Goal: Task Accomplishment & Management: Manage account settings

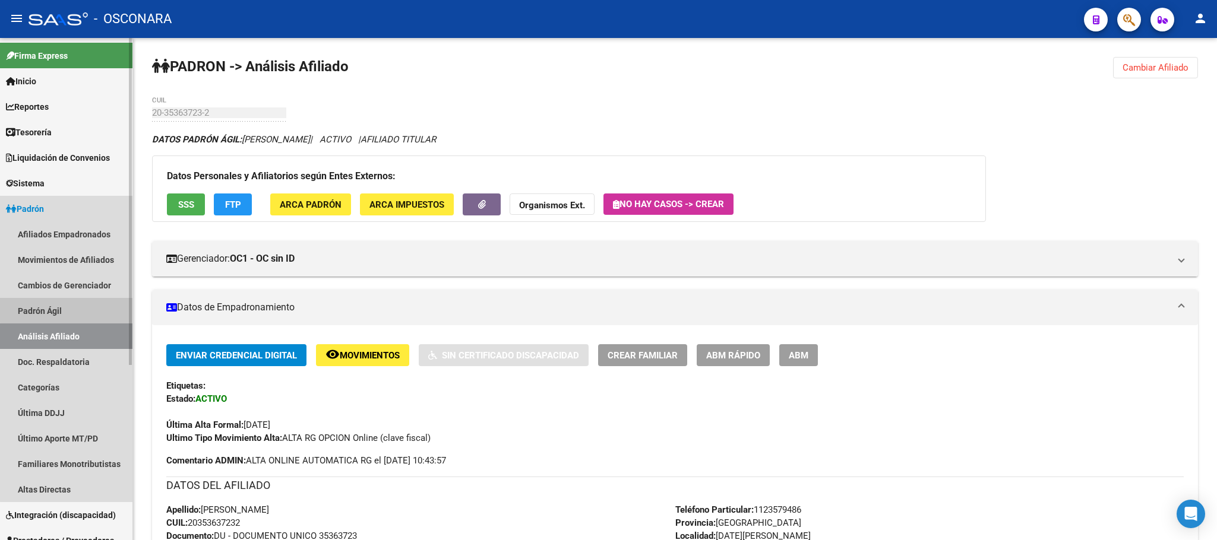
click at [100, 303] on link "Padrón Ágil" at bounding box center [66, 311] width 132 height 26
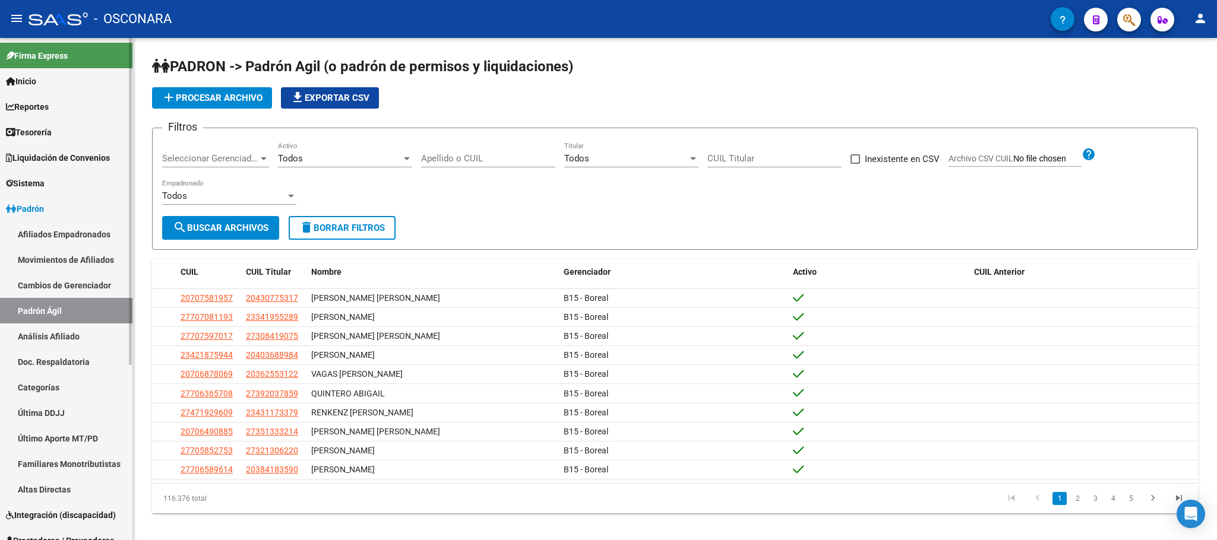
click at [93, 332] on link "Análisis Afiliado" at bounding box center [66, 337] width 132 height 26
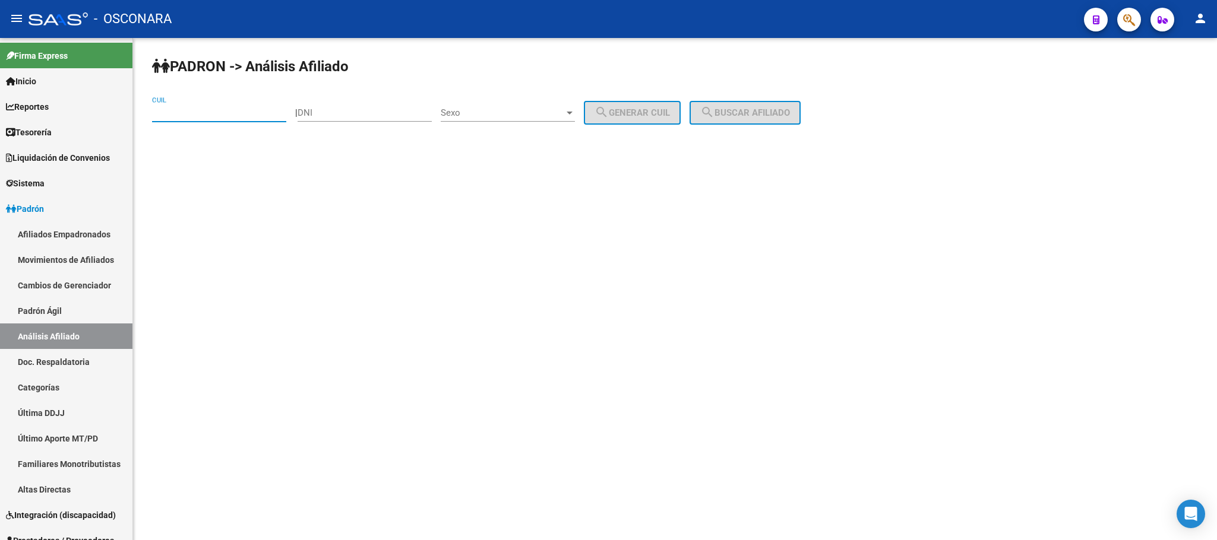
click at [221, 115] on input "CUIL" at bounding box center [219, 112] width 134 height 11
paste input "20-34775959-5"
type input "20-34775959-5"
drag, startPoint x: 203, startPoint y: 115, endPoint x: 166, endPoint y: 112, distance: 37.5
click at [166, 112] on input "20-34775959-5" at bounding box center [219, 112] width 134 height 11
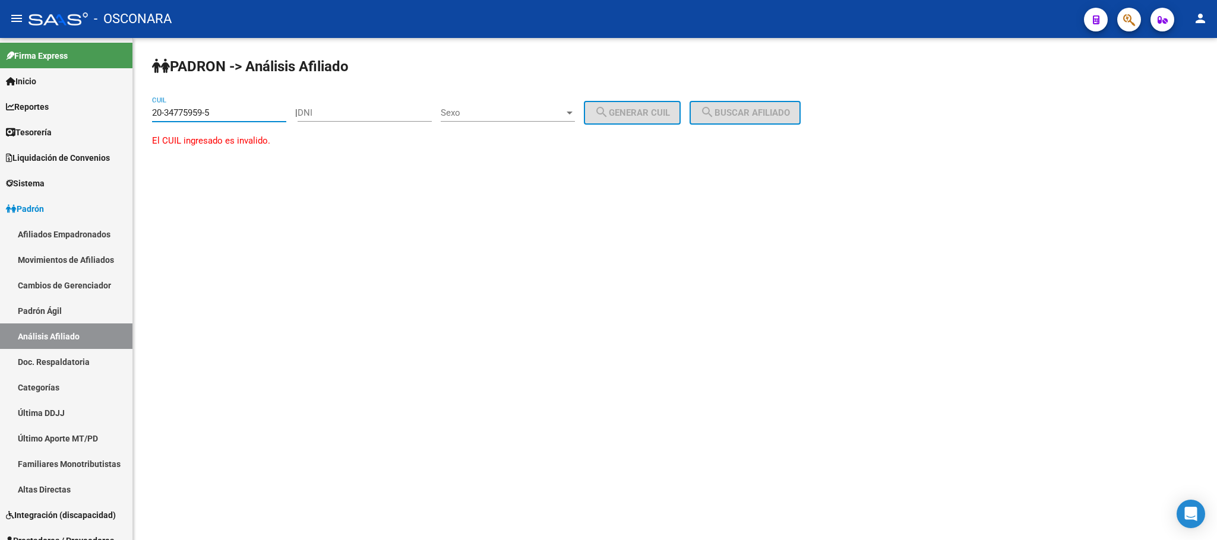
drag, startPoint x: 232, startPoint y: 110, endPoint x: 144, endPoint y: 80, distance: 92.9
click at [144, 80] on div "PADRON -> Análisis Afiliado 20-34775959-5 CUIL | DNI Sexo Sexo search Generar C…" at bounding box center [675, 113] width 1084 height 151
click at [360, 116] on input "DNI" at bounding box center [364, 112] width 134 height 11
paste input "34775959"
type input "34775959"
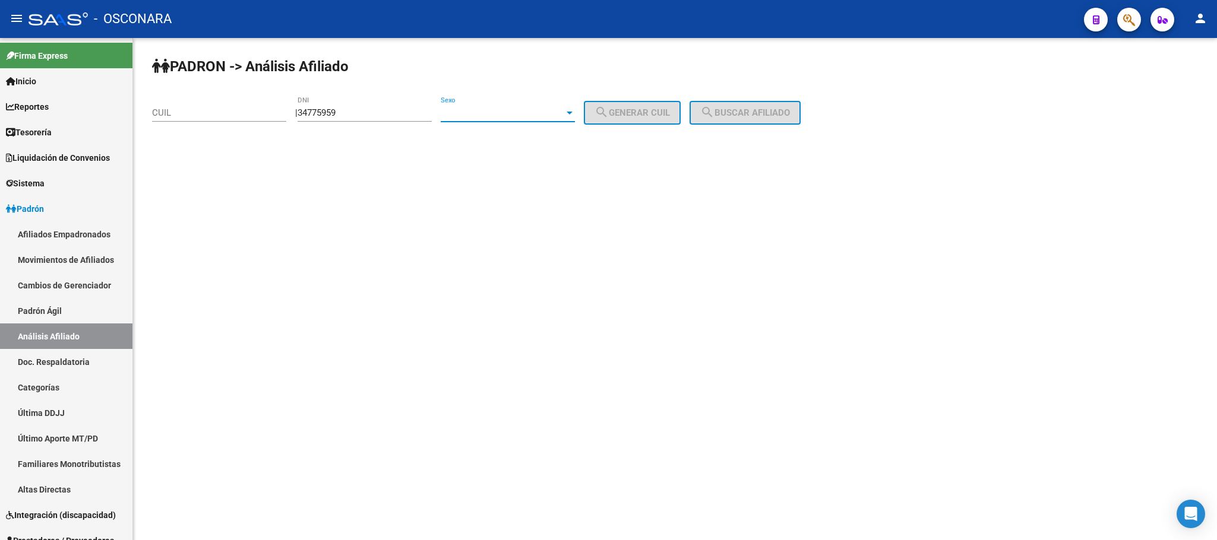
click at [564, 116] on span "Sexo" at bounding box center [502, 112] width 123 height 11
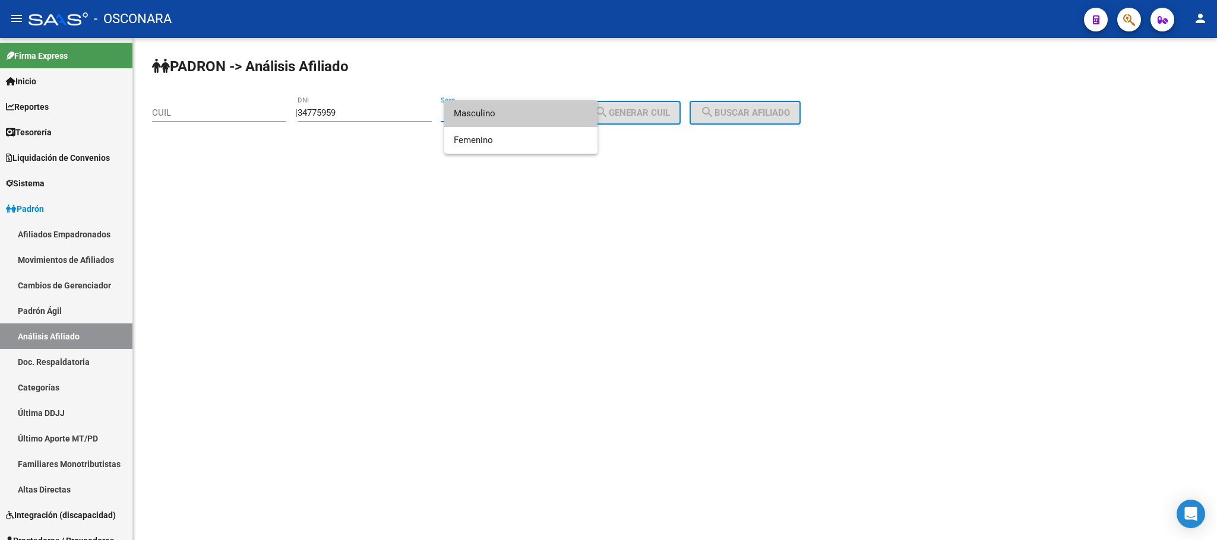
click at [553, 110] on span "Masculino" at bounding box center [521, 113] width 134 height 27
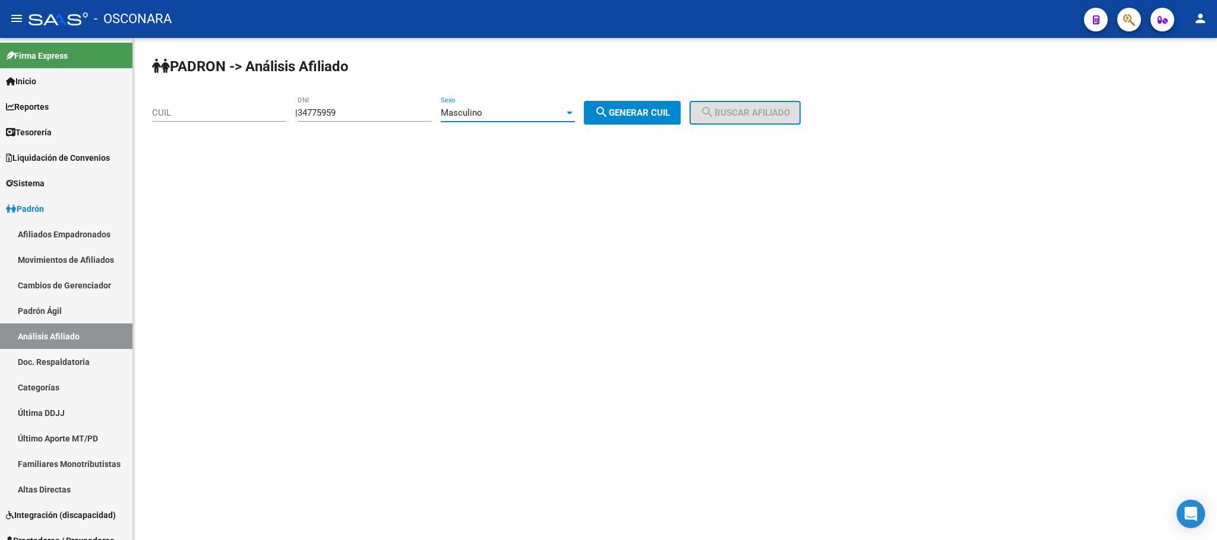
click at [657, 100] on div "PADRON -> Análisis Afiliado CUIL | 34775959 DNI Masculino Sexo search Generar C…" at bounding box center [675, 100] width 1084 height 125
click at [659, 107] on span "search Generar CUIL" at bounding box center [631, 112] width 75 height 11
type input "20-34775959-8"
click at [730, 103] on button "search Buscar afiliado" at bounding box center [744, 113] width 111 height 24
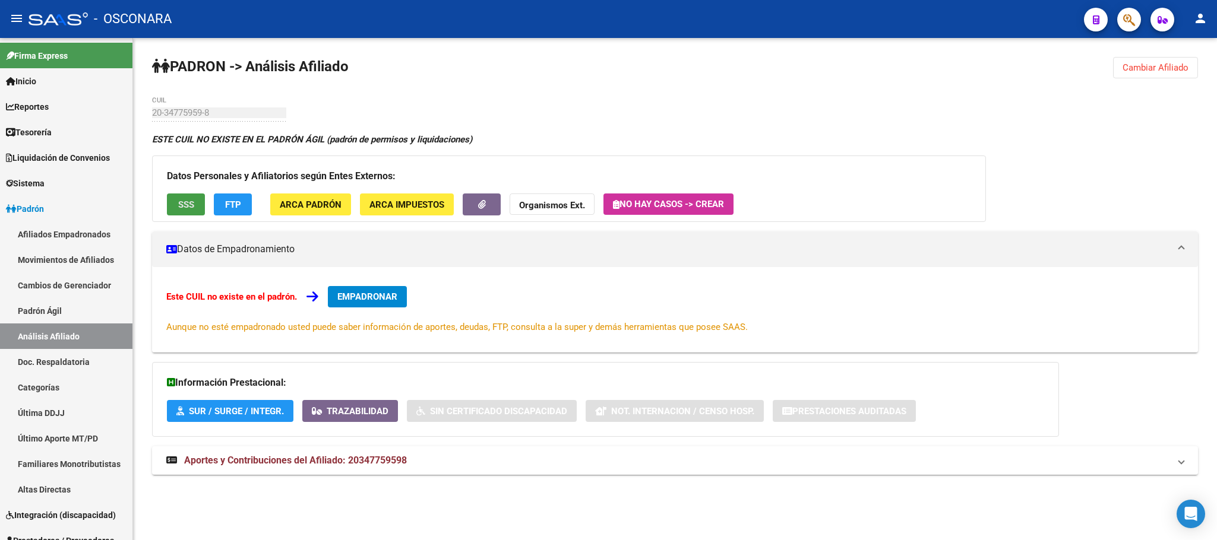
click at [192, 210] on span "SSS" at bounding box center [186, 204] width 16 height 11
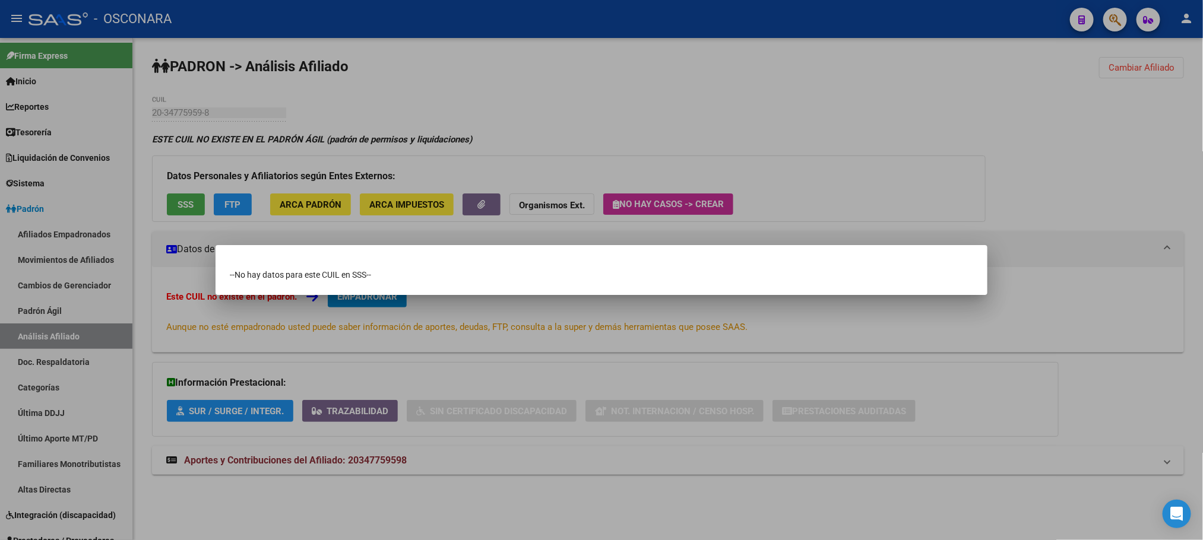
click at [287, 474] on div at bounding box center [601, 270] width 1203 height 540
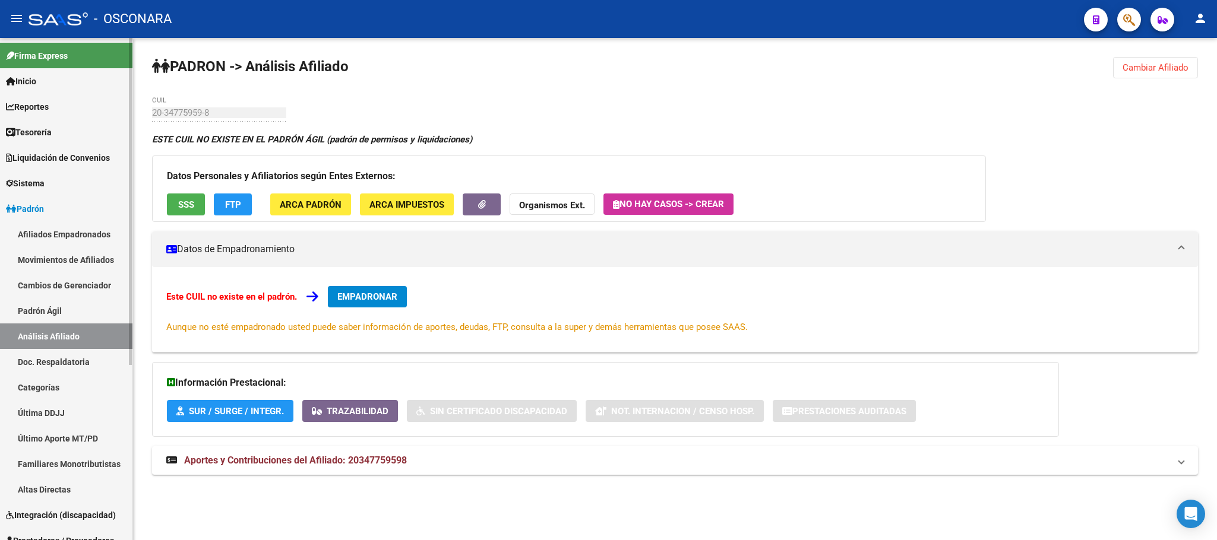
click at [77, 312] on link "Padrón Ágil" at bounding box center [66, 311] width 132 height 26
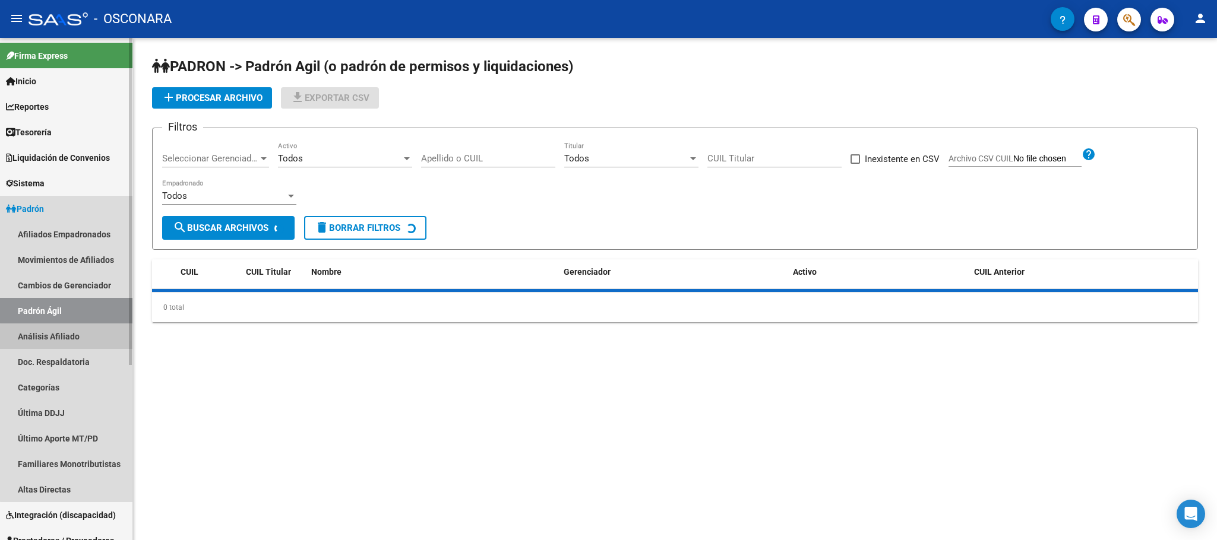
click at [75, 343] on link "Análisis Afiliado" at bounding box center [66, 337] width 132 height 26
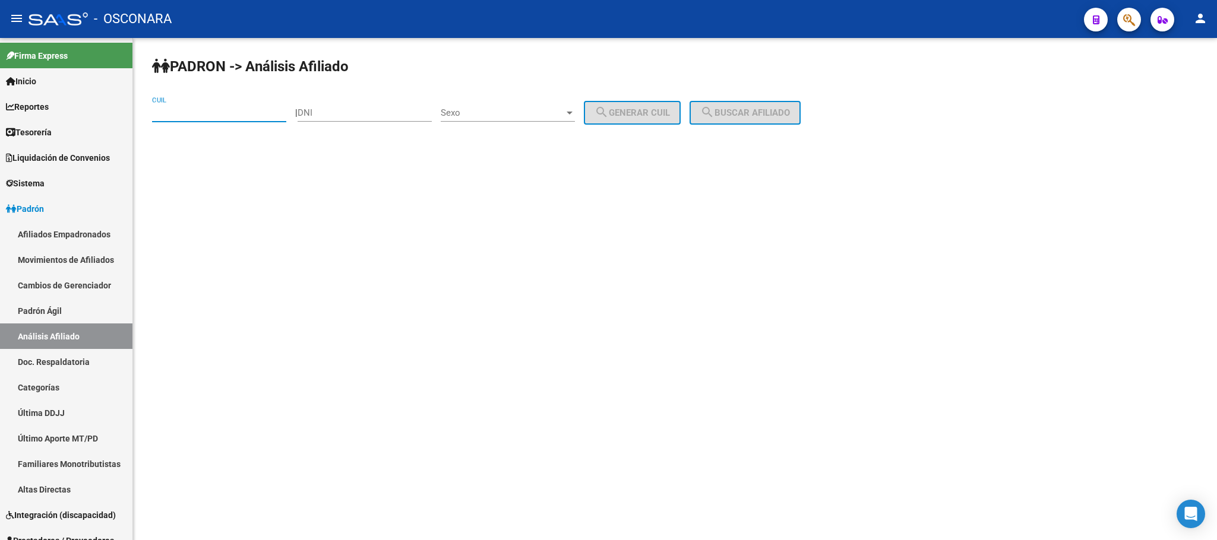
click at [202, 116] on input "CUIL" at bounding box center [219, 112] width 134 height 11
paste input "20-34775959-5"
drag, startPoint x: 224, startPoint y: 104, endPoint x: 105, endPoint y: 97, distance: 119.5
click at [105, 97] on mat-sidenav-container "Firma Express Inicio Calendario SSS Instructivos Contacto OS Reportes Tablero d…" at bounding box center [608, 289] width 1217 height 502
click at [248, 118] on input "20-34775959-5" at bounding box center [219, 112] width 134 height 11
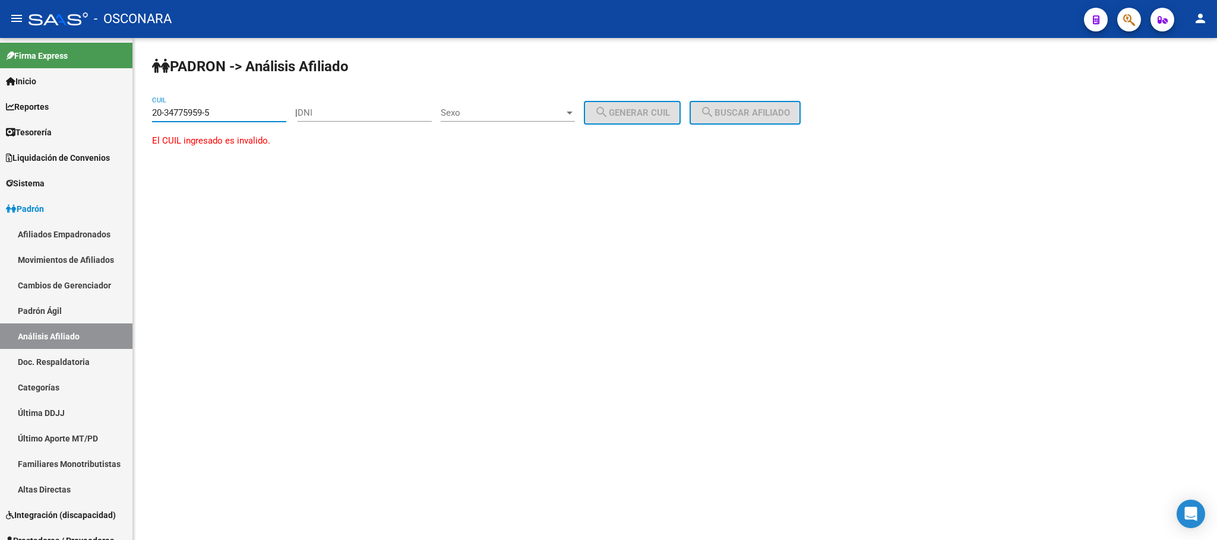
drag, startPoint x: 249, startPoint y: 113, endPoint x: 143, endPoint y: 109, distance: 106.4
click at [143, 109] on div "PADRON -> Análisis Afiliado 20-34775959-5 CUIL | DNI Sexo Sexo search Generar C…" at bounding box center [675, 113] width 1084 height 151
paste input "7-59959644-0"
type input "27-59959644-0"
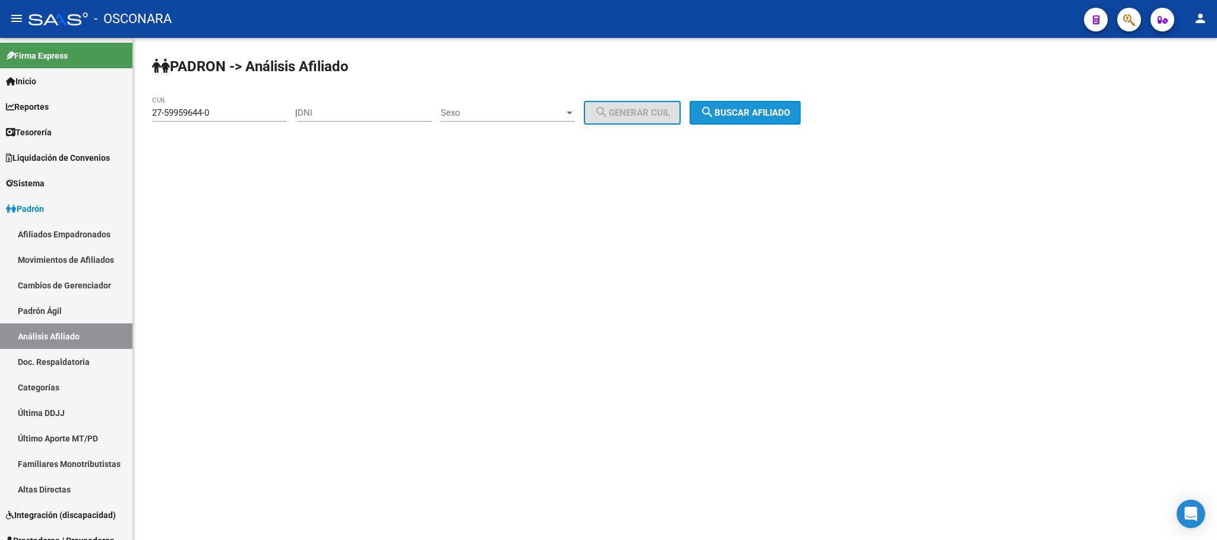
click at [738, 102] on button "search Buscar afiliado" at bounding box center [744, 113] width 111 height 24
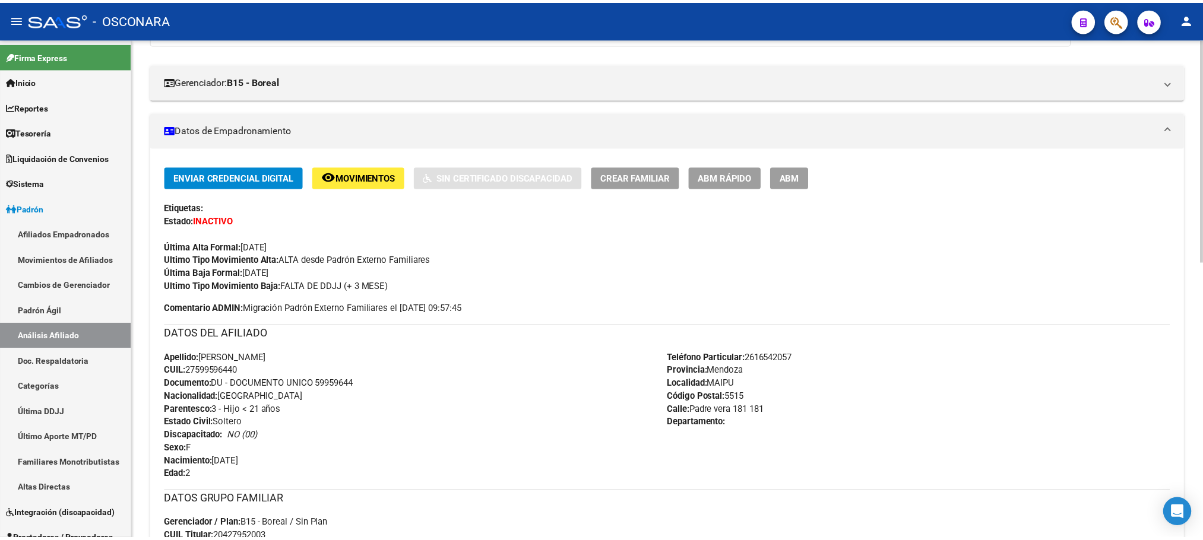
scroll to position [89, 0]
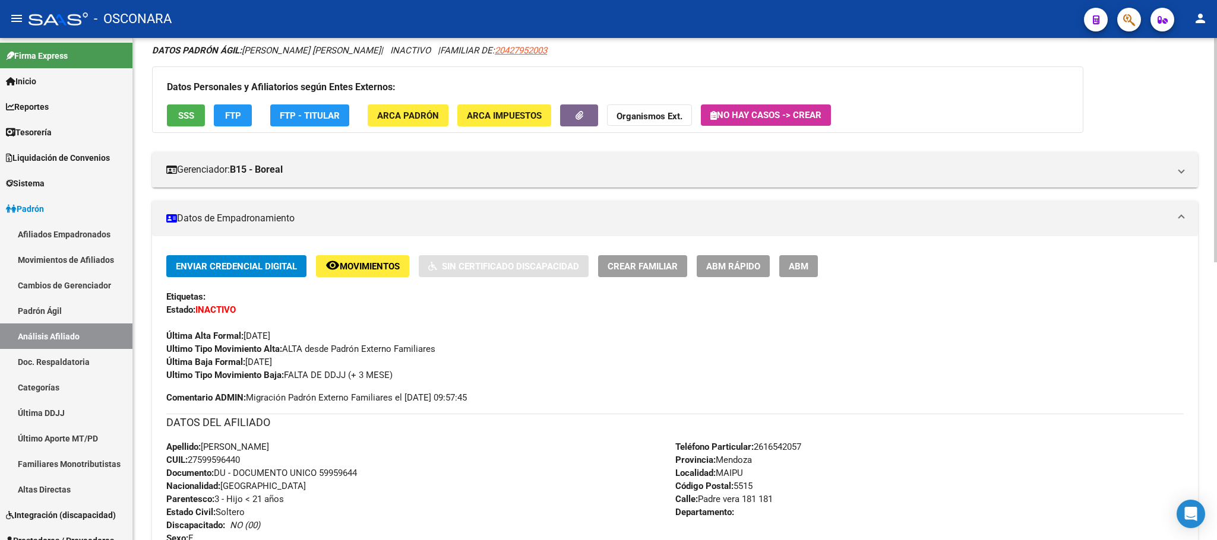
click at [722, 262] on span "ABM Rápido" at bounding box center [733, 266] width 54 height 11
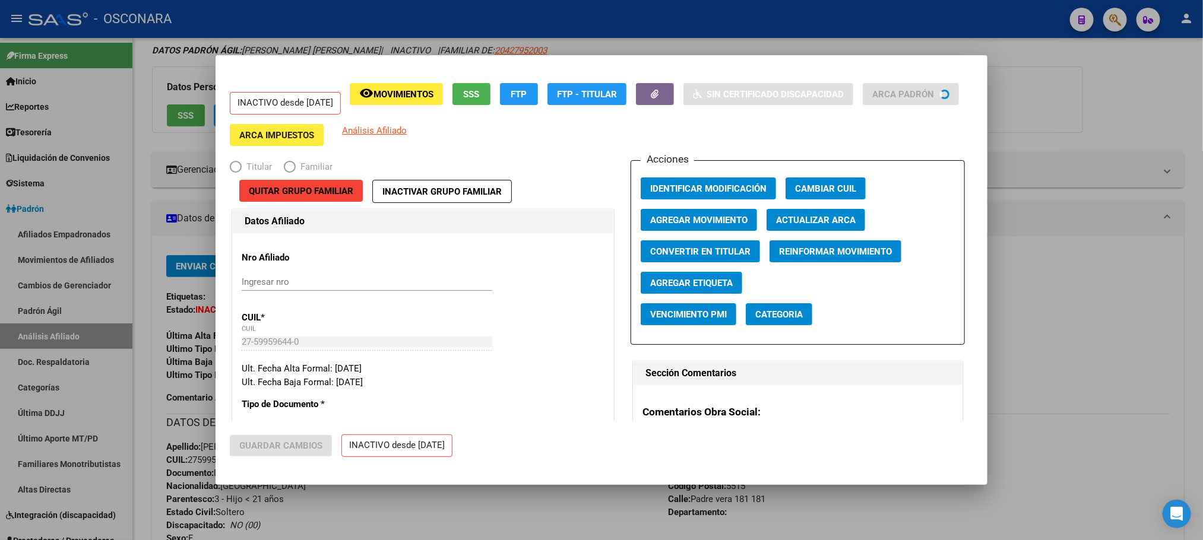
radio input "true"
type input "30-71697155-0"
click at [574, 510] on div at bounding box center [601, 270] width 1203 height 540
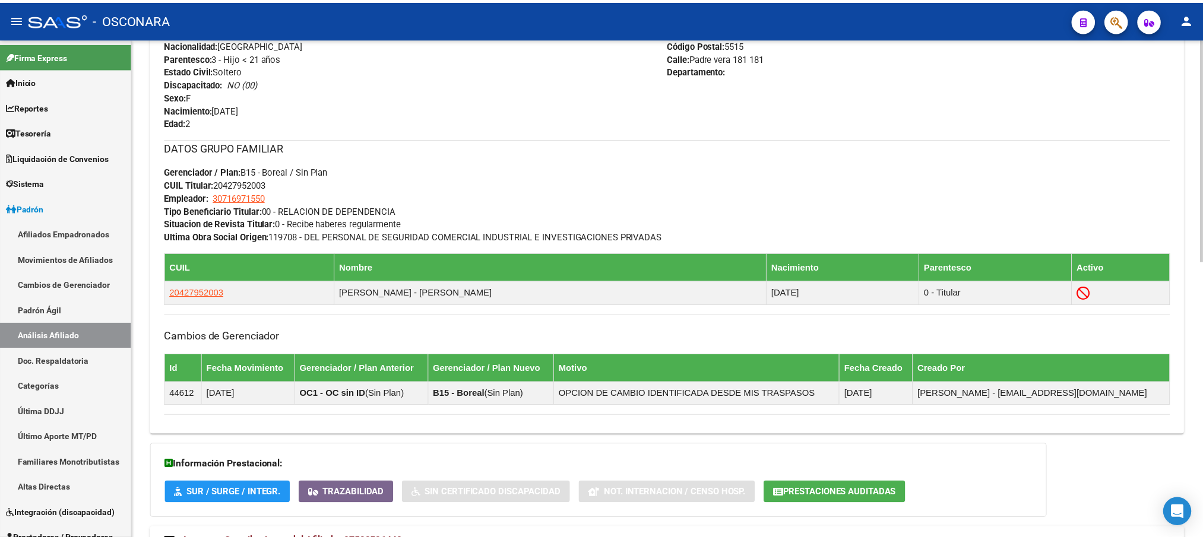
scroll to position [534, 0]
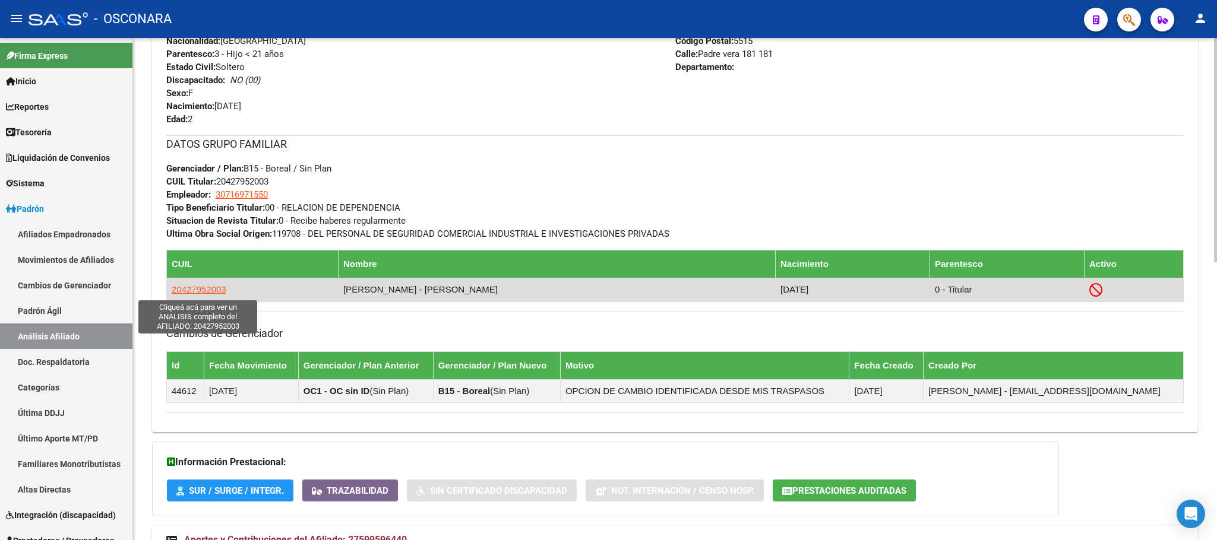
click at [191, 294] on span "20427952003" at bounding box center [199, 289] width 55 height 10
type textarea "20427952003"
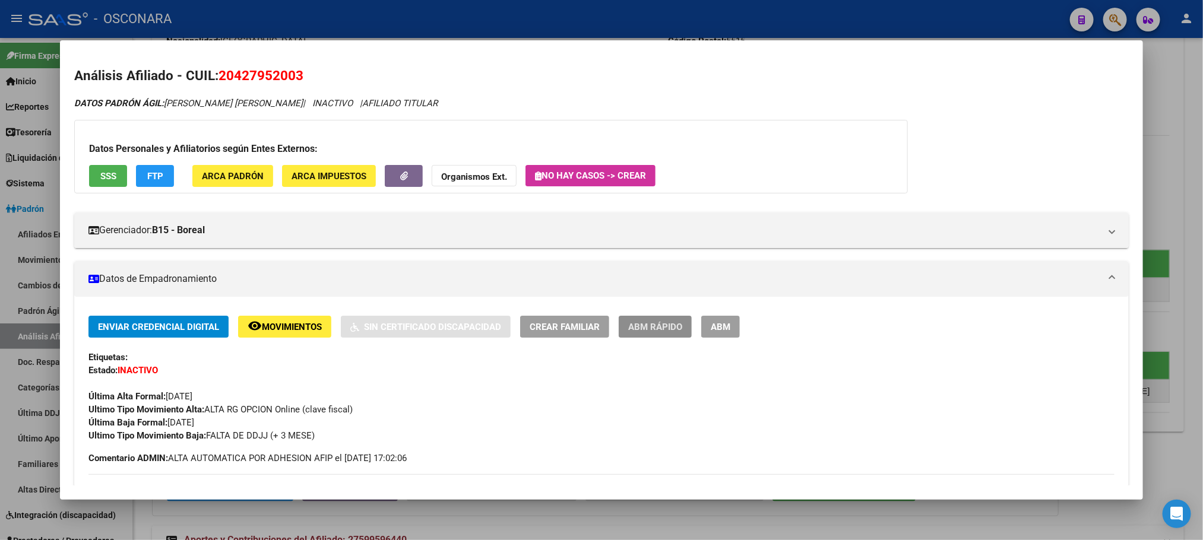
click at [660, 337] on button "ABM Rápido" at bounding box center [655, 327] width 73 height 22
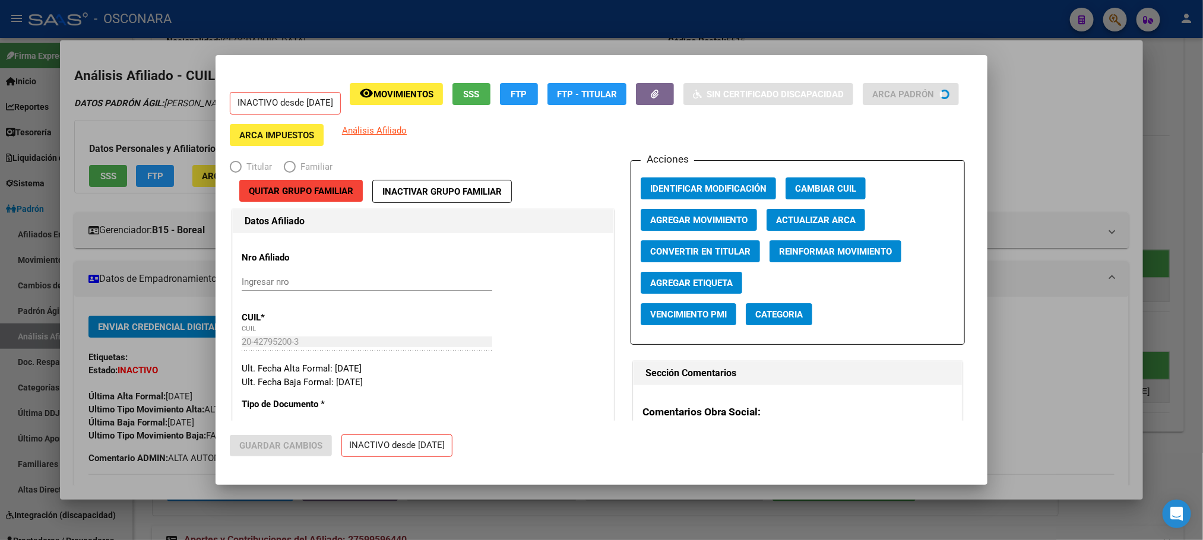
radio input "true"
type input "30-71697155-0"
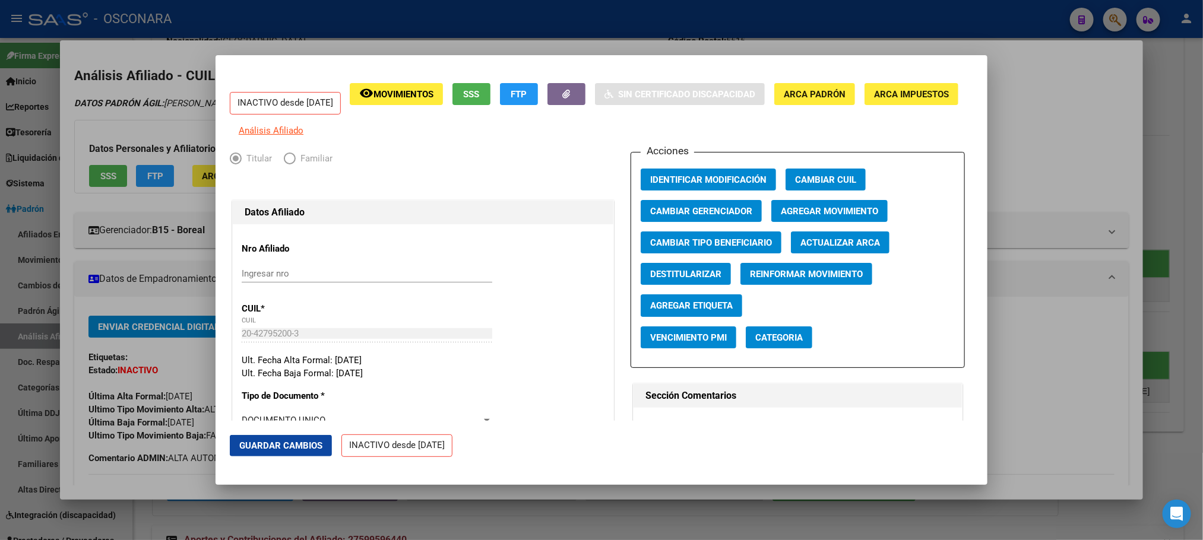
click at [480, 95] on span "SSS" at bounding box center [472, 94] width 16 height 11
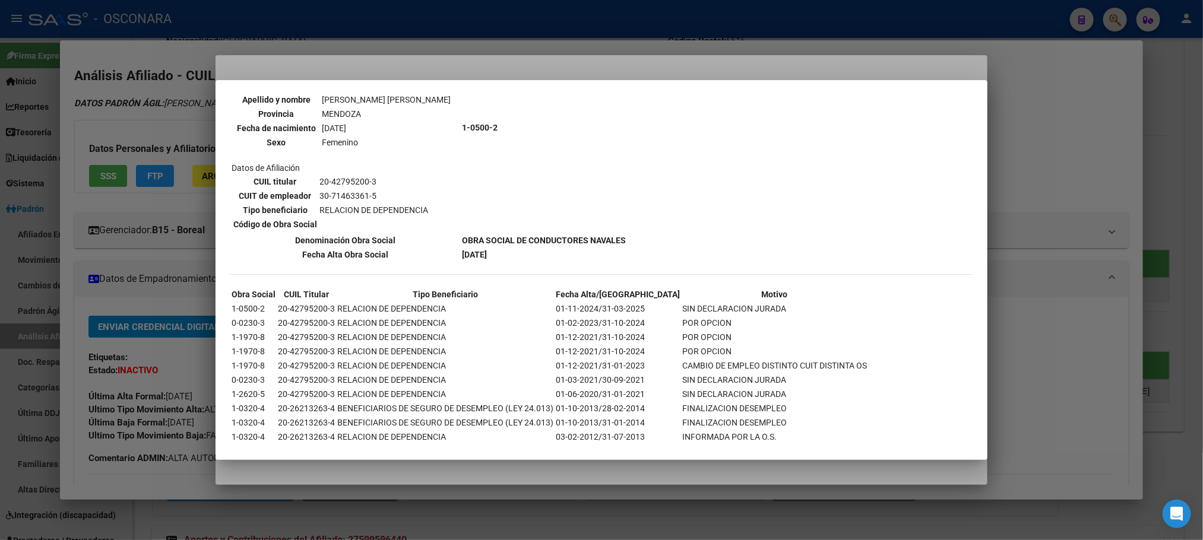
scroll to position [884, 0]
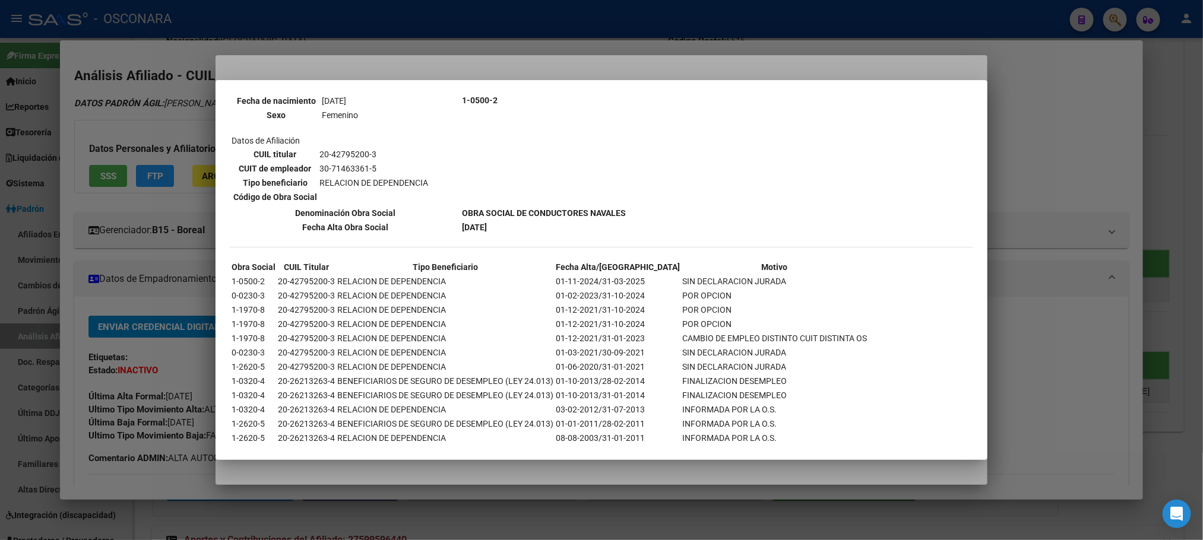
click at [533, 457] on mat-dialog-container "--ACTIVO en Obra Social según consulta SSS-- DATOS DE AFILIACION VIGENTE Datos …" at bounding box center [602, 270] width 772 height 380
click at [1066, 129] on div at bounding box center [601, 270] width 1203 height 540
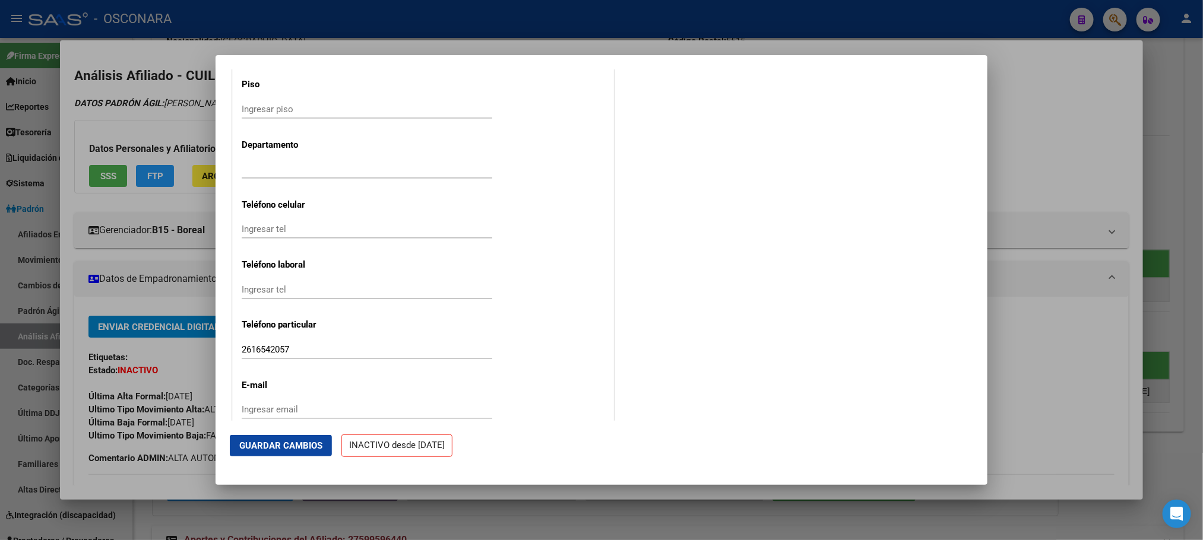
scroll to position [1448, 0]
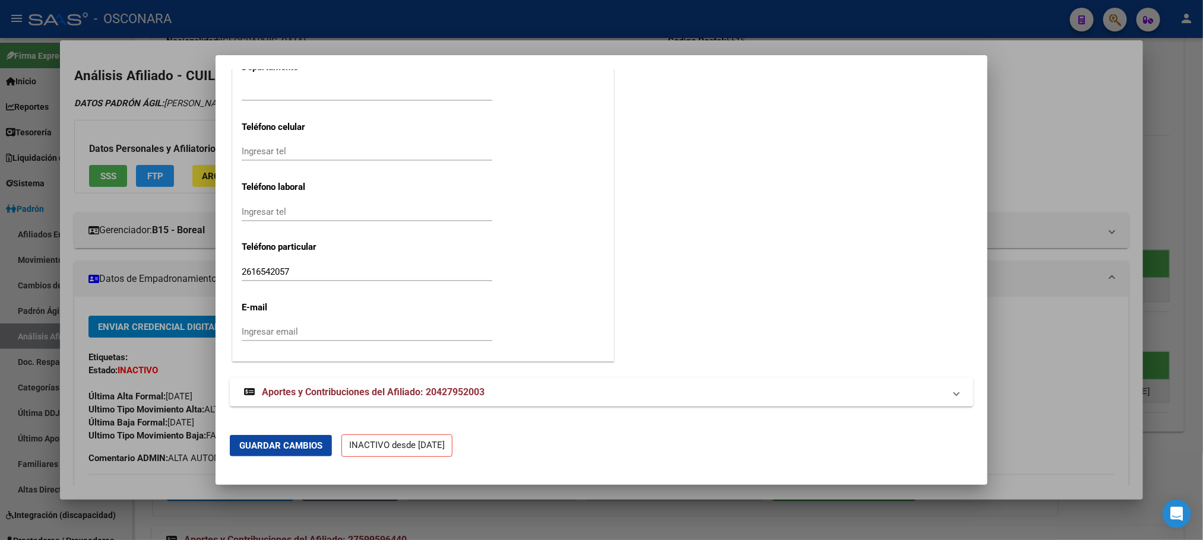
click at [419, 378] on mat-expansion-panel-header "Aportes y Contribuciones del Afiliado: 20427952003" at bounding box center [601, 392] width 743 height 28
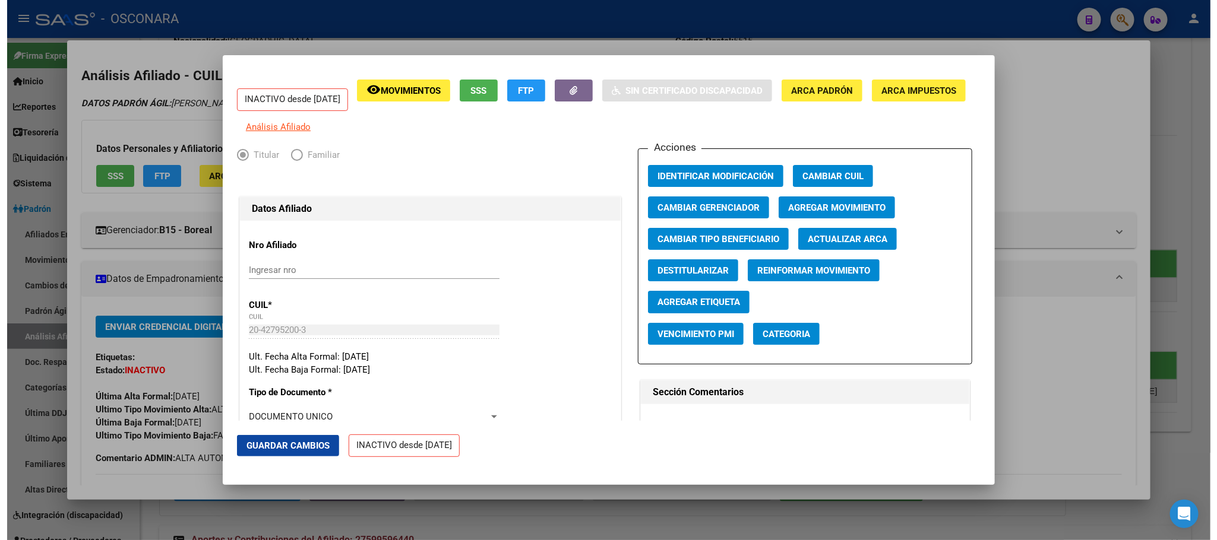
scroll to position [0, 0]
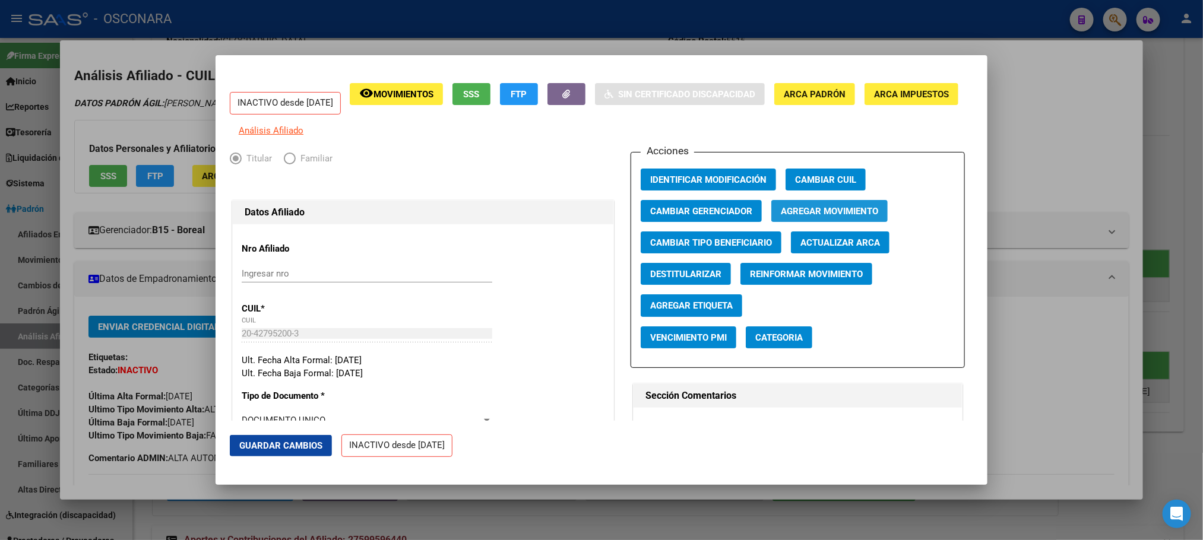
click at [809, 217] on span "Agregar Movimiento" at bounding box center [829, 211] width 97 height 11
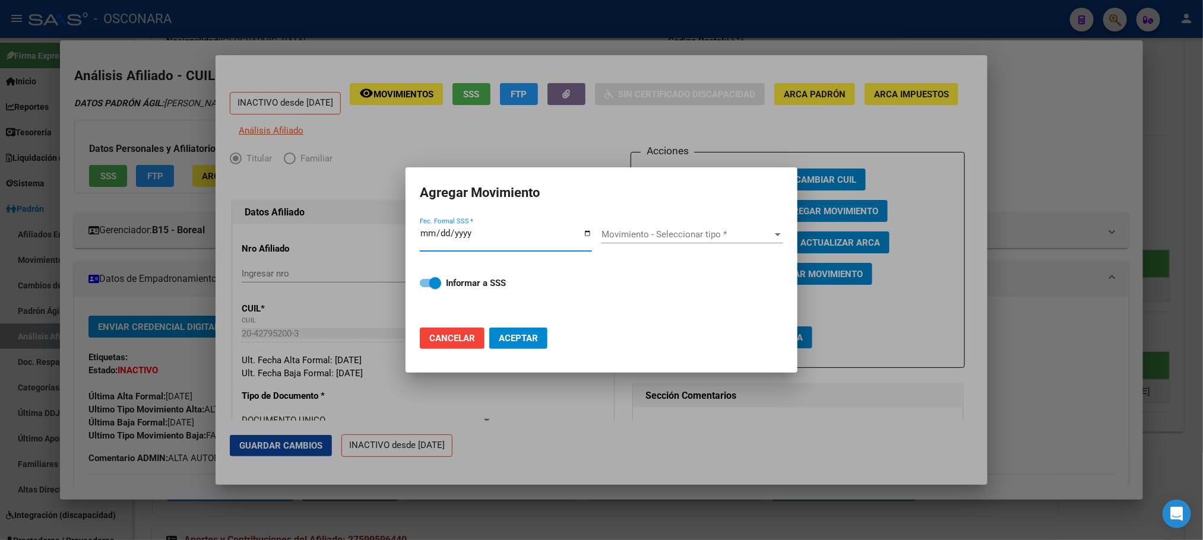
click at [638, 120] on div at bounding box center [601, 270] width 1203 height 540
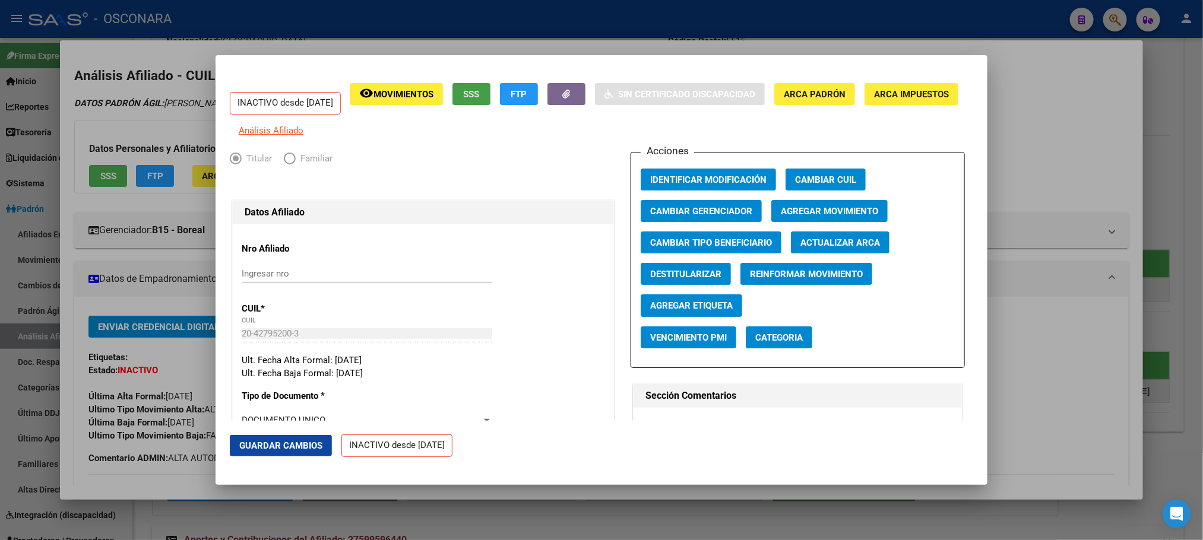
click at [490, 85] on button "SSS" at bounding box center [471, 94] width 38 height 22
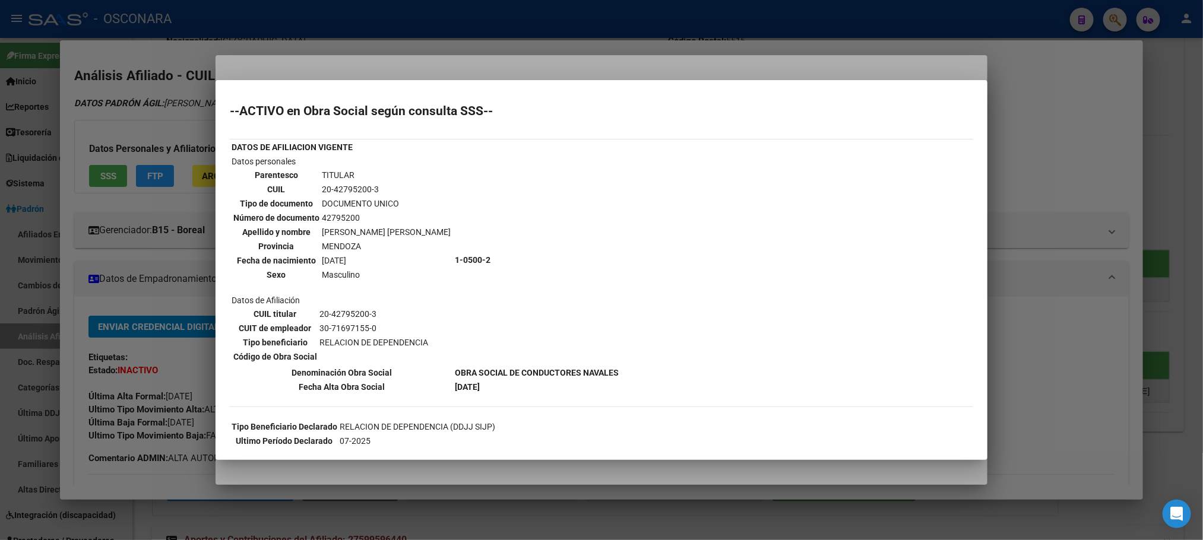
click at [666, 473] on div at bounding box center [601, 270] width 1203 height 540
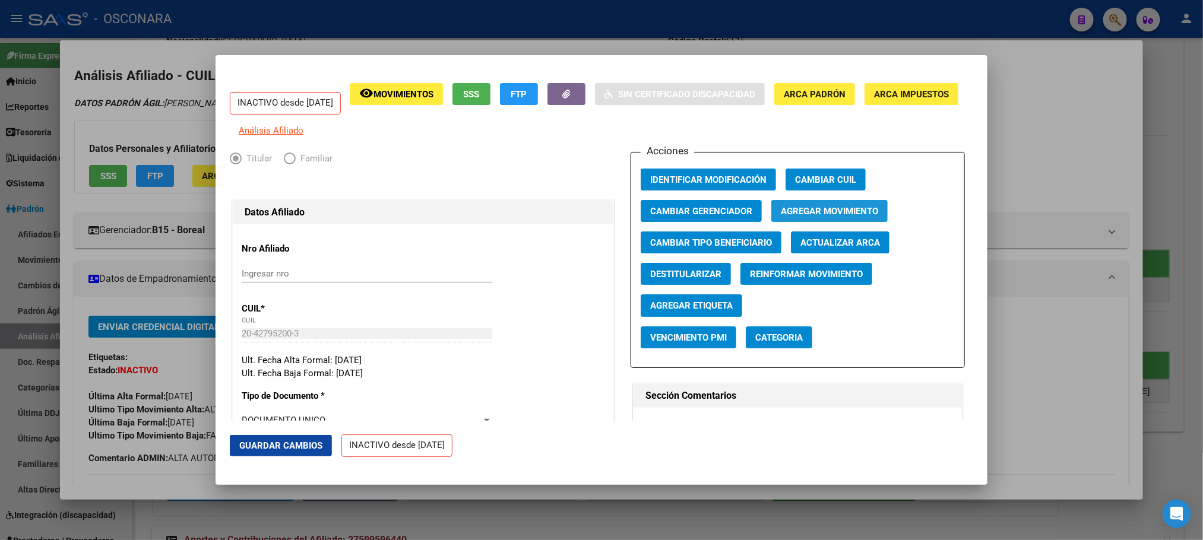
click at [809, 222] on button "Agregar Movimiento" at bounding box center [829, 211] width 116 height 22
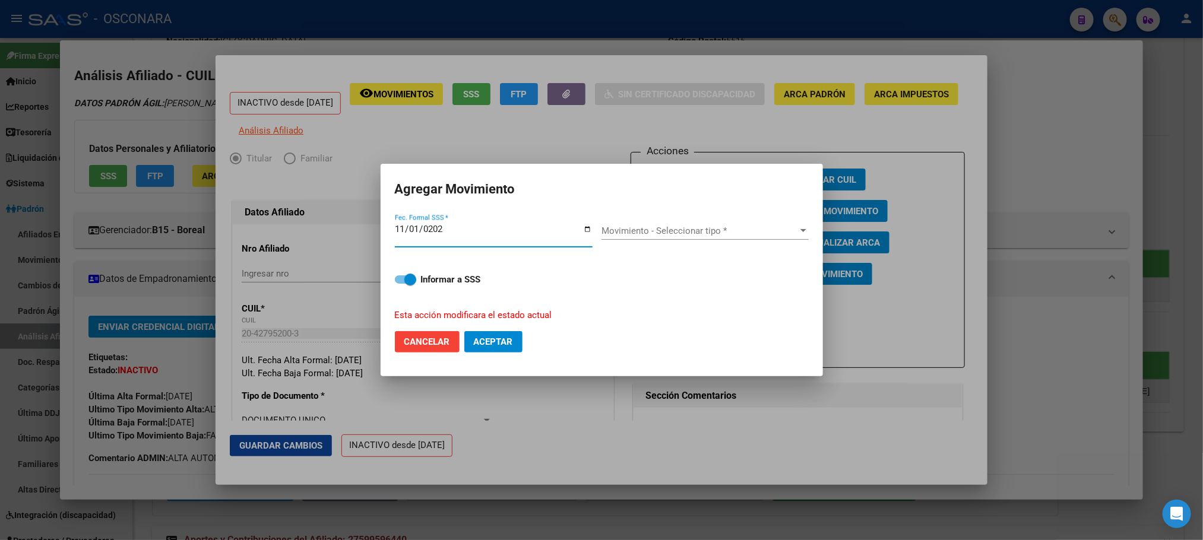
type input "[DATE]"
click at [800, 230] on div at bounding box center [803, 230] width 6 height 3
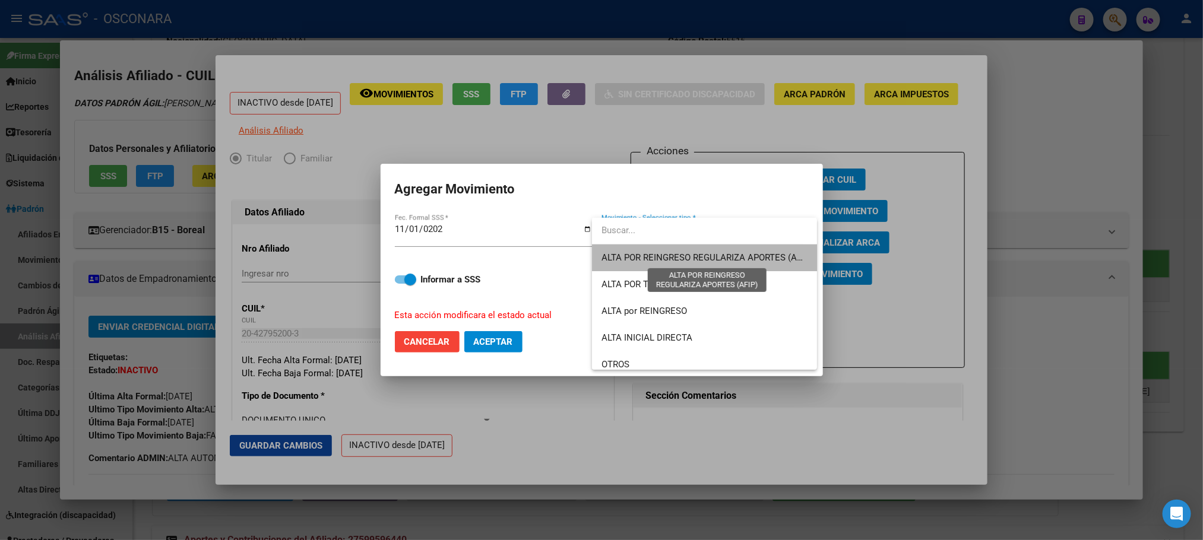
click at [753, 259] on span "ALTA POR REINGRESO REGULARIZA APORTES (AFIP)" at bounding box center [706, 257] width 211 height 11
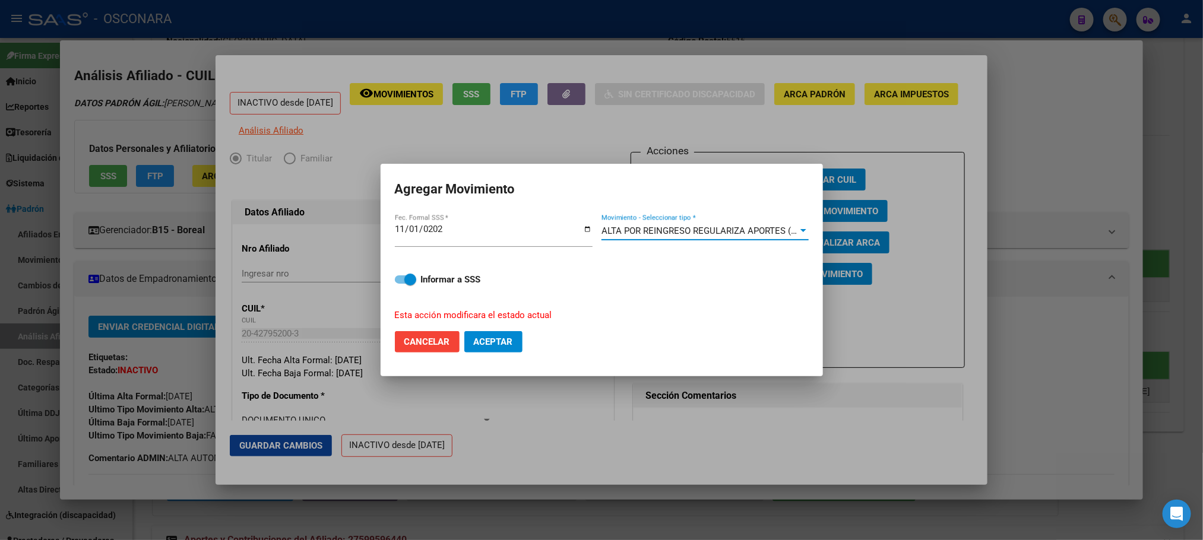
click at [394, 275] on mat-dialog-content "[DATE] Fec. Formal SSS * ALTA POR REINGRESO REGULARIZA APORTES (AFIP) Movimient…" at bounding box center [602, 267] width 442 height 109
click at [403, 282] on span at bounding box center [405, 279] width 21 height 8
click at [401, 284] on input "Informar a SSS" at bounding box center [400, 284] width 1 height 1
checkbox input "false"
click at [476, 339] on span "Aceptar" at bounding box center [493, 342] width 39 height 11
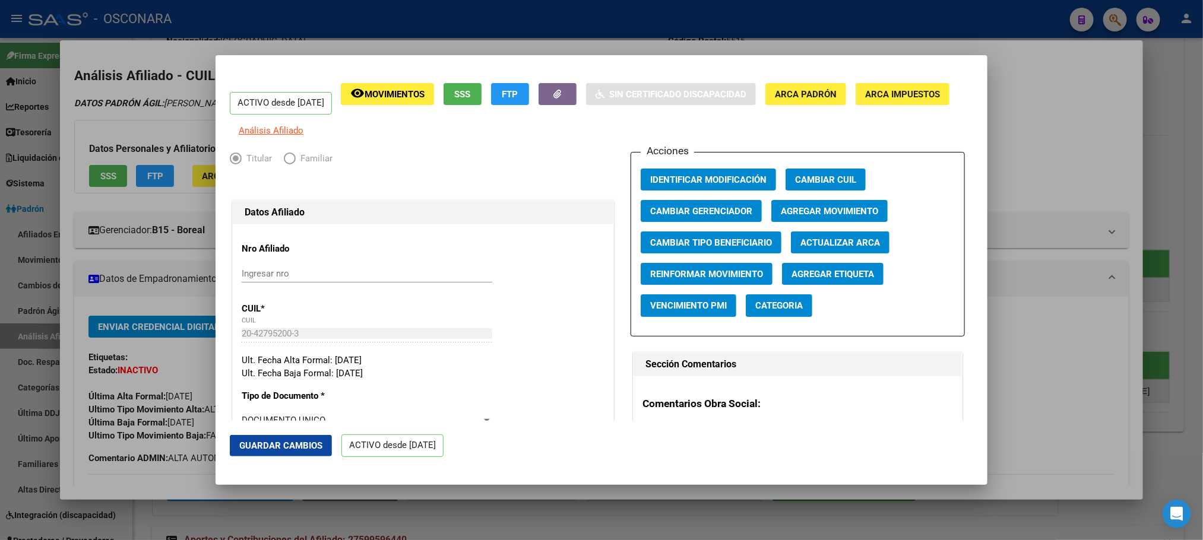
click at [568, 503] on div at bounding box center [601, 270] width 1203 height 540
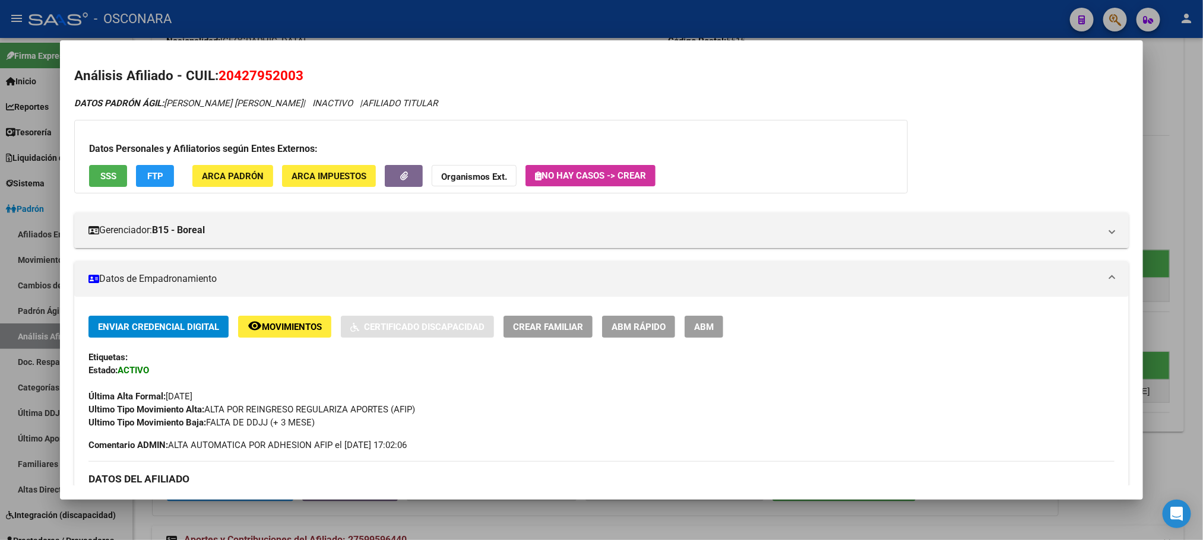
click at [565, 524] on div at bounding box center [601, 270] width 1203 height 540
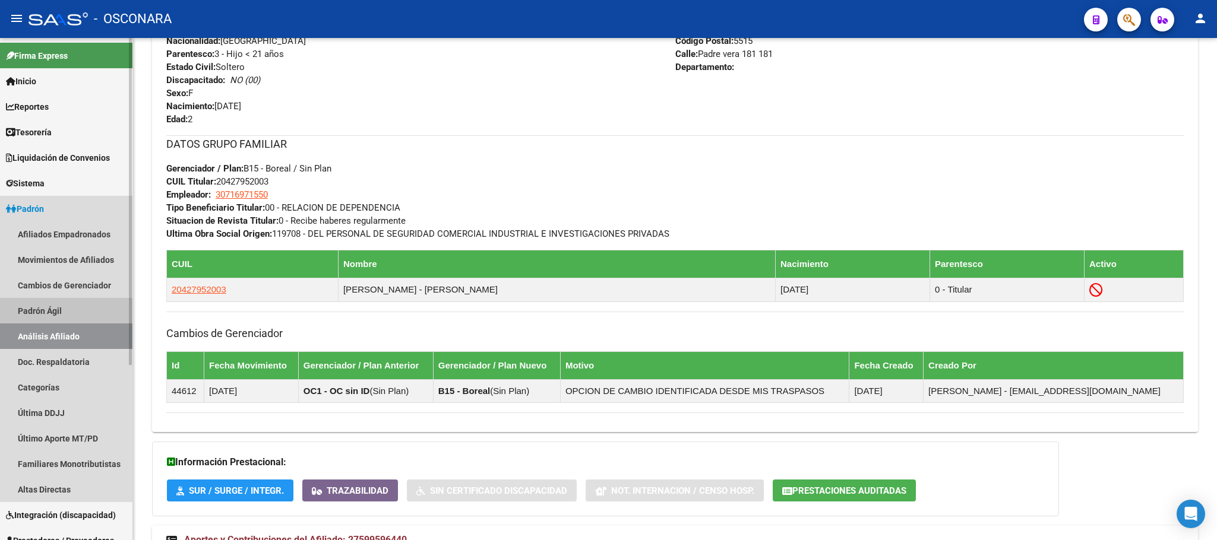
click at [11, 299] on link "Padrón Ágil" at bounding box center [66, 311] width 132 height 26
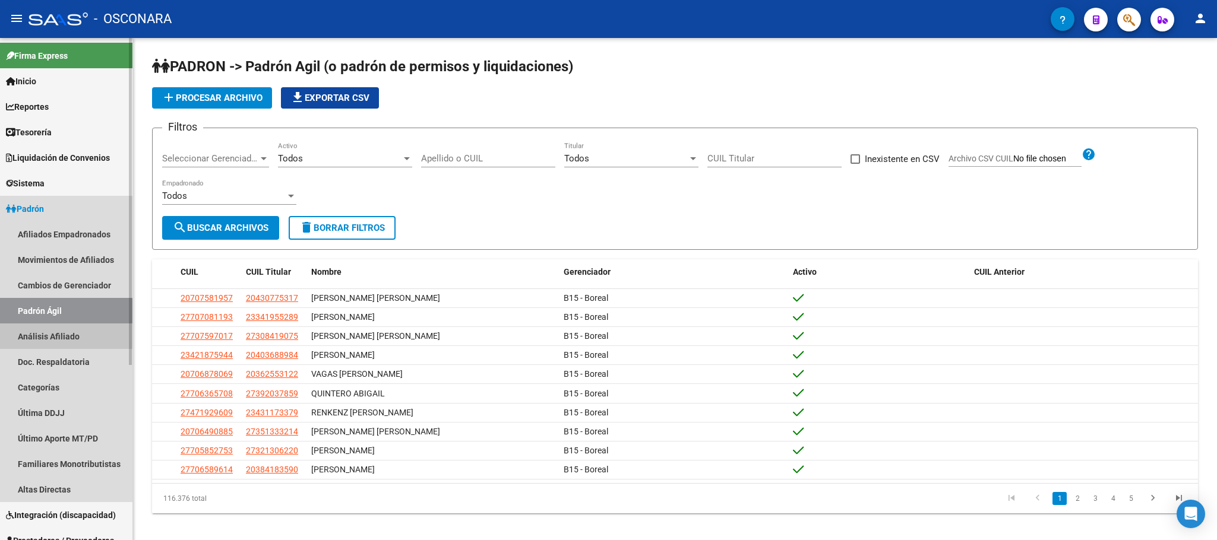
click at [29, 330] on link "Análisis Afiliado" at bounding box center [66, 337] width 132 height 26
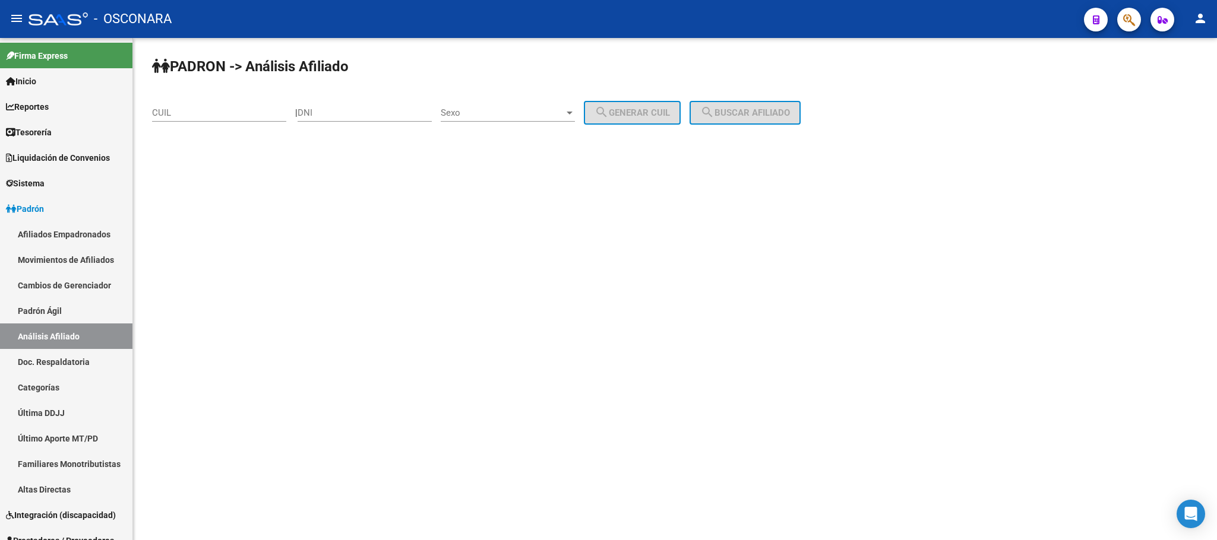
click at [177, 113] on input "CUIL" at bounding box center [219, 112] width 134 height 11
paste input "27-59959644-0"
type input "27-59959644-0"
click at [790, 116] on span "search Buscar afiliado" at bounding box center [745, 112] width 90 height 11
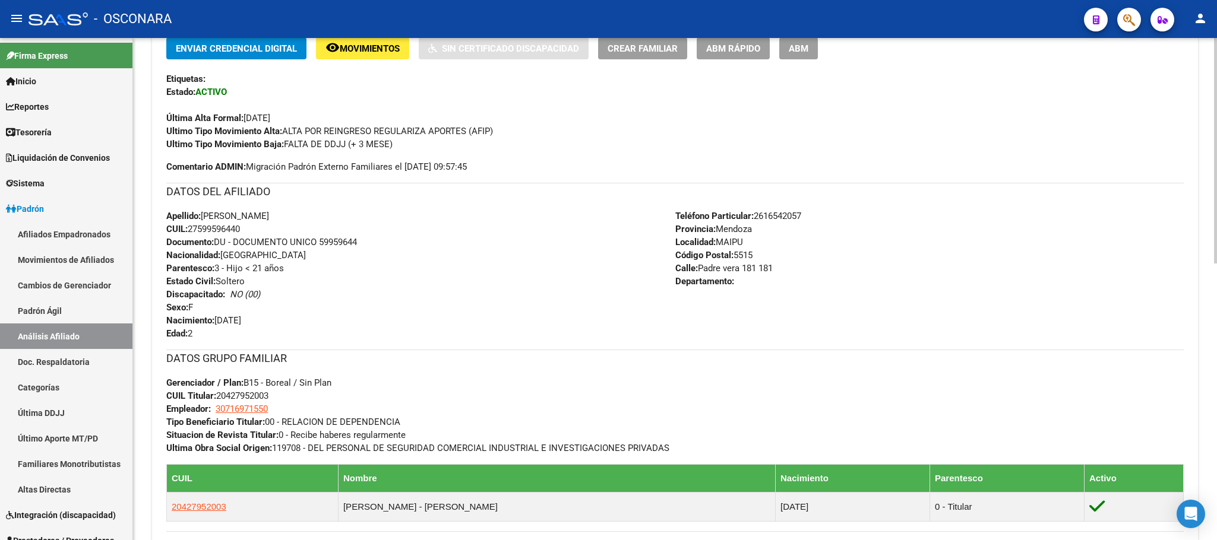
scroll to position [267, 0]
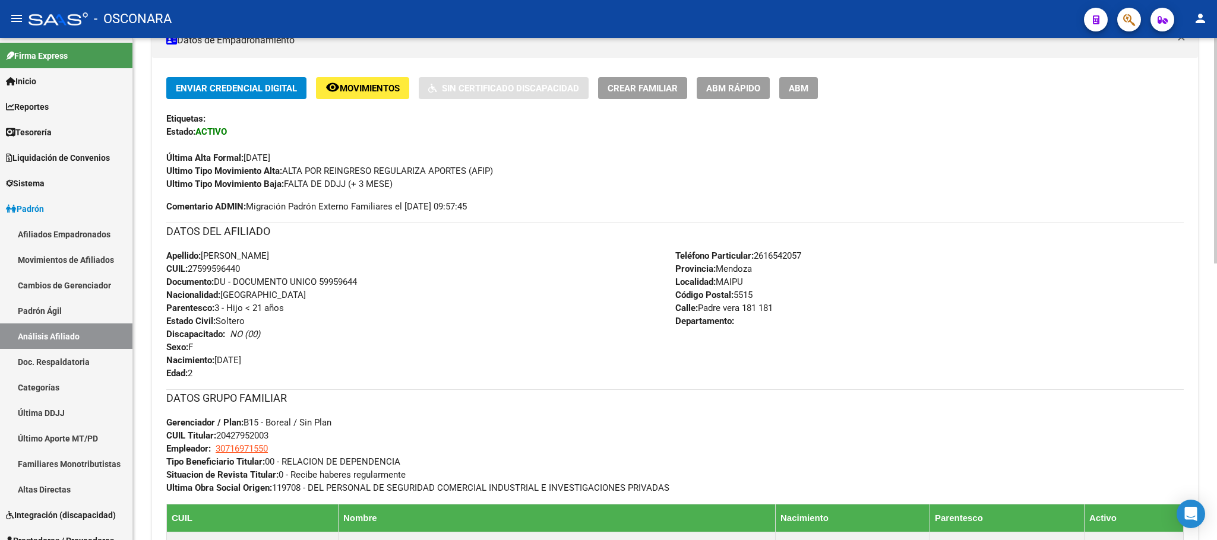
drag, startPoint x: 202, startPoint y: 253, endPoint x: 273, endPoint y: 271, distance: 73.0
click at [273, 271] on div "Apellido: [PERSON_NAME] CUIL: 27599596440 Documento: DU - DOCUMENTO UNICO 59959…" at bounding box center [420, 314] width 509 height 131
copy div "[PERSON_NAME] CUIL: 27599596440"
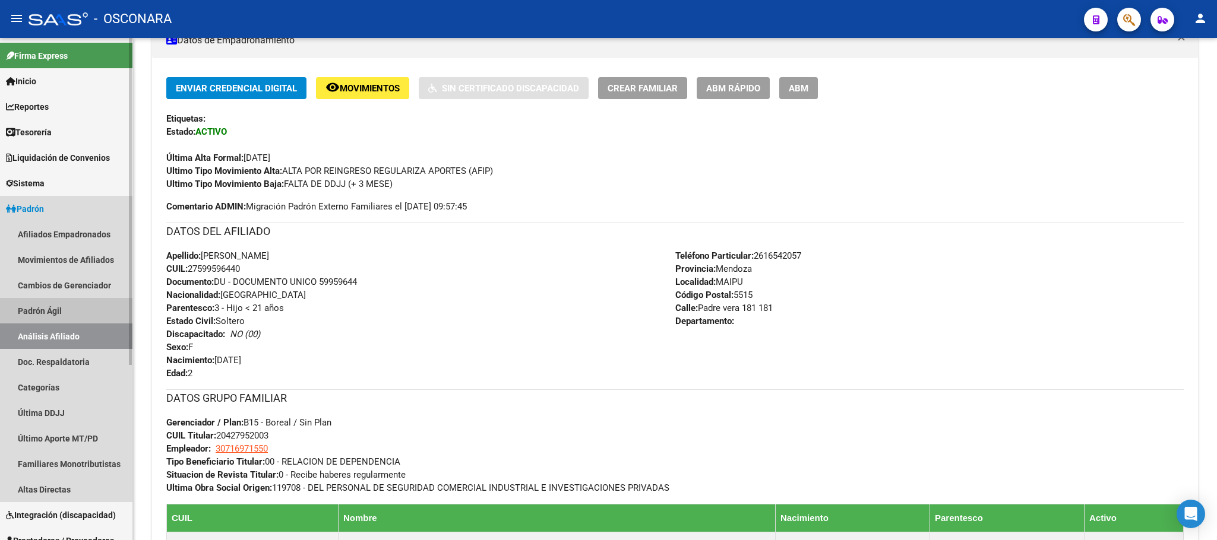
click at [32, 303] on link "Padrón Ágil" at bounding box center [66, 311] width 132 height 26
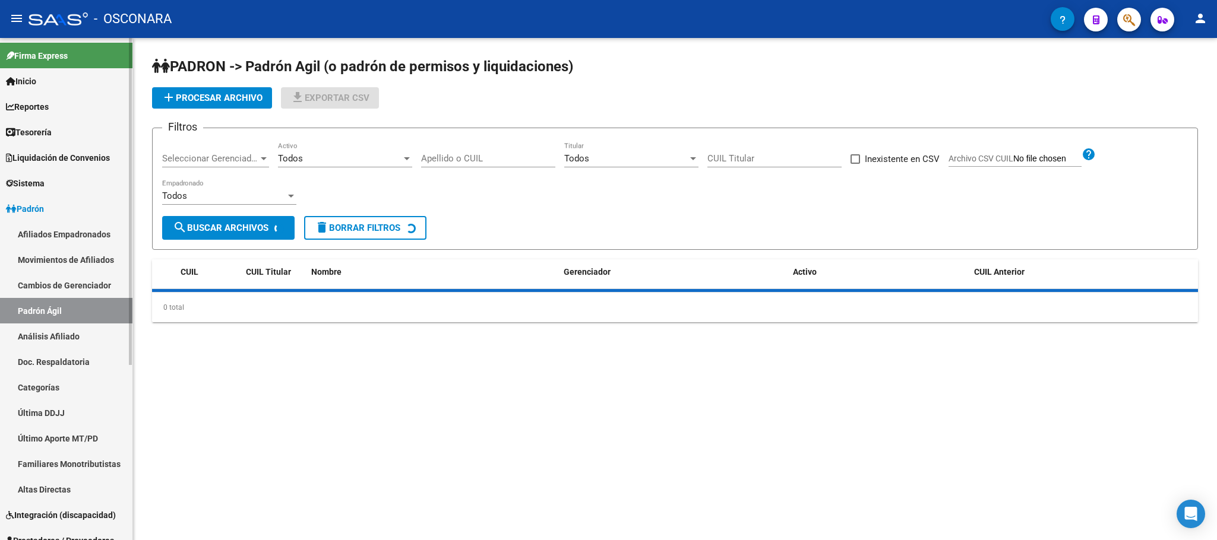
click at [52, 339] on link "Análisis Afiliado" at bounding box center [66, 337] width 132 height 26
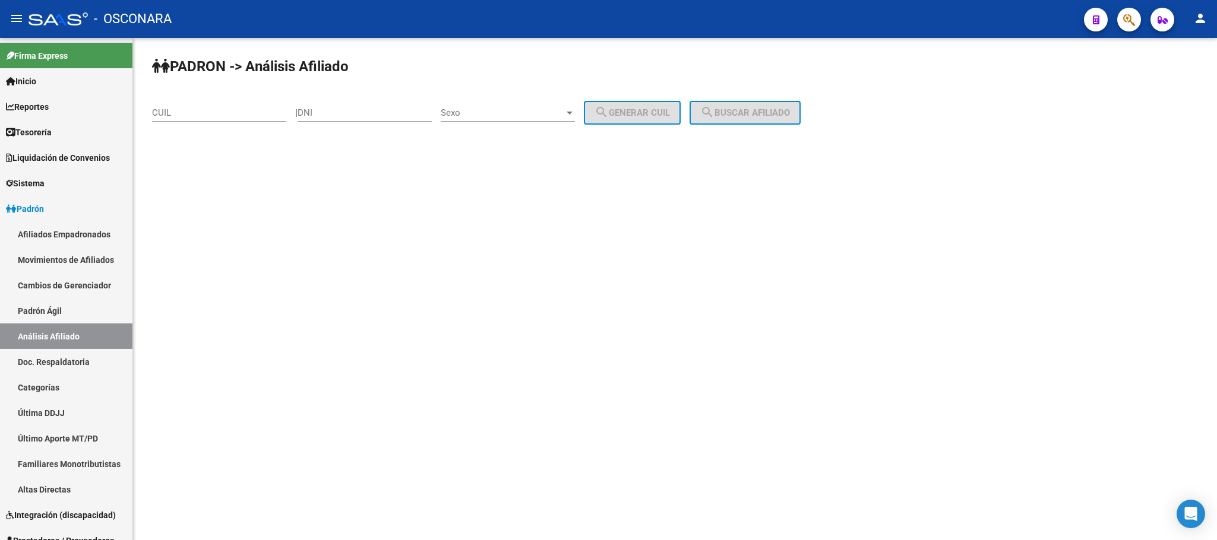
click at [193, 116] on input "CUIL" at bounding box center [219, 112] width 134 height 11
paste input "20-34775969-5"
type input "20-34775969-5"
click at [768, 114] on span "search Buscar afiliado" at bounding box center [745, 112] width 90 height 11
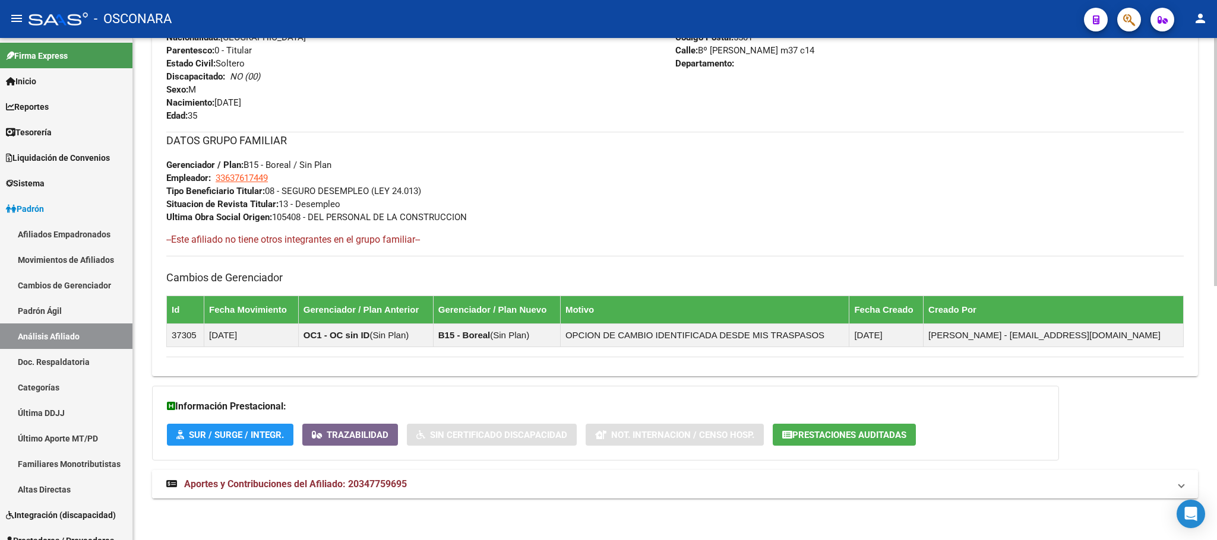
click at [381, 479] on span "Aportes y Contribuciones del Afiliado: 20347759695" at bounding box center [295, 484] width 223 height 11
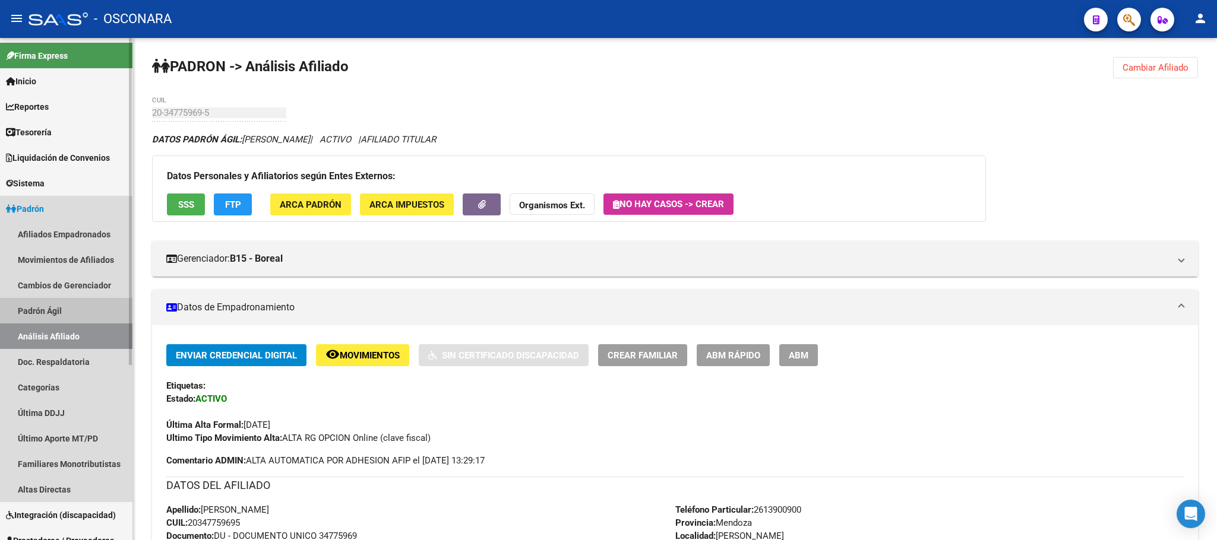
click at [75, 305] on link "Padrón Ágil" at bounding box center [66, 311] width 132 height 26
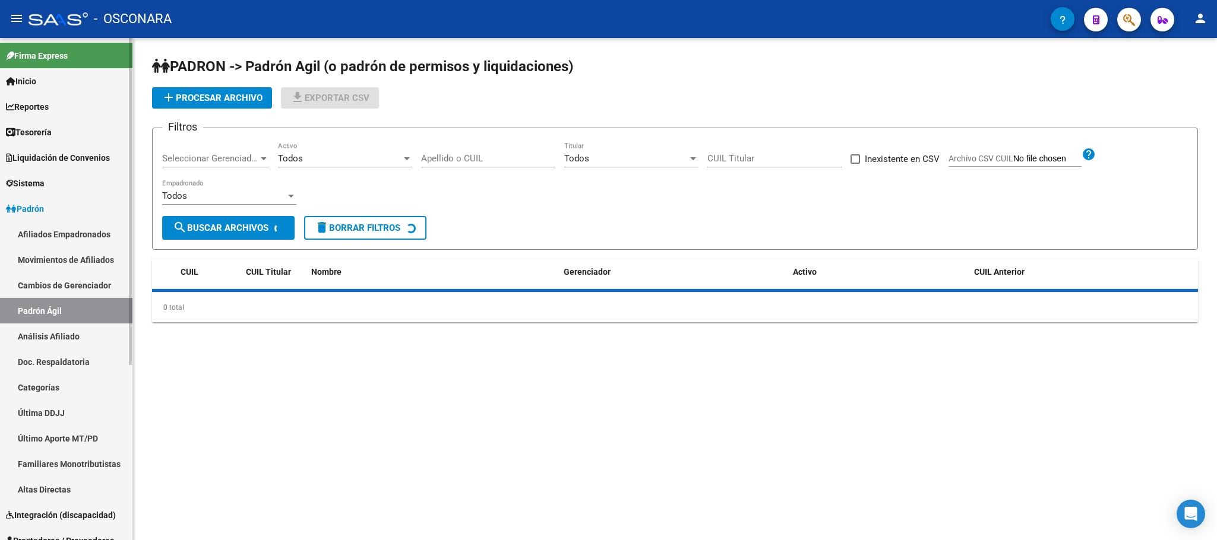
click at [74, 331] on link "Análisis Afiliado" at bounding box center [66, 337] width 132 height 26
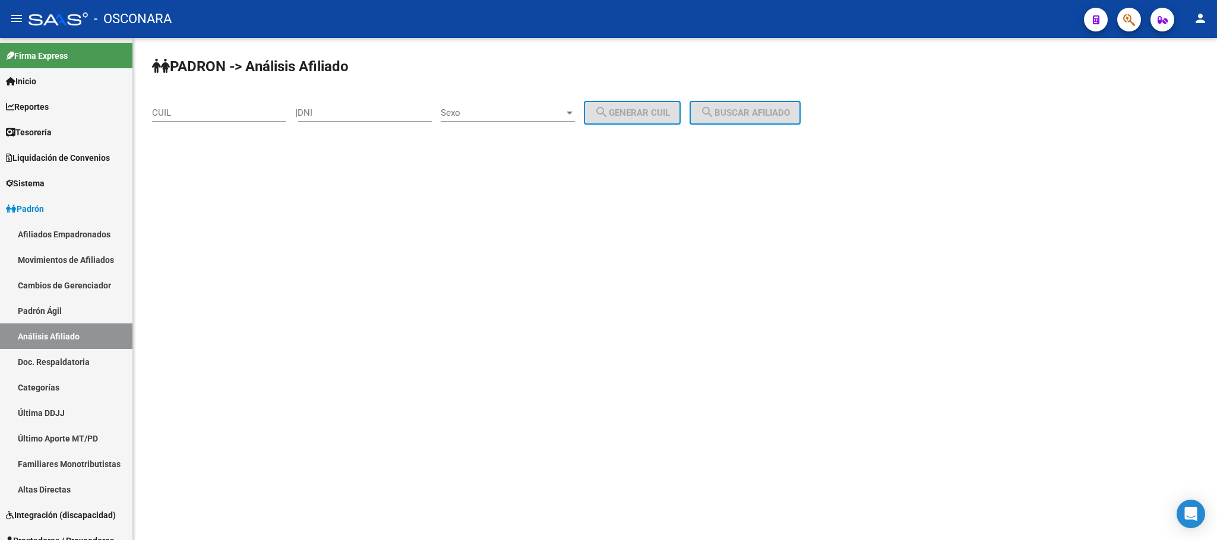
click at [234, 118] on input "CUIL" at bounding box center [219, 112] width 134 height 11
drag, startPoint x: 191, startPoint y: 114, endPoint x: 115, endPoint y: 93, distance: 79.5
click at [115, 93] on mat-sidenav-container "Firma Express Inicio Calendario SSS Instructivos Contacto OS Reportes Tablero d…" at bounding box center [608, 289] width 1217 height 502
type input "45-264377"
click at [191, 100] on div "45-264377 CUIL" at bounding box center [219, 109] width 134 height 26
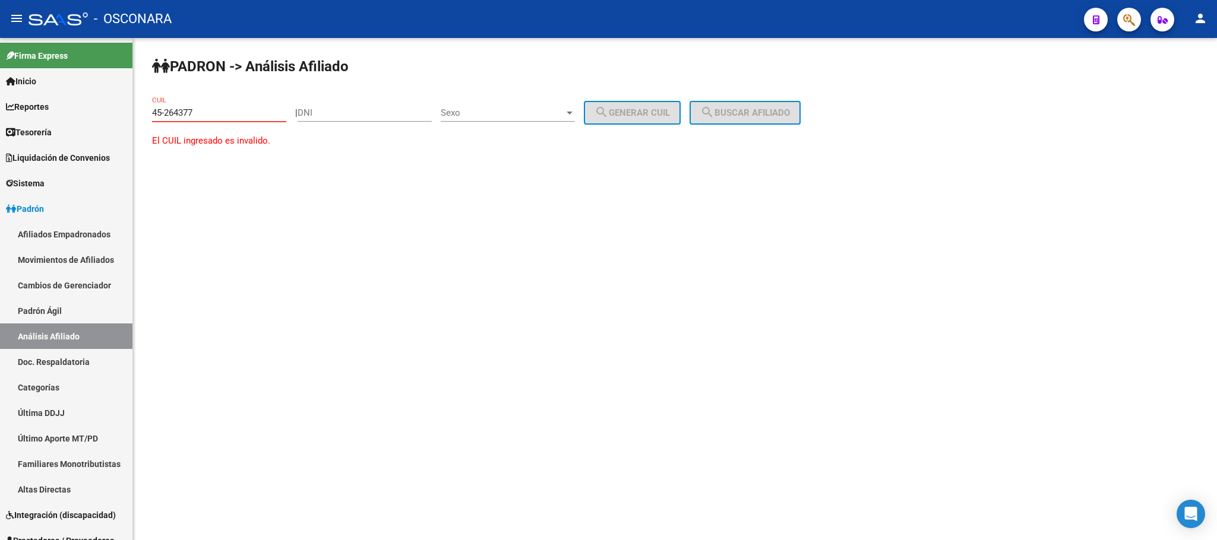
drag, startPoint x: 202, startPoint y: 116, endPoint x: 145, endPoint y: 106, distance: 58.0
click at [145, 106] on div "PADRON -> Análisis Afiliado 45-264377 CUIL | DNI Sexo Sexo search Generar CUIL …" at bounding box center [675, 113] width 1084 height 151
click at [332, 114] on input "DNI" at bounding box center [364, 112] width 134 height 11
type input "45264377"
click at [588, 109] on div "| 45264377 DNI Sexo Sexo search Generar CUIL" at bounding box center [492, 112] width 394 height 11
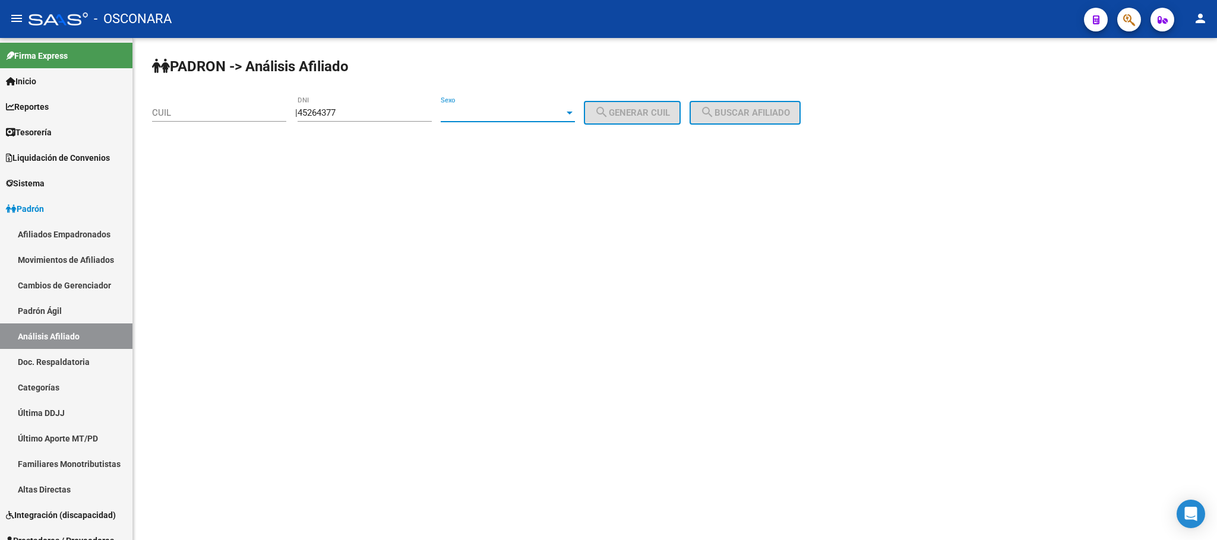
click at [575, 113] on div at bounding box center [569, 112] width 11 height 9
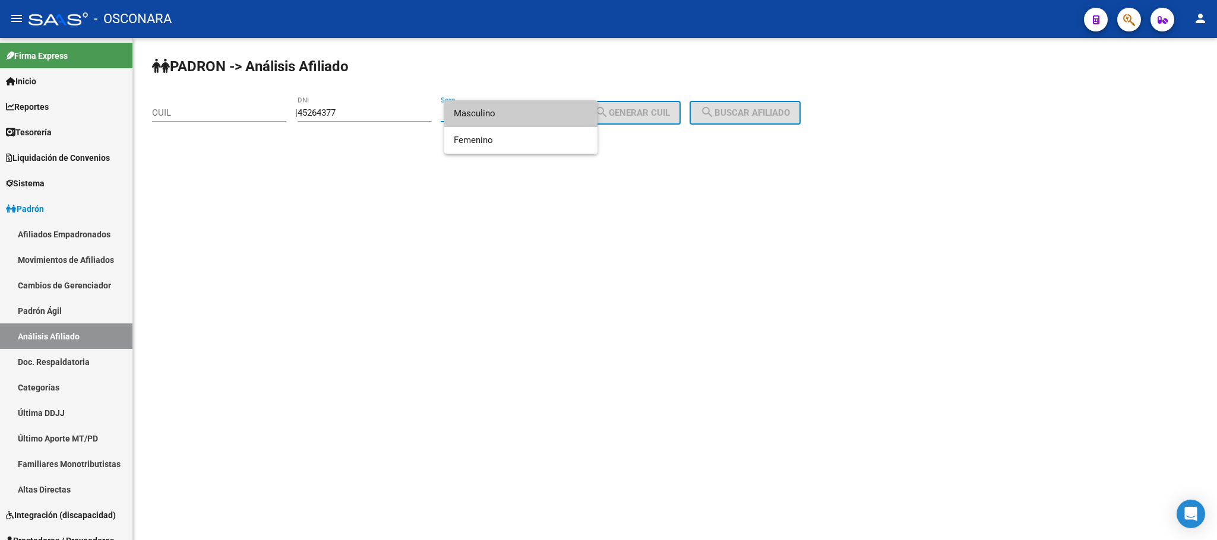
click at [565, 115] on span "Masculino" at bounding box center [521, 113] width 134 height 27
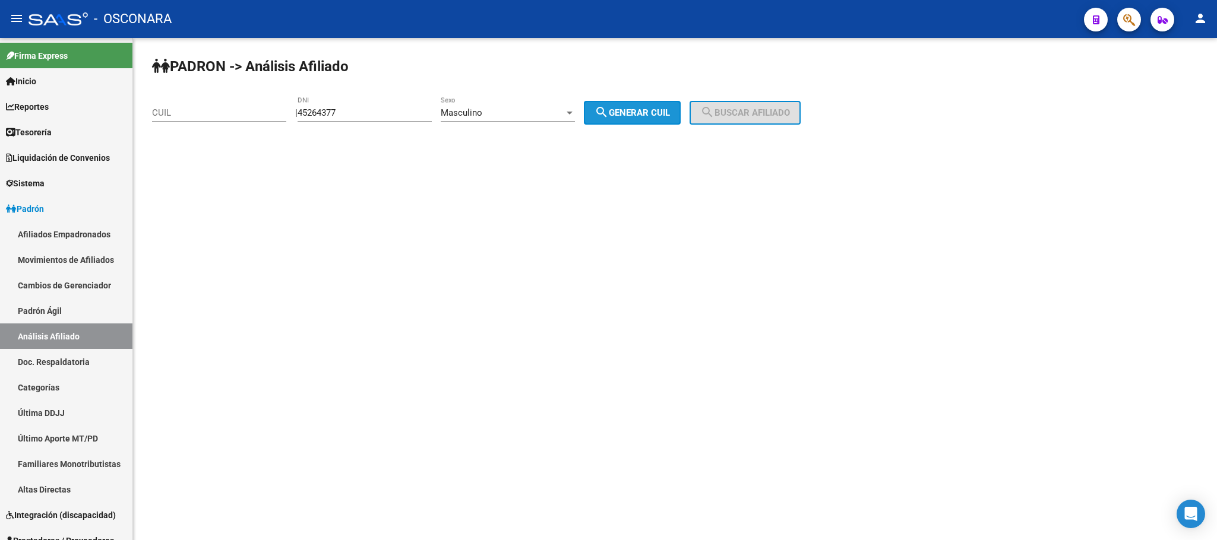
drag, startPoint x: 631, startPoint y: 119, endPoint x: 777, endPoint y: 123, distance: 146.1
click at [634, 119] on button "search Generar CUIL" at bounding box center [632, 113] width 97 height 24
type input "20-45264377-5"
click at [780, 116] on span "search Buscar afiliado" at bounding box center [745, 112] width 90 height 11
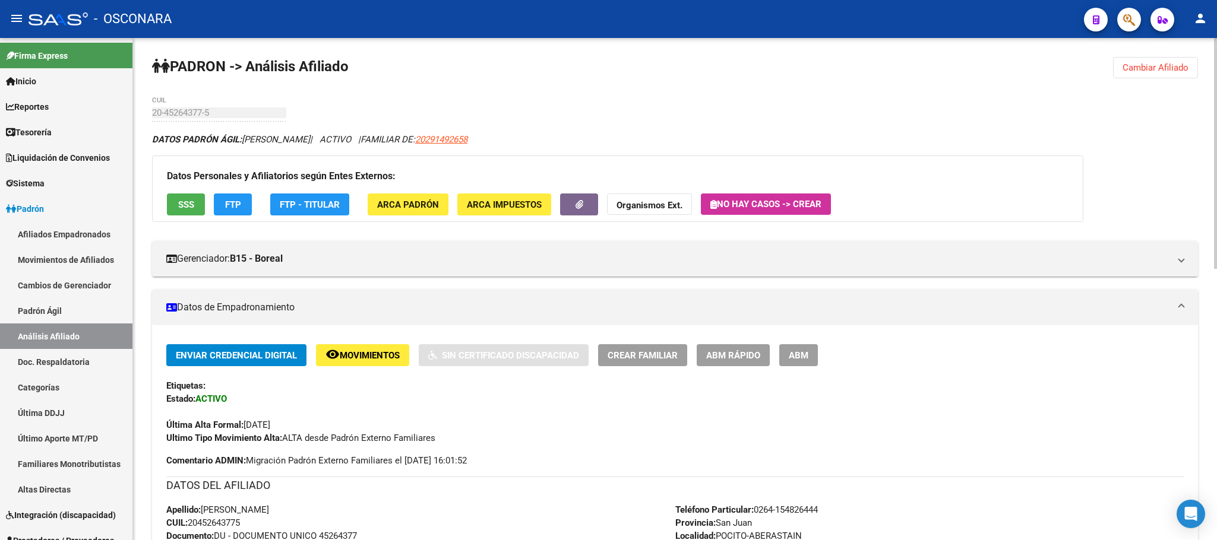
click at [156, 207] on div "Datos Personales y Afiliatorios según Entes Externos: SSS FTP FTP - Titular ARC…" at bounding box center [617, 189] width 931 height 66
click at [167, 207] on button "SSS" at bounding box center [186, 205] width 38 height 22
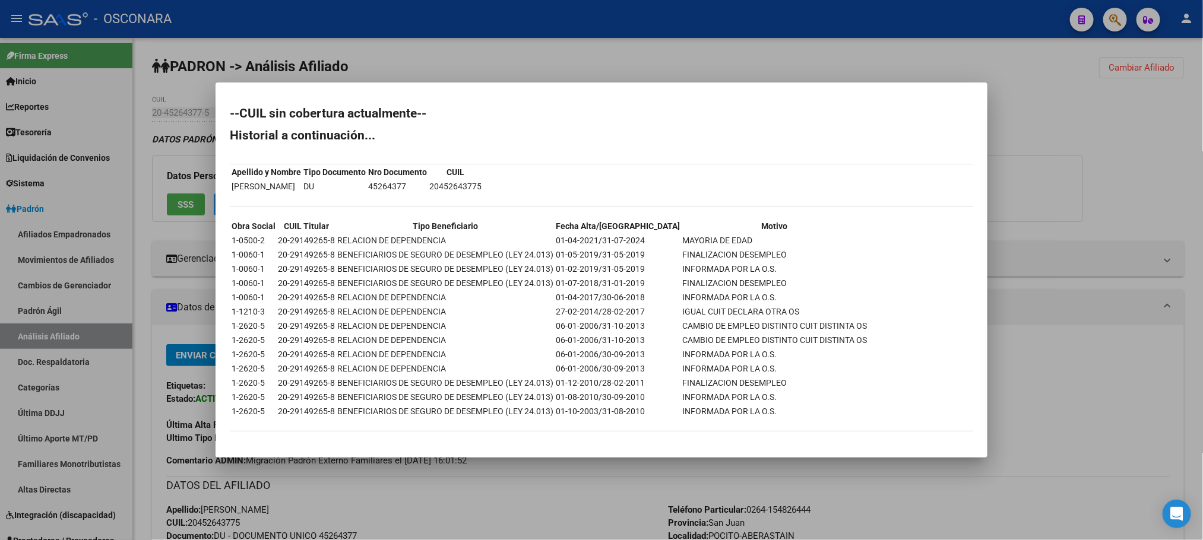
click at [1121, 433] on div at bounding box center [601, 270] width 1203 height 540
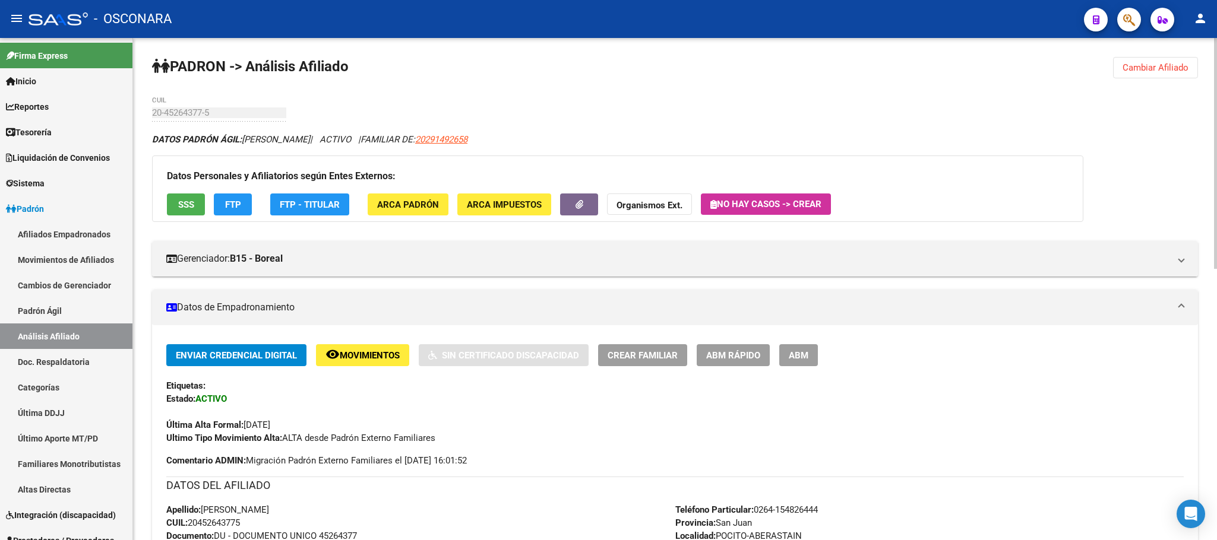
click at [743, 356] on span "ABM Rápido" at bounding box center [733, 355] width 54 height 11
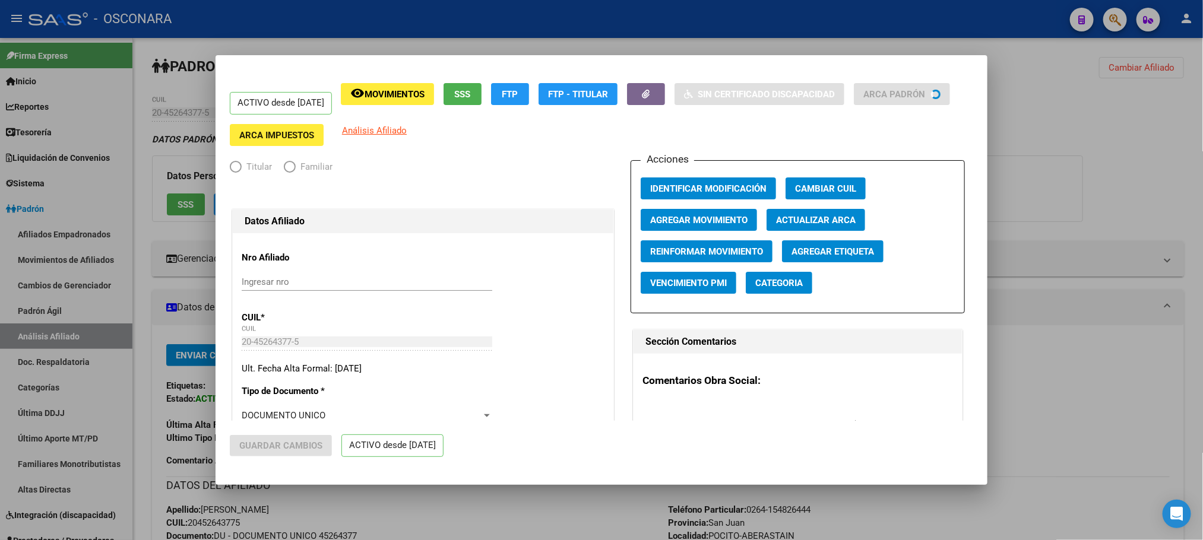
radio input "true"
type input "30-61882045-5"
click at [711, 221] on span "Agregar Movimiento" at bounding box center [698, 220] width 97 height 11
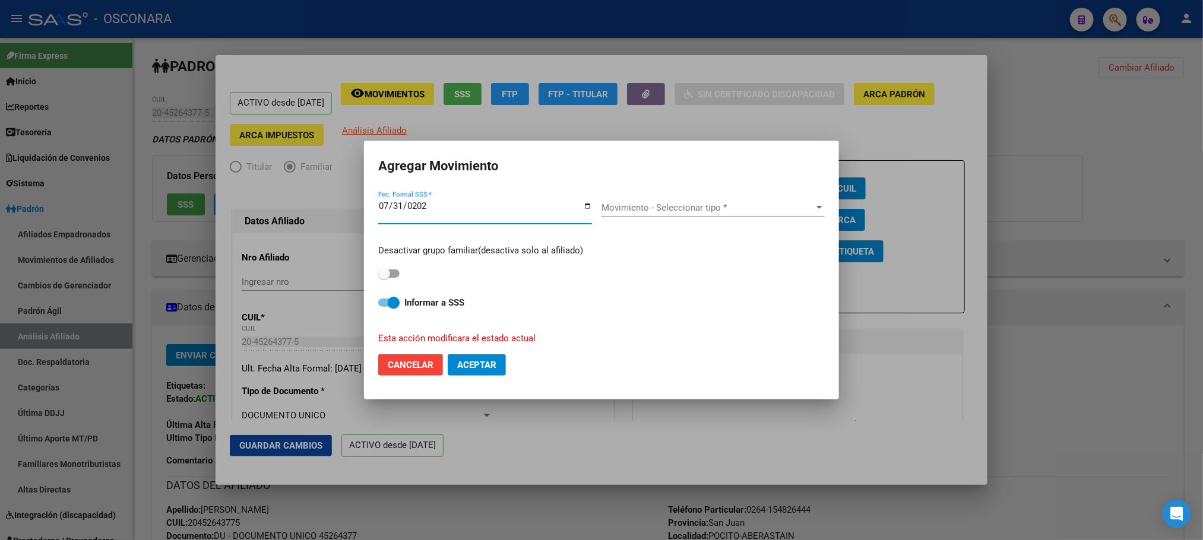
type input "[DATE]"
click at [720, 205] on span "Movimiento - Seleccionar tipo *" at bounding box center [707, 207] width 213 height 11
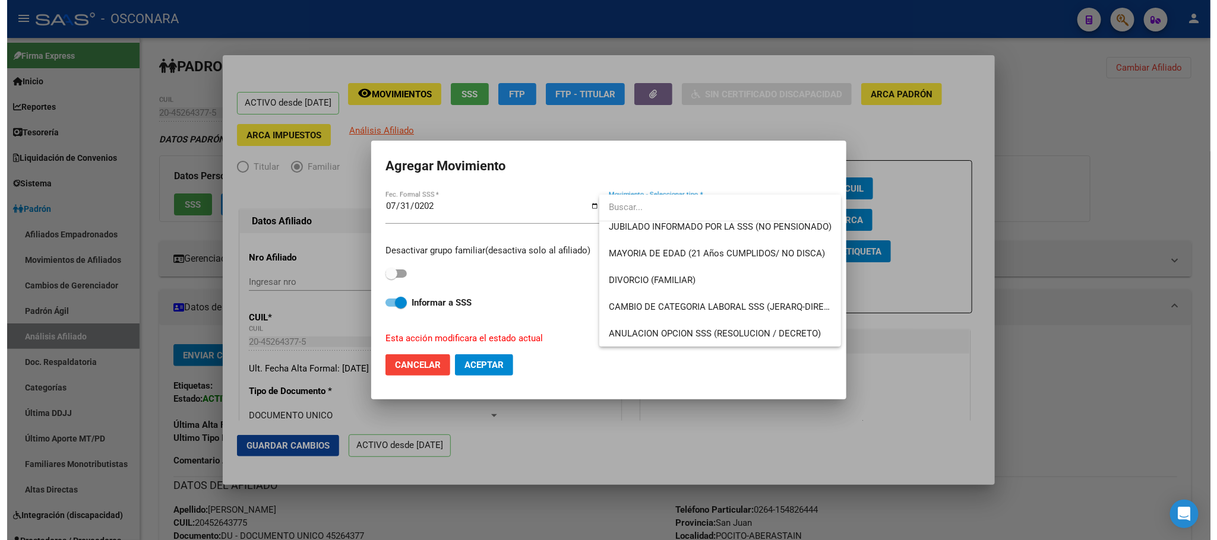
scroll to position [79, 0]
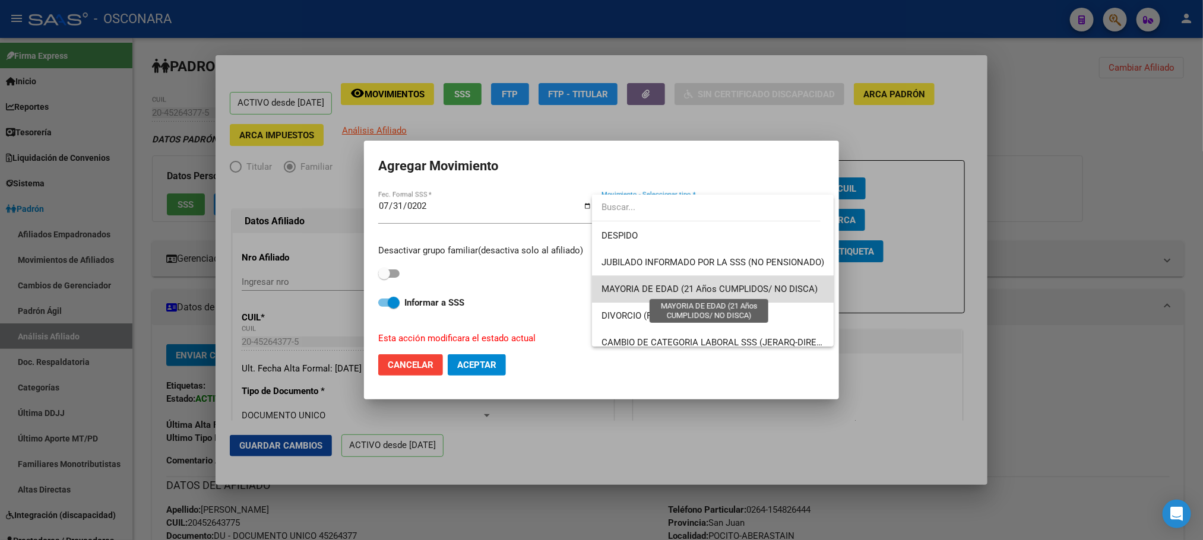
click at [773, 289] on span "MAYORIA DE EDAD (21 Años CUMPLIDOS/ NO DISCA)" at bounding box center [709, 289] width 216 height 11
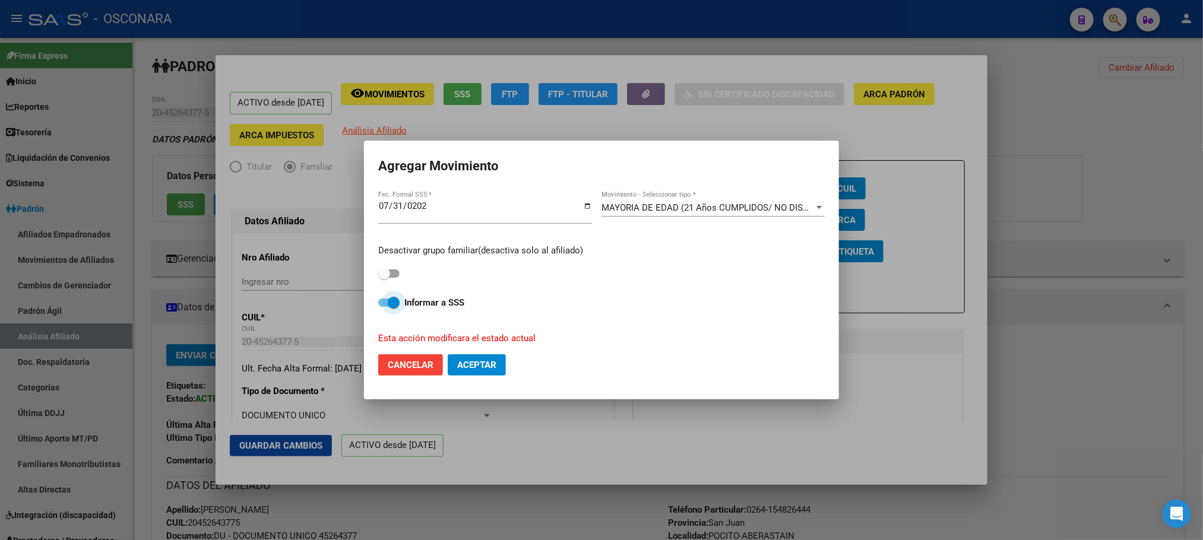
drag, startPoint x: 385, startPoint y: 298, endPoint x: 430, endPoint y: 339, distance: 60.5
click at [385, 299] on span at bounding box center [388, 303] width 21 height 8
click at [384, 307] on input "Informar a SSS" at bounding box center [384, 307] width 1 height 1
checkbox input "false"
click at [471, 364] on span "Aceptar" at bounding box center [476, 365] width 39 height 11
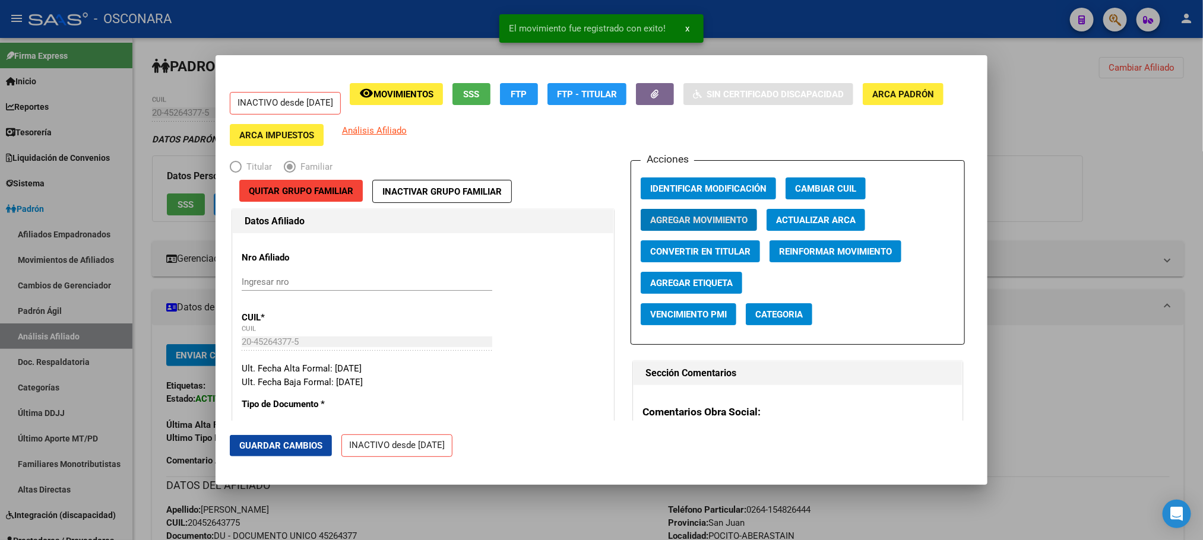
click at [316, 447] on span "Guardar Cambios" at bounding box center [280, 446] width 83 height 11
click at [422, 506] on div at bounding box center [601, 270] width 1203 height 540
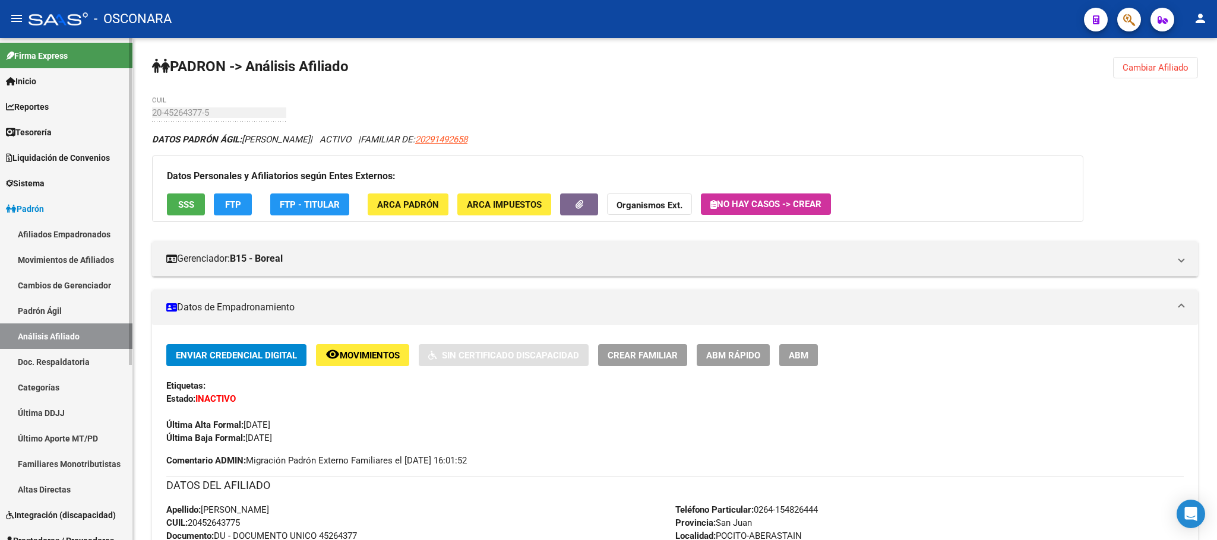
click at [80, 308] on link "Padrón Ágil" at bounding box center [66, 311] width 132 height 26
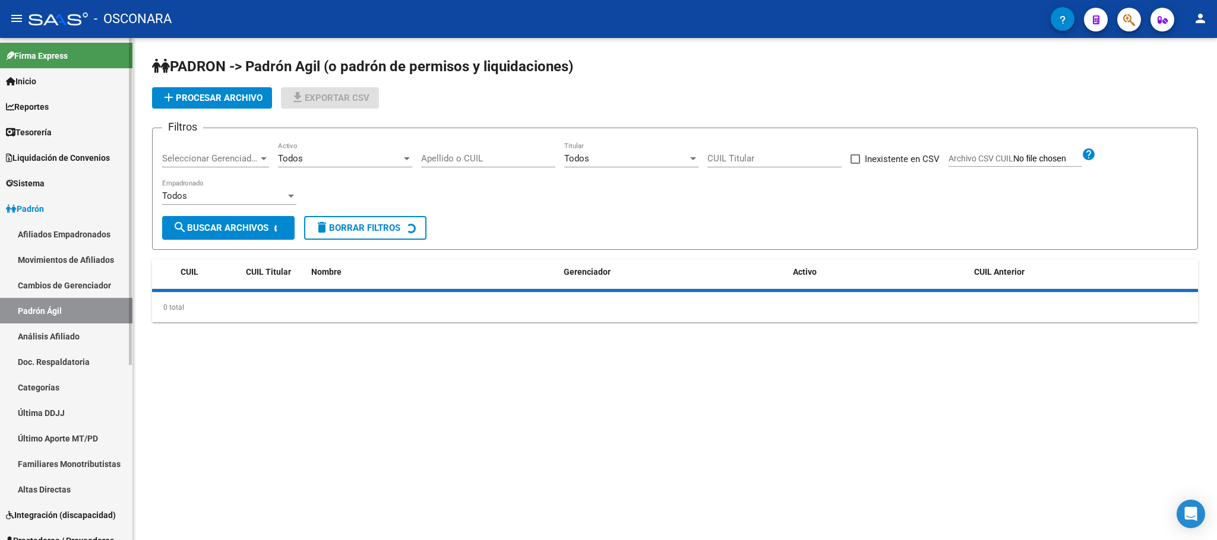
click at [75, 333] on link "Análisis Afiliado" at bounding box center [66, 337] width 132 height 26
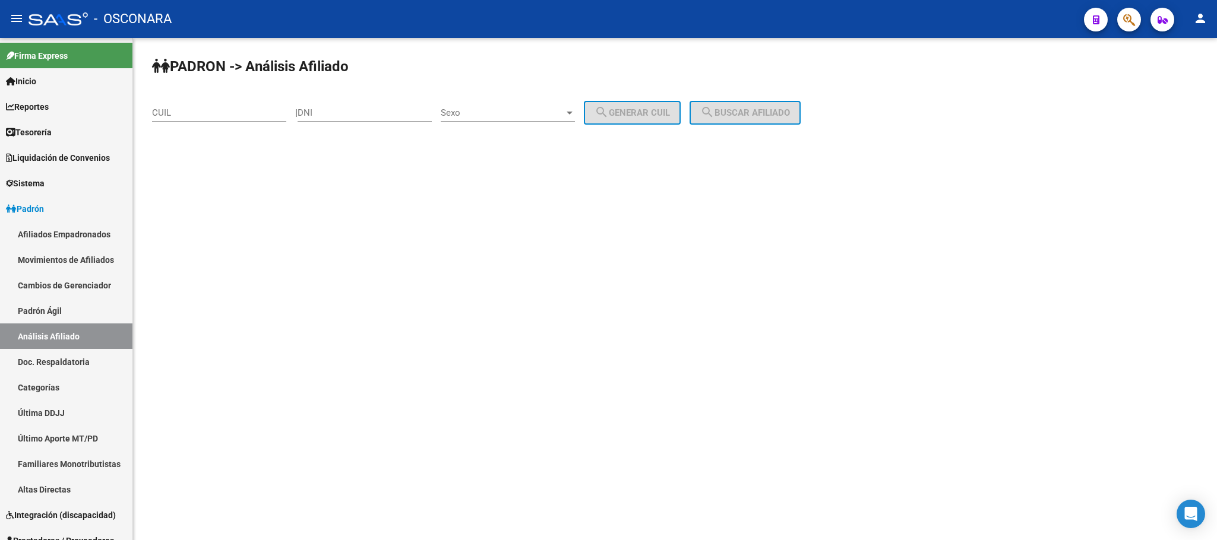
click at [227, 111] on input "CUIL" at bounding box center [219, 112] width 134 height 11
paste input "20-38461698-5"
type input "20-38461698-5"
click at [745, 120] on button "search Buscar afiliado" at bounding box center [744, 113] width 111 height 24
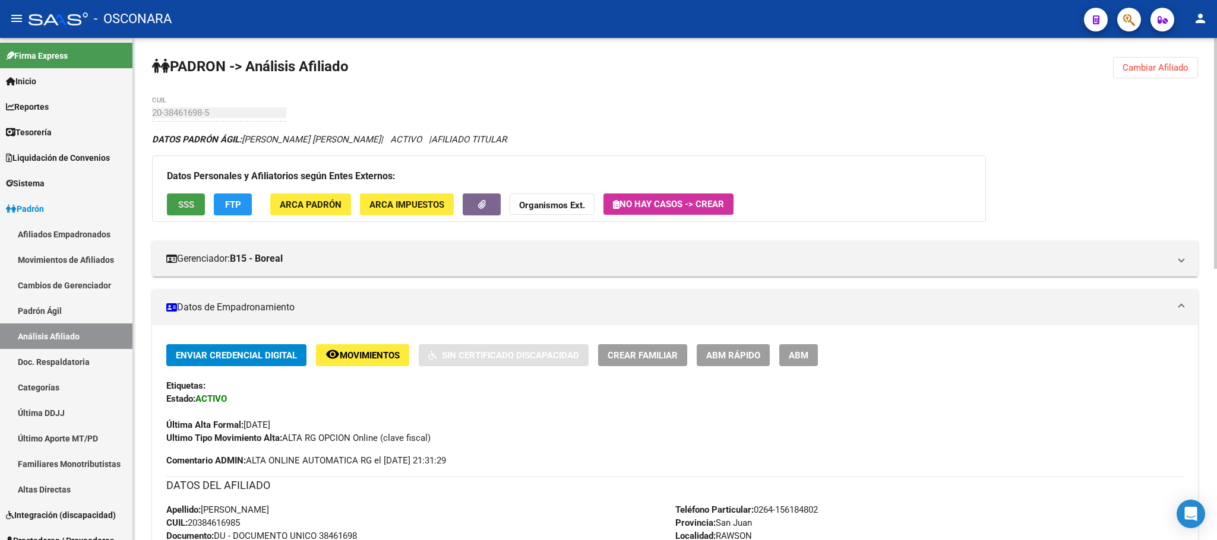
click at [189, 201] on span "SSS" at bounding box center [186, 204] width 16 height 11
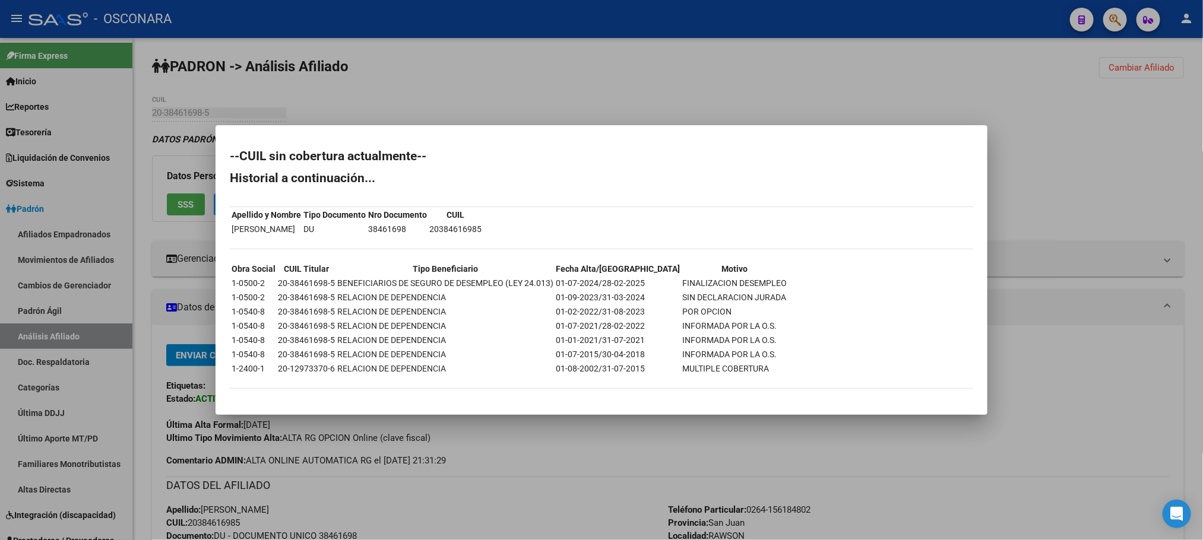
click at [557, 474] on div at bounding box center [601, 270] width 1203 height 540
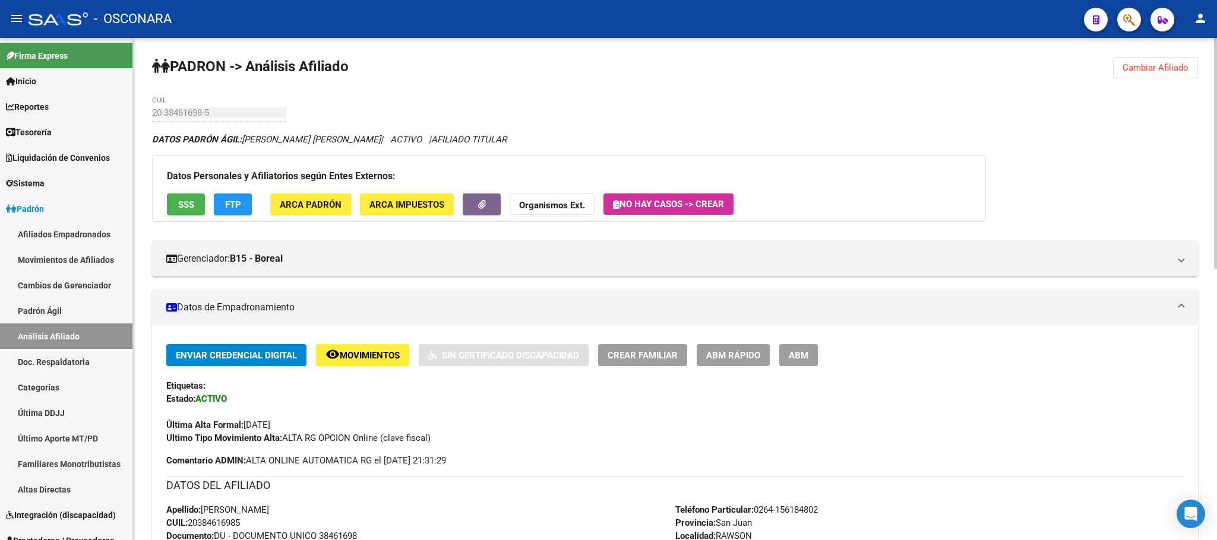
click at [241, 205] on button "FTP" at bounding box center [233, 205] width 38 height 22
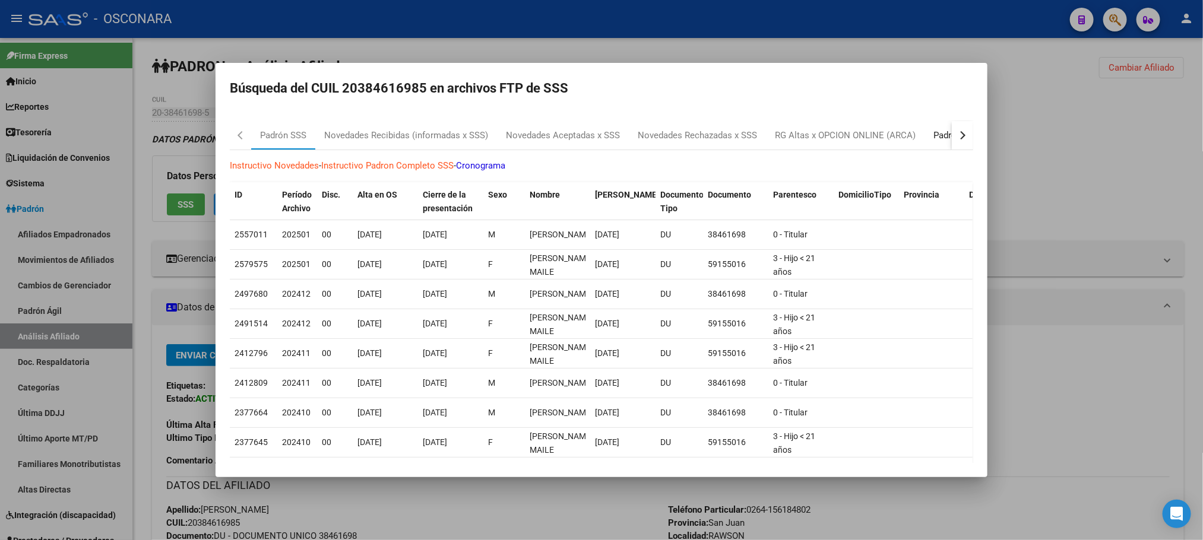
click at [933, 134] on div "Padrón Desempleo SSS" at bounding box center [980, 136] width 94 height 14
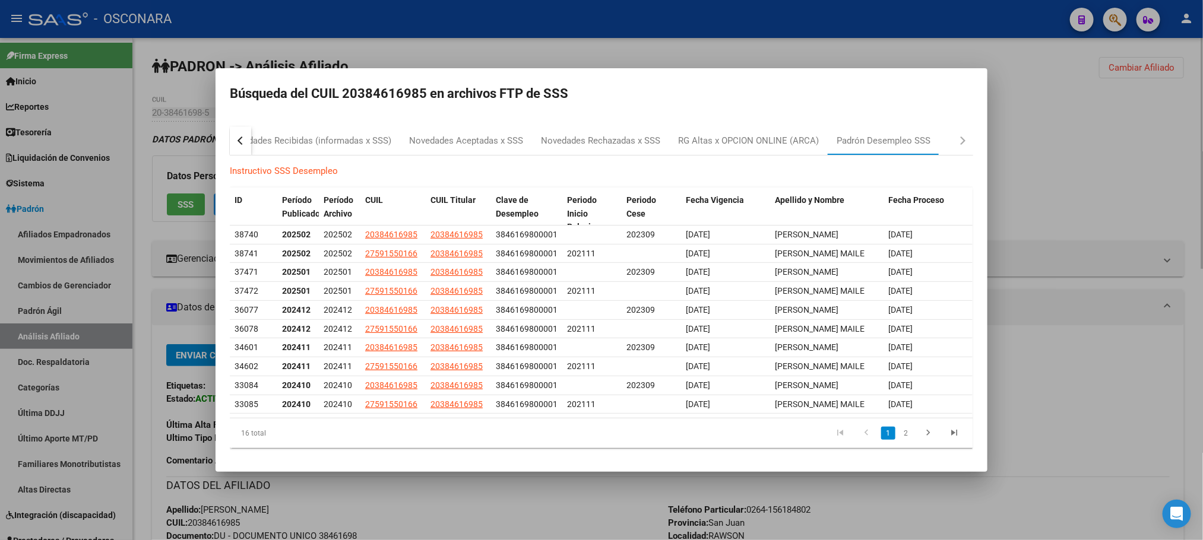
click at [895, 514] on div at bounding box center [601, 270] width 1203 height 540
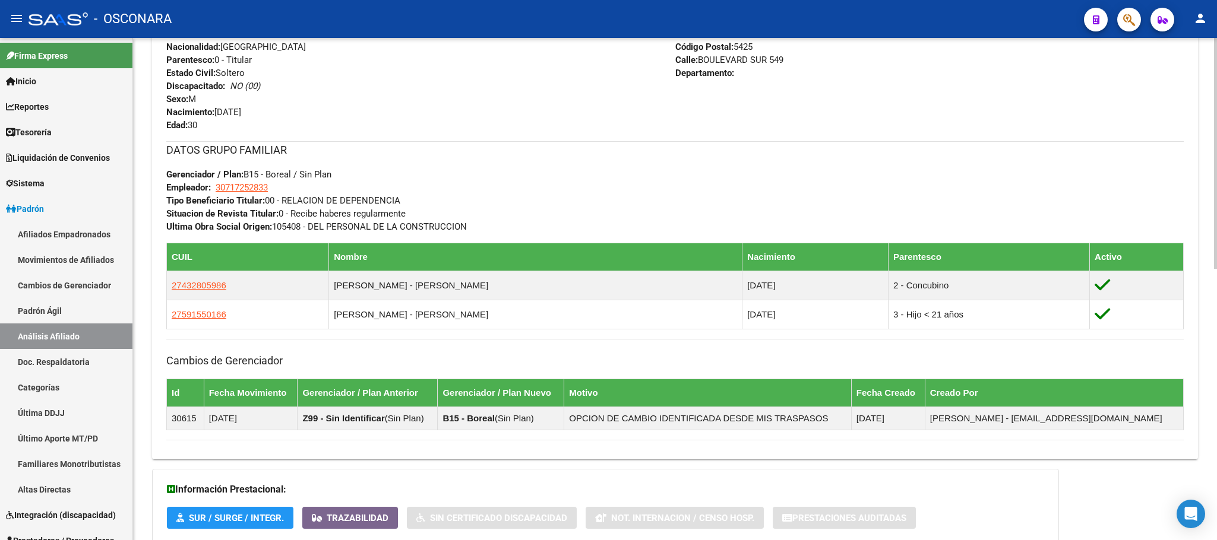
scroll to position [590, 0]
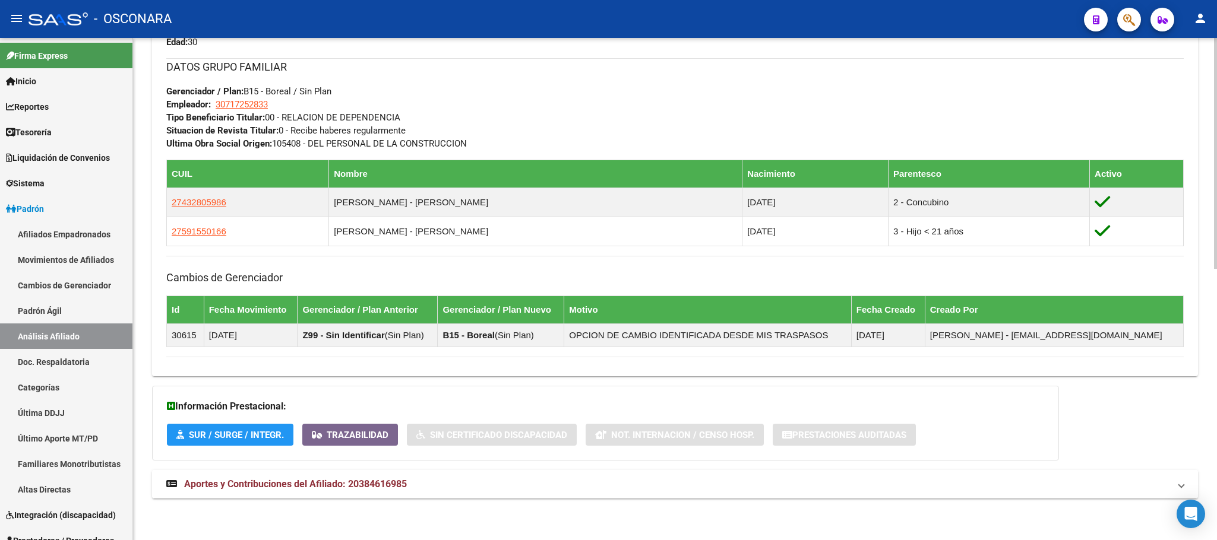
click at [333, 485] on span "Aportes y Contribuciones del Afiliado: 20384616985" at bounding box center [295, 484] width 223 height 11
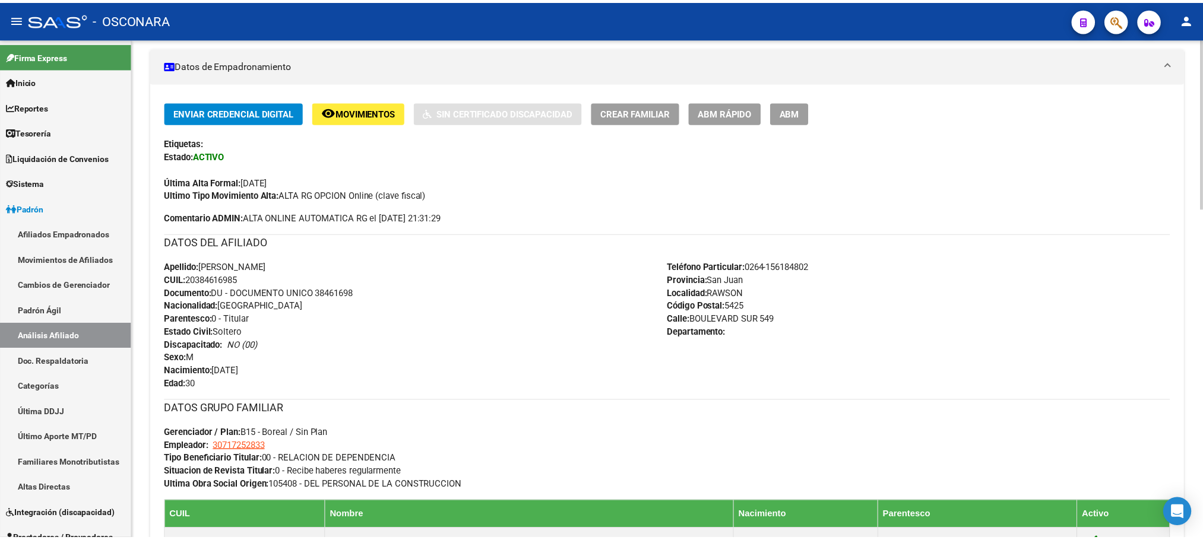
scroll to position [94, 0]
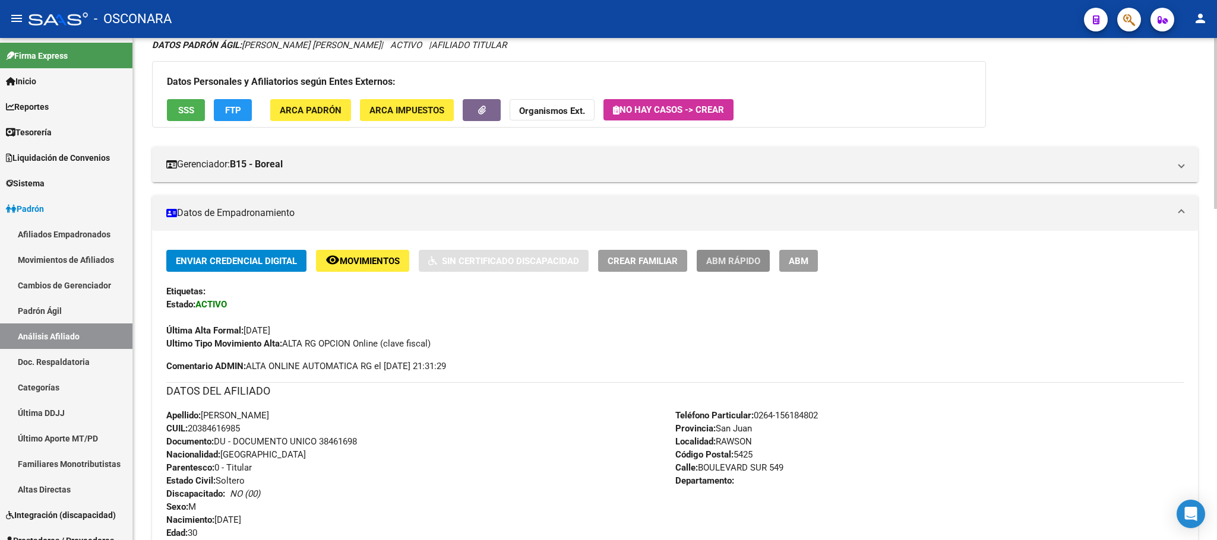
click at [749, 260] on span "ABM Rápido" at bounding box center [733, 261] width 54 height 11
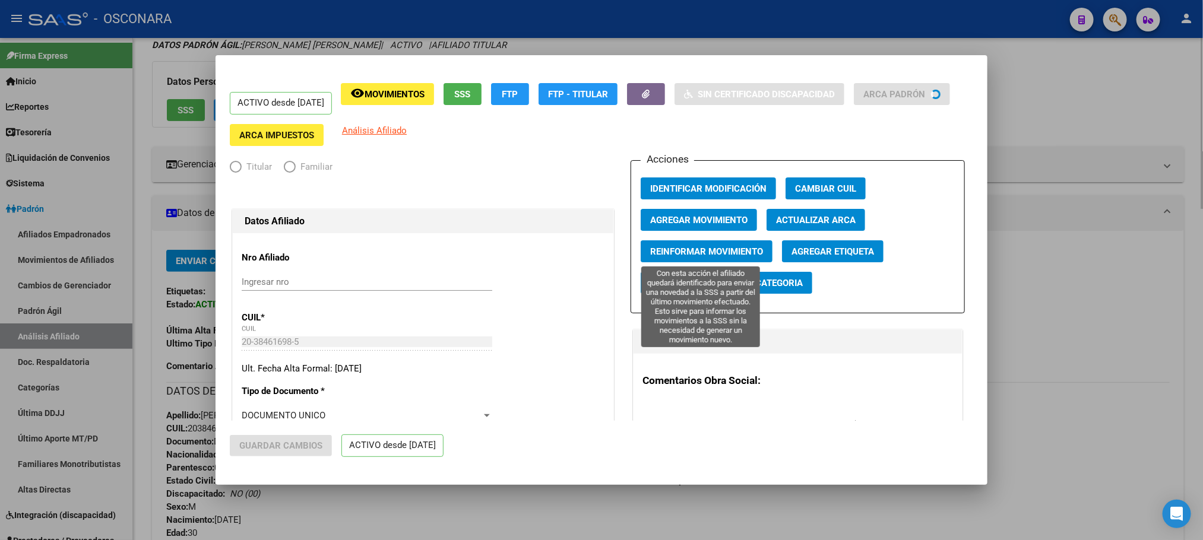
radio input "true"
type input "30-71725283-3"
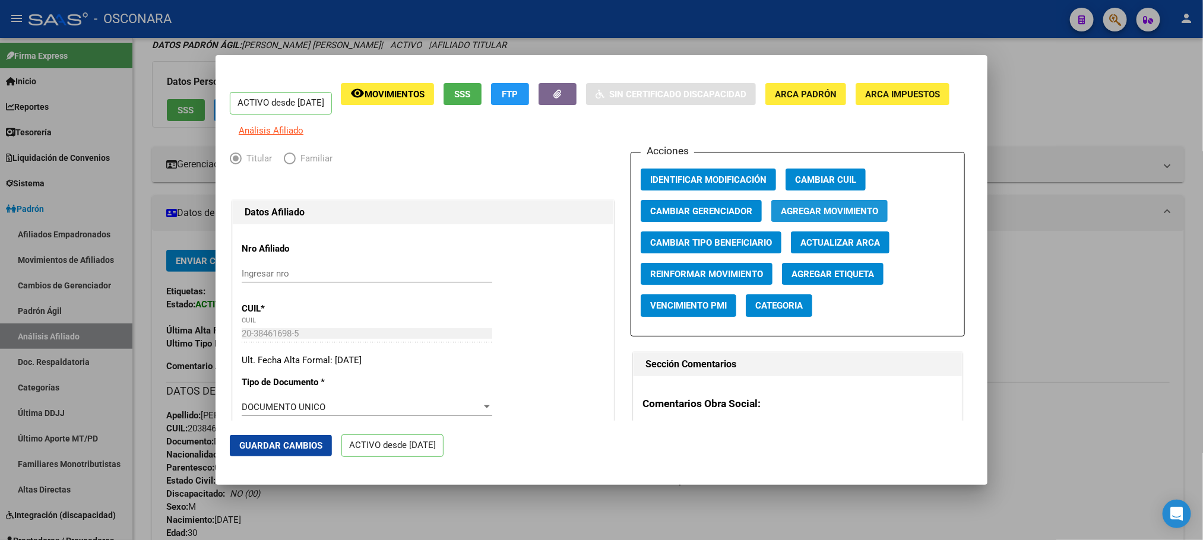
click at [818, 217] on span "Agregar Movimiento" at bounding box center [829, 211] width 97 height 11
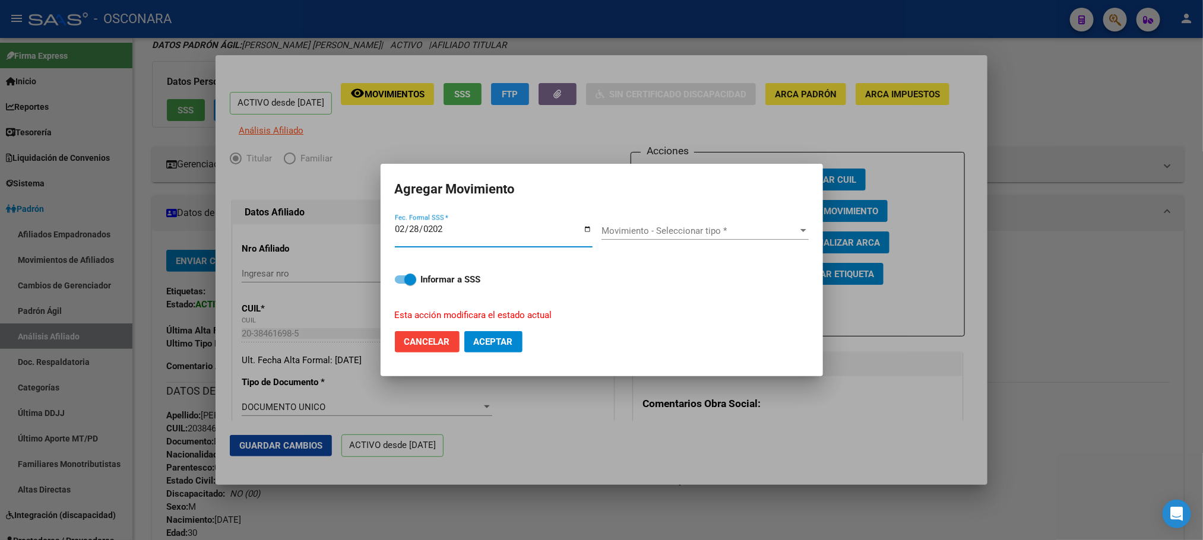
type input "[DATE]"
click at [777, 226] on span "Movimiento - Seleccionar tipo *" at bounding box center [699, 231] width 197 height 11
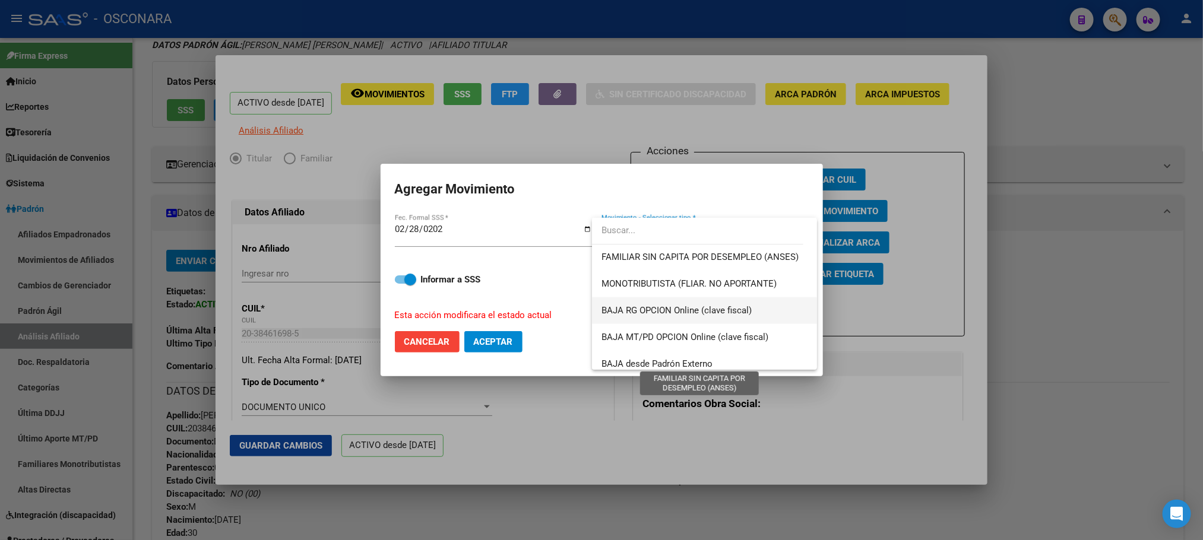
scroll to position [863, 0]
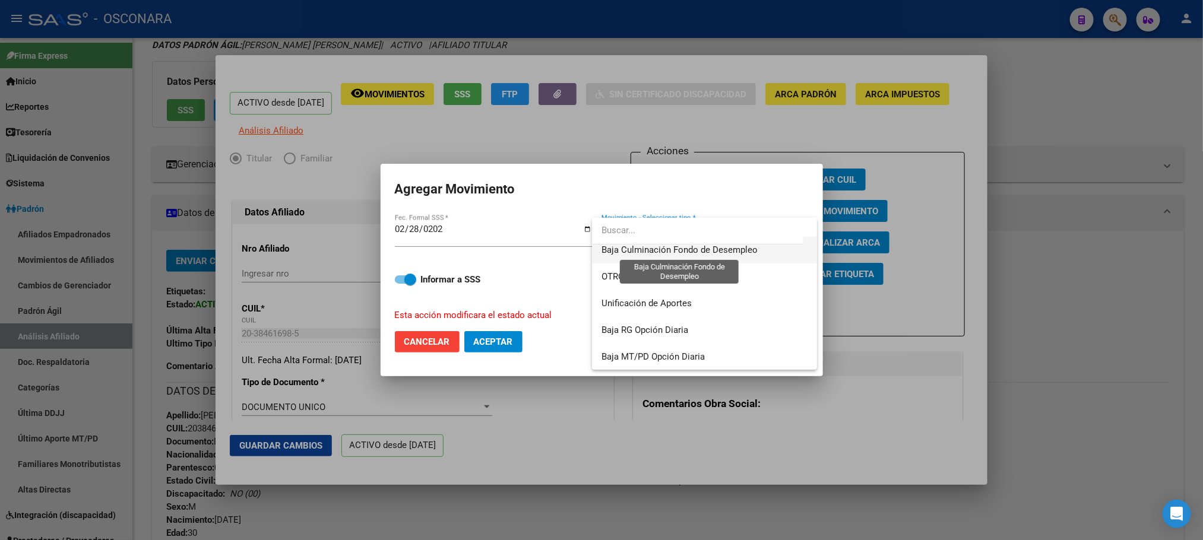
click at [723, 245] on span "Baja Culminación Fondo de Desempleo" at bounding box center [679, 250] width 156 height 11
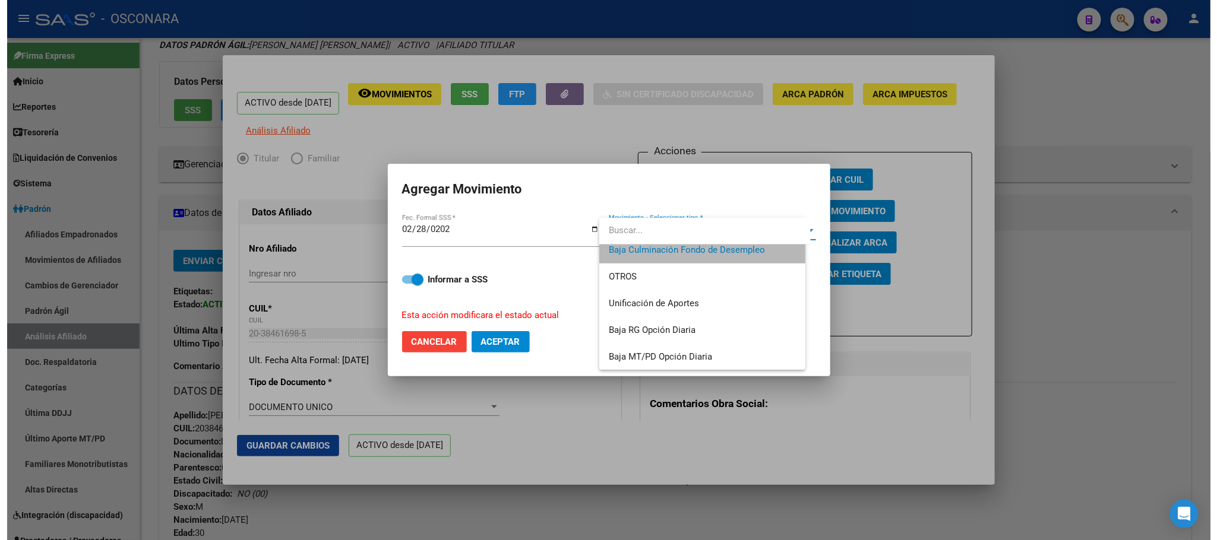
scroll to position [855, 0]
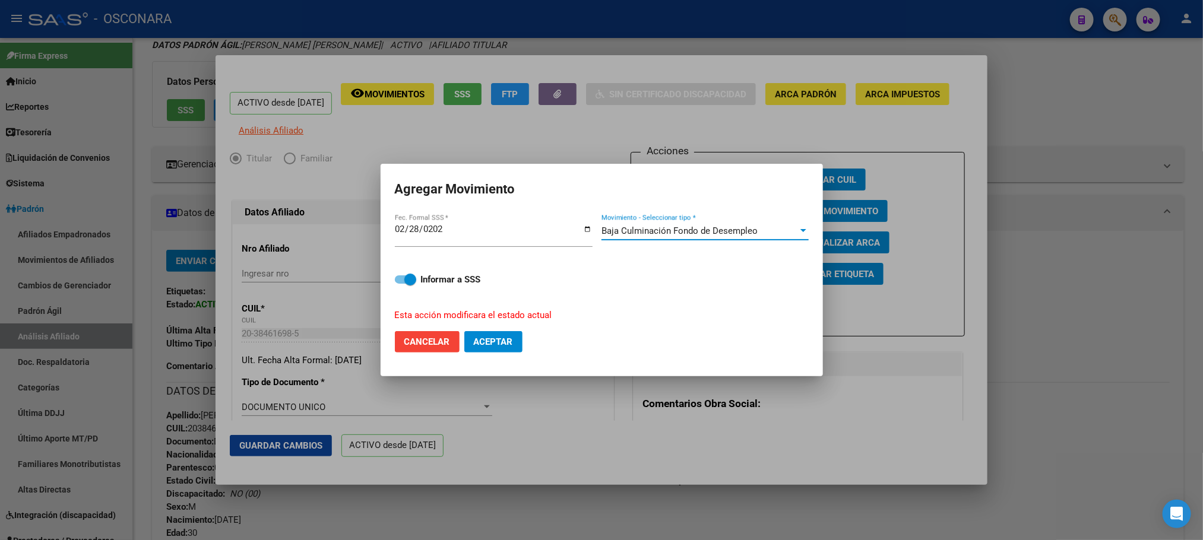
click at [403, 277] on span at bounding box center [405, 279] width 21 height 8
click at [401, 284] on input "Informar a SSS" at bounding box center [400, 284] width 1 height 1
checkbox input "false"
click at [510, 344] on span "Aceptar" at bounding box center [493, 342] width 39 height 11
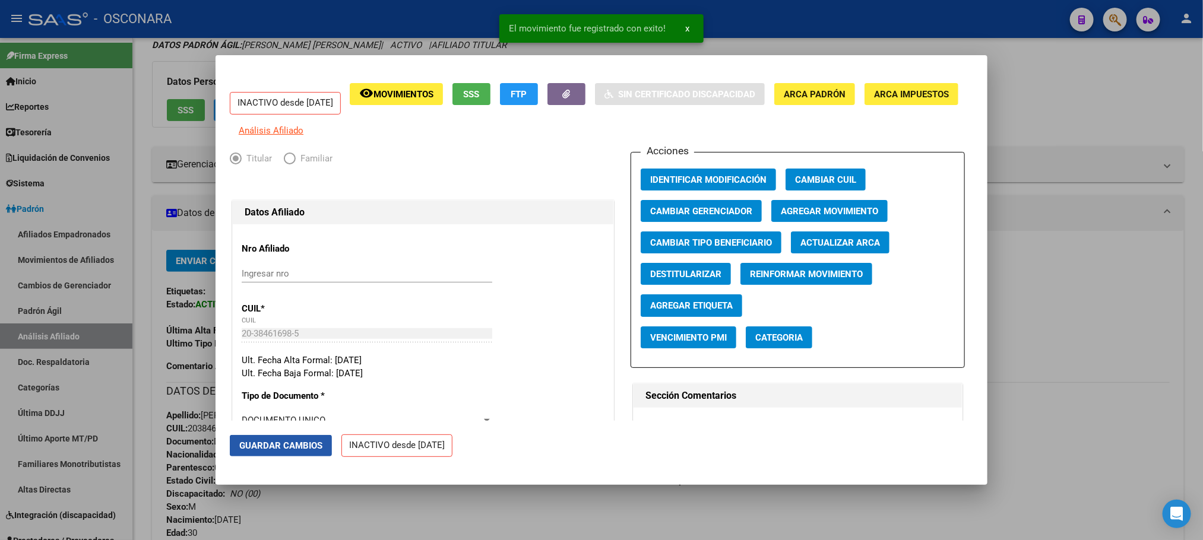
click at [264, 442] on span "Guardar Cambios" at bounding box center [280, 446] width 83 height 11
click at [670, 517] on div at bounding box center [601, 270] width 1203 height 540
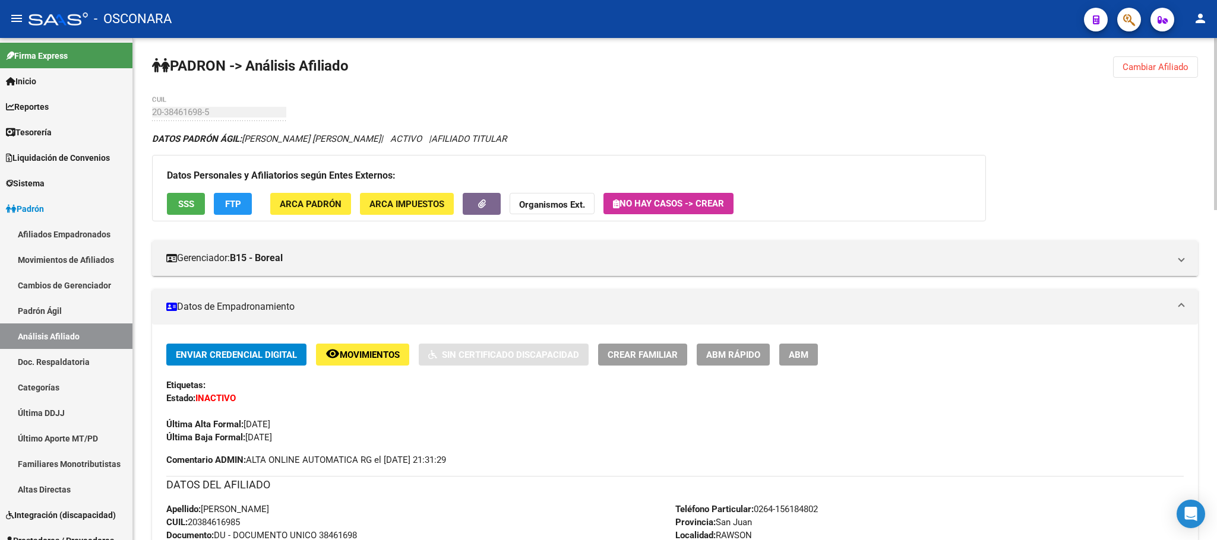
scroll to position [0, 0]
click at [41, 305] on link "Padrón Ágil" at bounding box center [66, 311] width 132 height 26
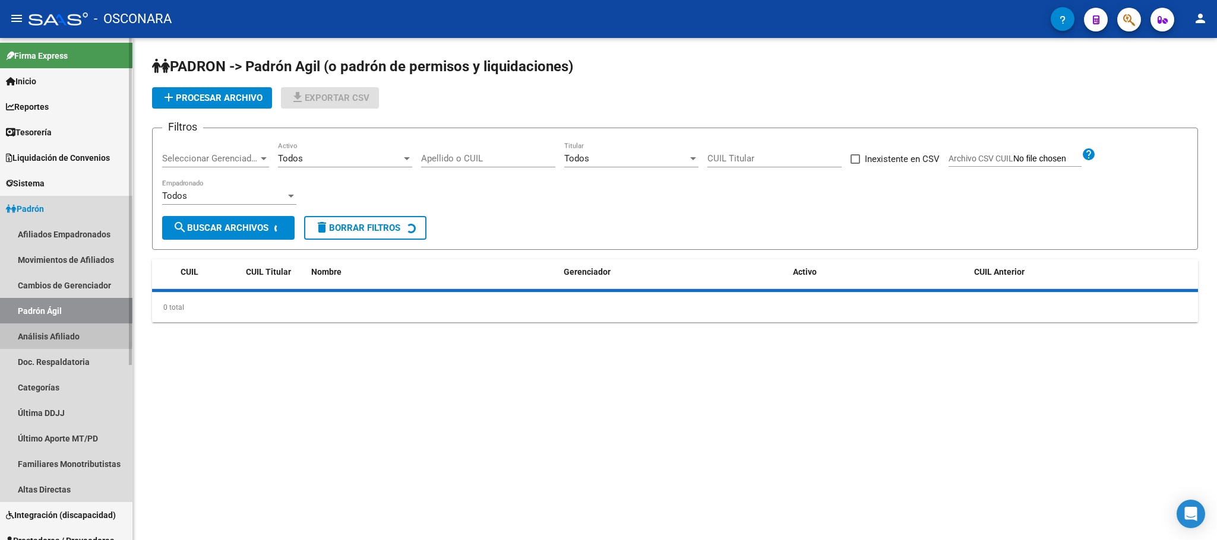
click at [50, 333] on link "Análisis Afiliado" at bounding box center [66, 337] width 132 height 26
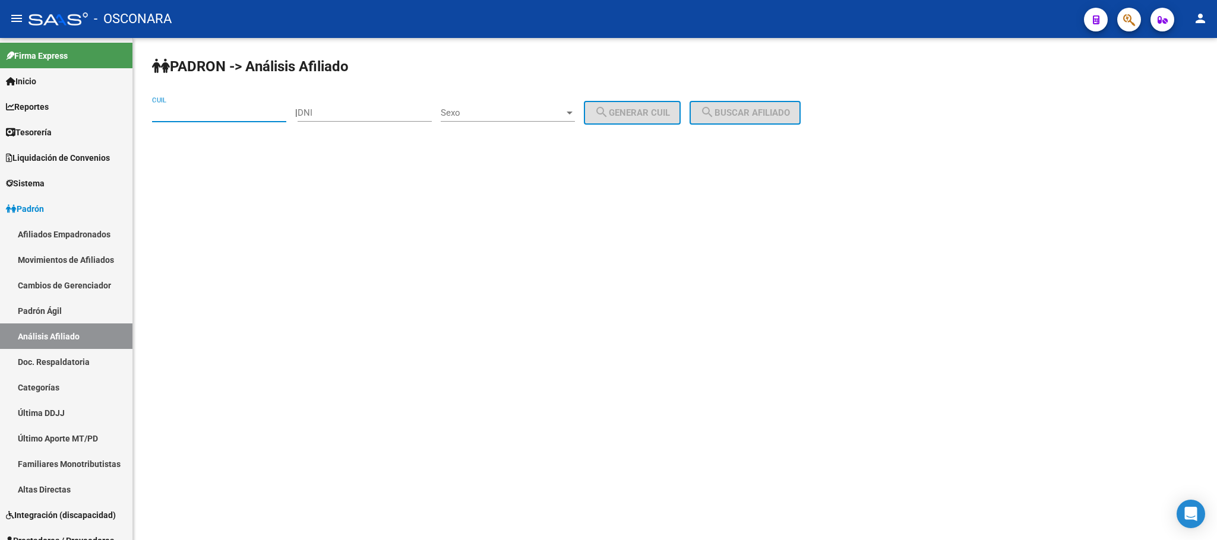
click at [207, 111] on input "CUIL" at bounding box center [219, 112] width 134 height 11
paste input "27-36911073-5"
type input "27-36911073-5"
click at [775, 100] on div "PADRON -> Análisis Afiliado 27-36911073-5 CUIL | DNI Sexo Sexo search Generar C…" at bounding box center [675, 100] width 1084 height 125
click at [768, 109] on span "search Buscar afiliado" at bounding box center [745, 112] width 90 height 11
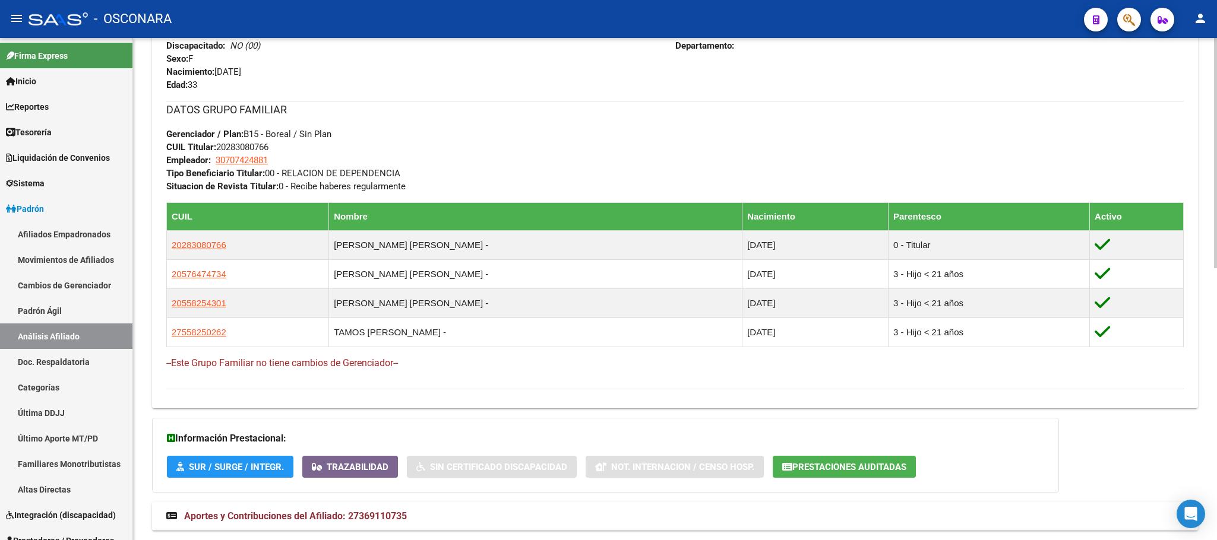
scroll to position [594, 0]
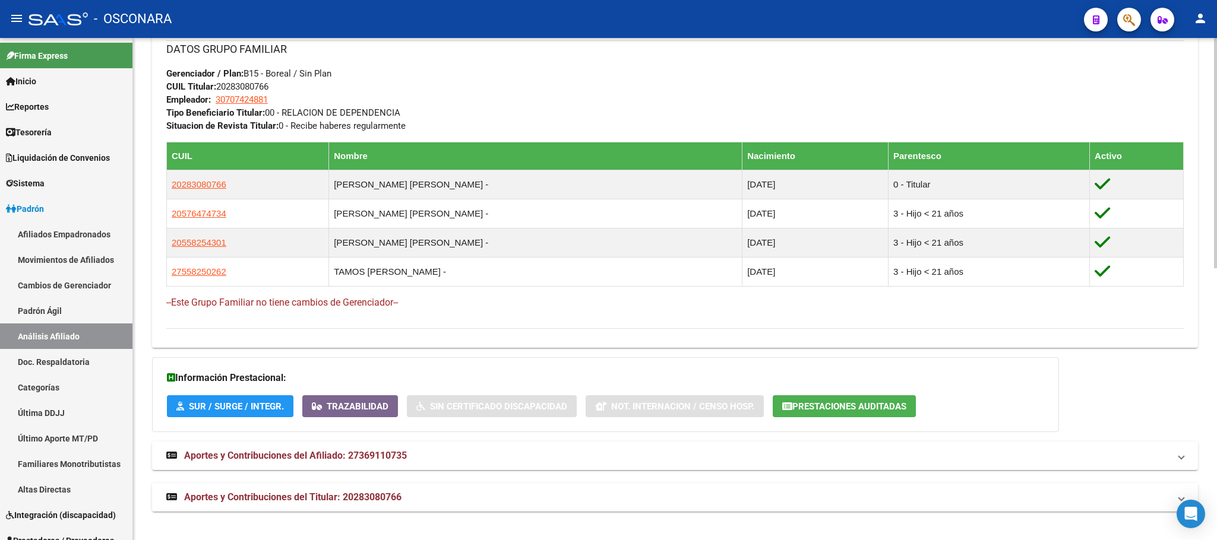
click at [408, 489] on mat-expansion-panel-header "Aportes y Contribuciones del Titular: 20283080766" at bounding box center [675, 497] width 1046 height 28
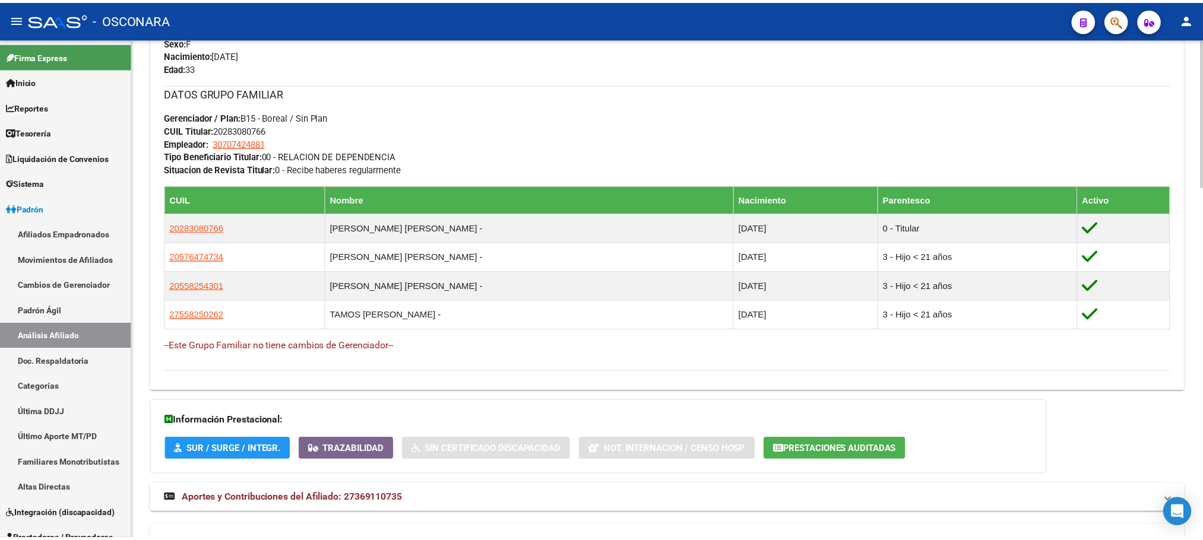
scroll to position [534, 0]
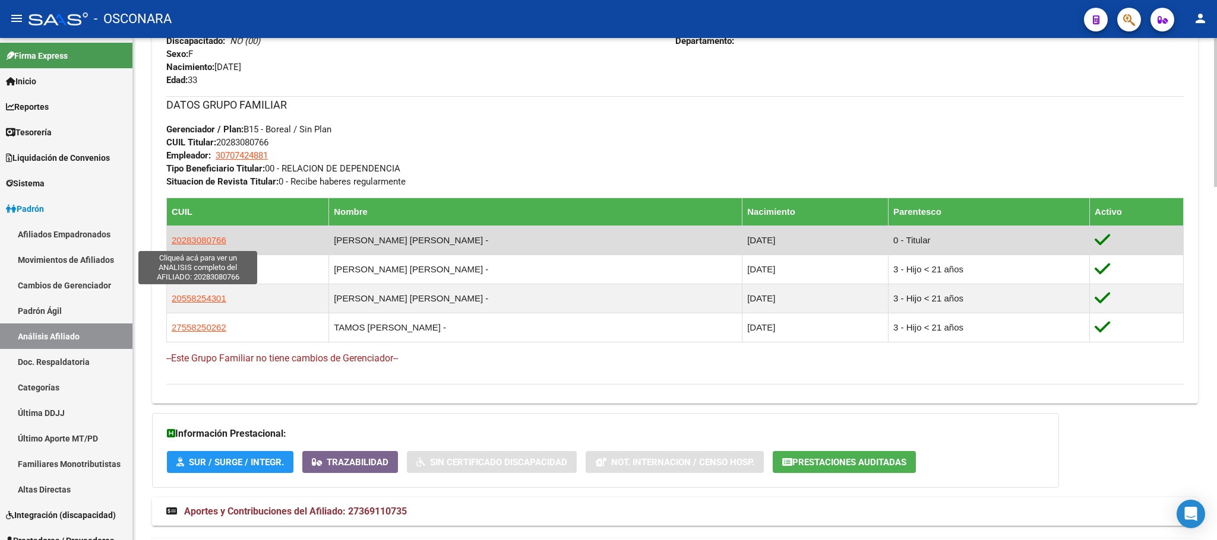
click at [216, 241] on span "20283080766" at bounding box center [199, 240] width 55 height 10
type textarea "20283080766"
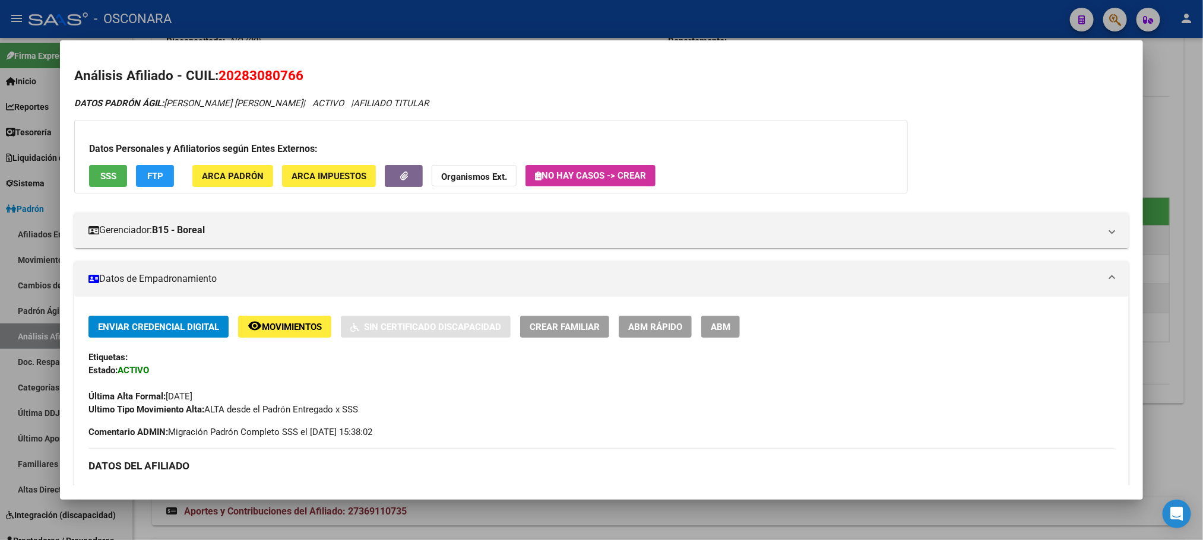
click at [97, 187] on div "Datos Personales y Afiliatorios según Entes Externos: SSS FTP ARCA Padrón ARCA …" at bounding box center [491, 157] width 834 height 74
click at [100, 178] on span "SSS" at bounding box center [108, 176] width 16 height 11
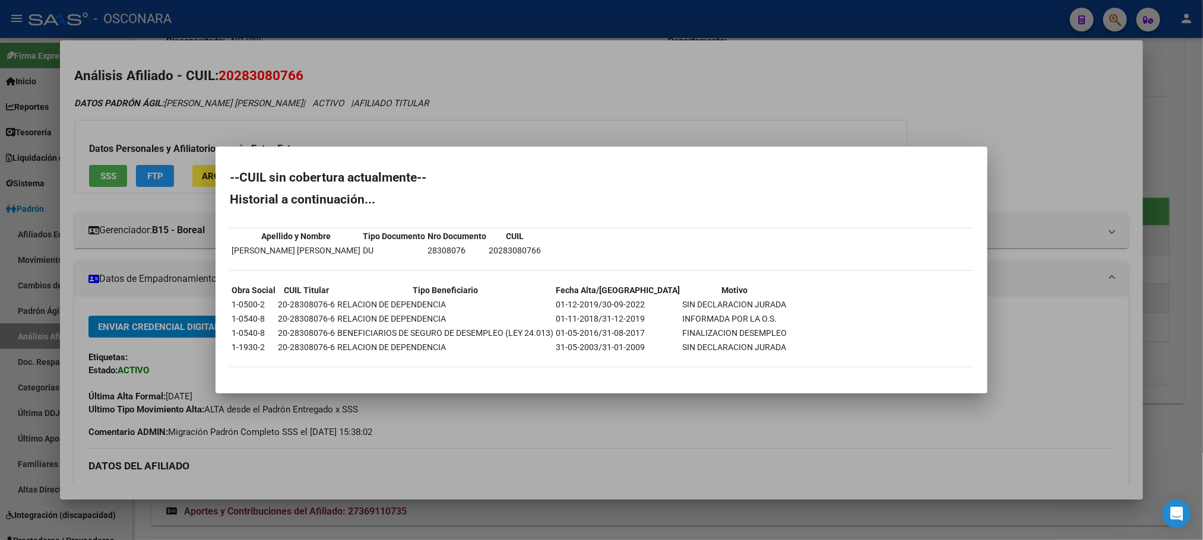
click at [623, 502] on div at bounding box center [601, 270] width 1203 height 540
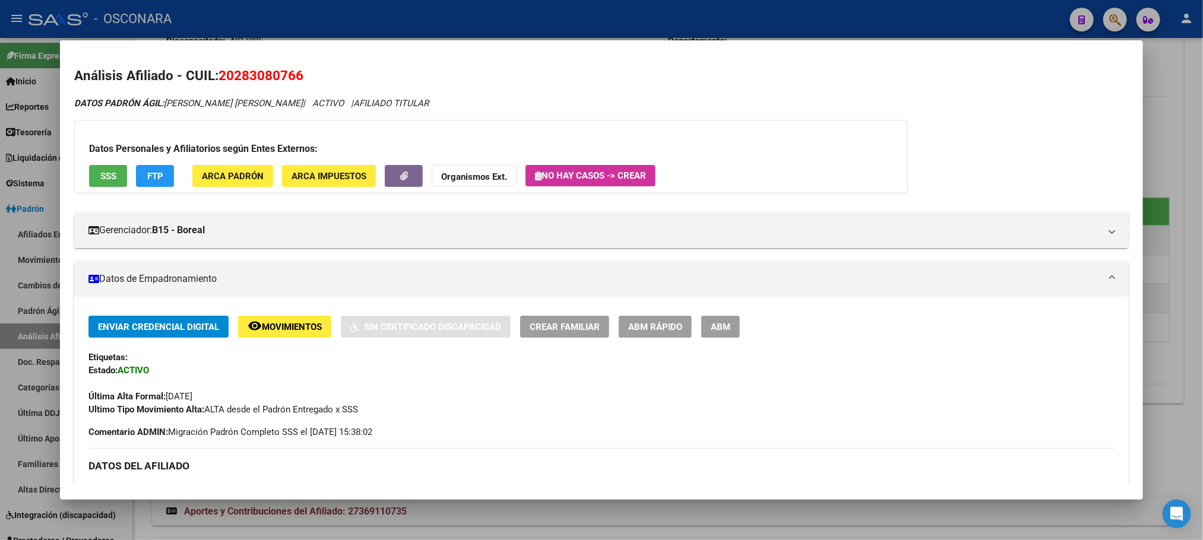
click at [654, 337] on button "ABM Rápido" at bounding box center [655, 327] width 73 height 22
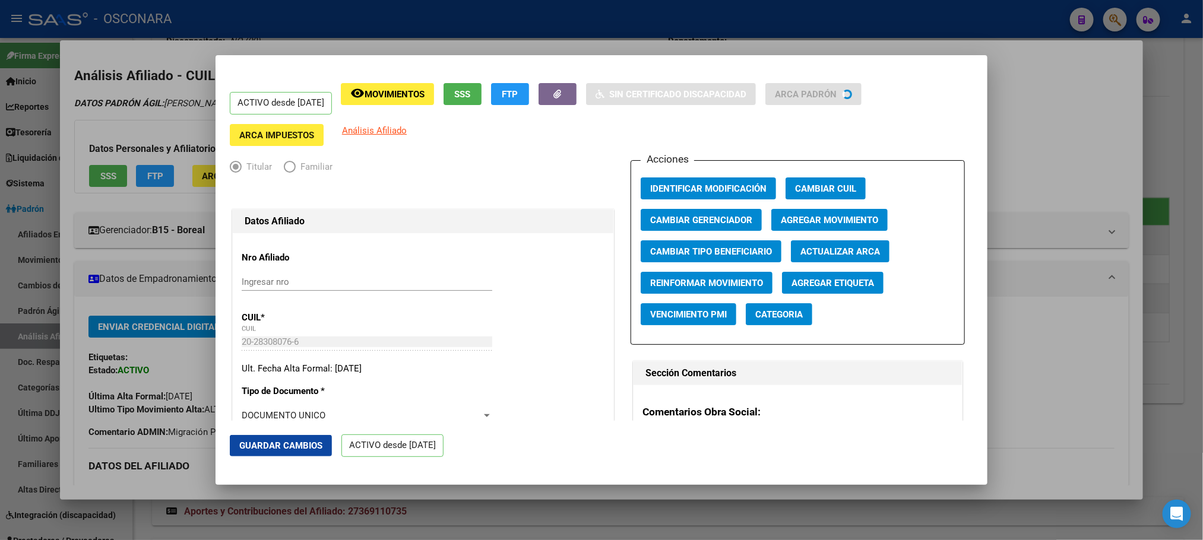
radio input "true"
type input "30-70742488-1"
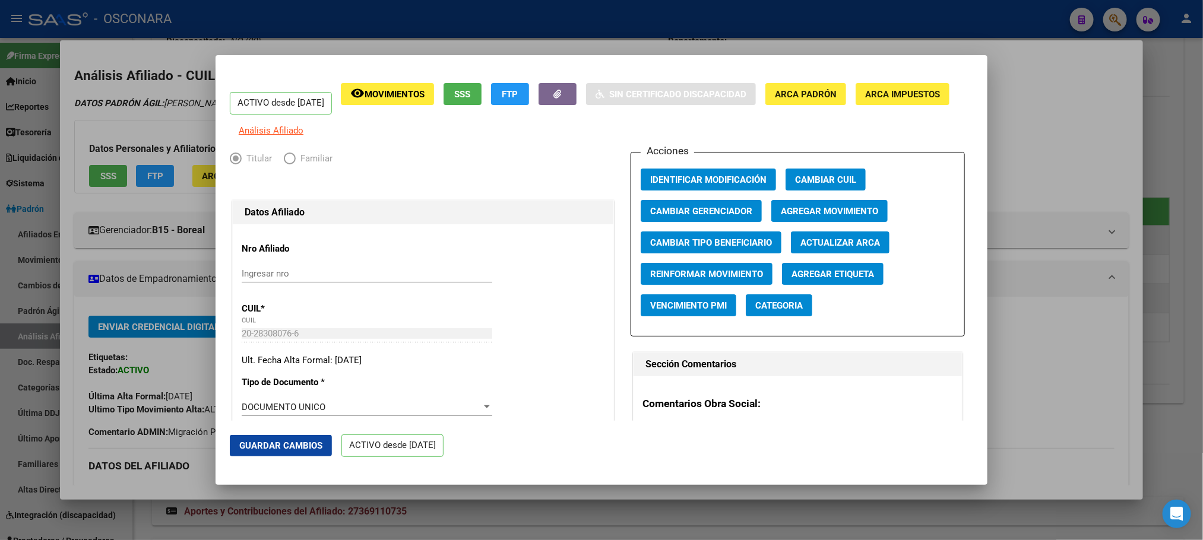
click at [800, 217] on span "Agregar Movimiento" at bounding box center [829, 211] width 97 height 11
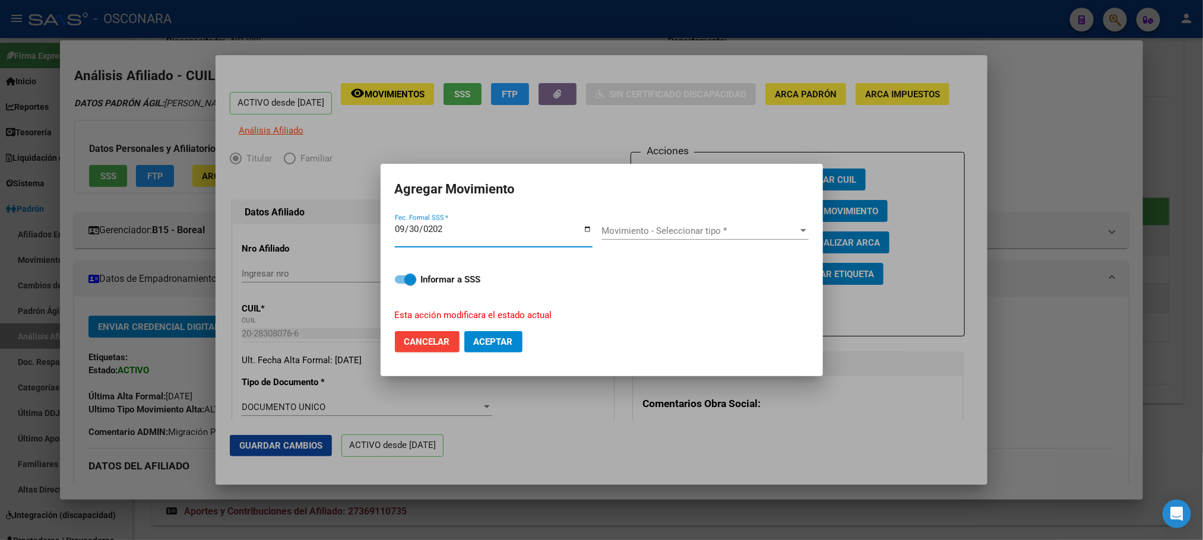
type input "[DATE]"
drag, startPoint x: 802, startPoint y: 230, endPoint x: 791, endPoint y: 230, distance: 10.1
click at [791, 230] on div "Movimiento - Seleccionar tipo *" at bounding box center [704, 231] width 207 height 11
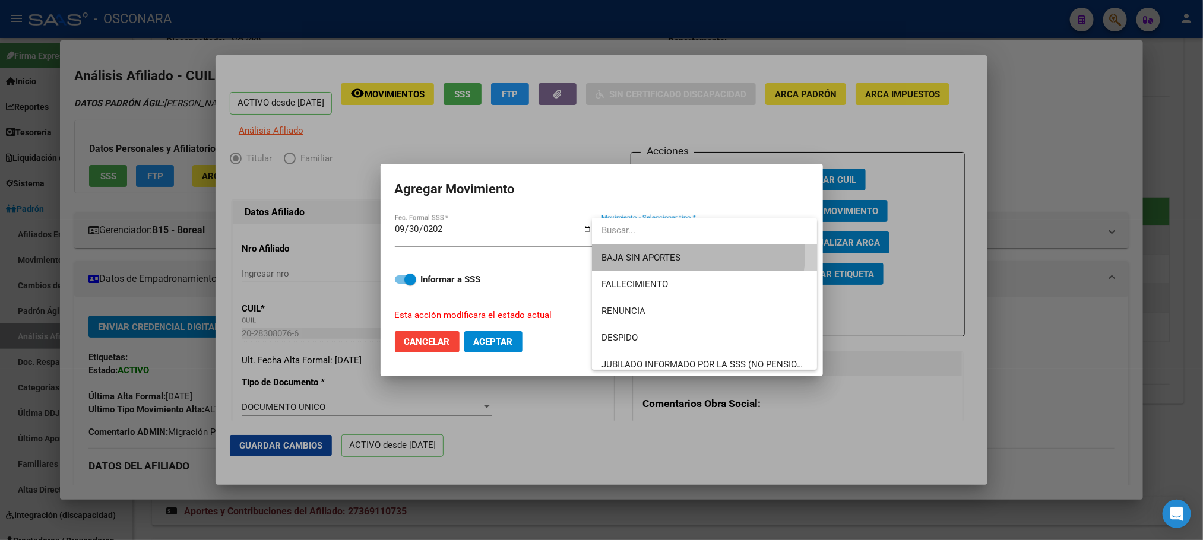
click at [695, 255] on span "BAJA SIN APORTES" at bounding box center [704, 258] width 206 height 27
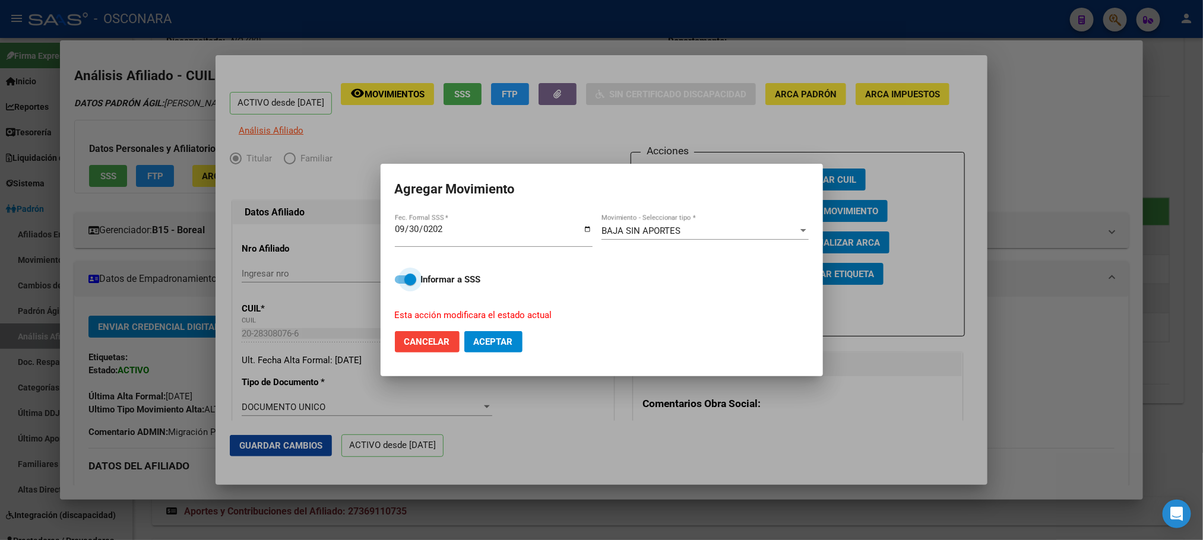
click at [397, 276] on span at bounding box center [405, 279] width 21 height 8
click at [400, 284] on input "Informar a SSS" at bounding box center [400, 284] width 1 height 1
checkbox input "false"
click at [499, 339] on span "Aceptar" at bounding box center [493, 342] width 39 height 11
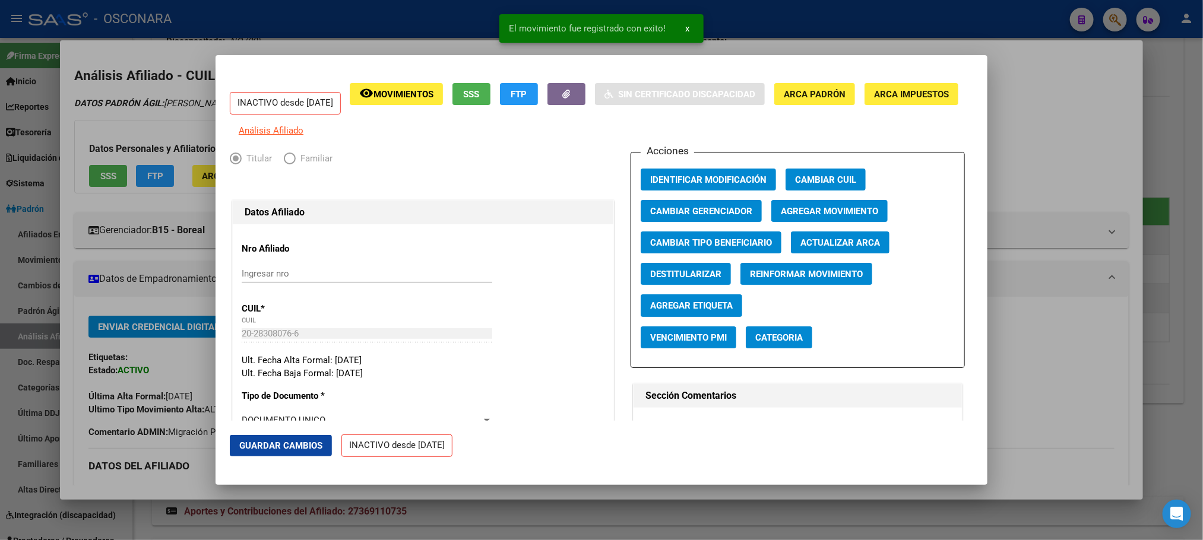
click at [300, 433] on mat-dialog-actions "Guardar Cambios INACTIVO desde [DATE]" at bounding box center [601, 446] width 743 height 50
click at [303, 433] on mat-dialog-actions "Guardar Cambios INACTIVO desde [DATE]" at bounding box center [601, 446] width 743 height 50
click at [305, 444] on span "Guardar Cambios" at bounding box center [280, 446] width 83 height 11
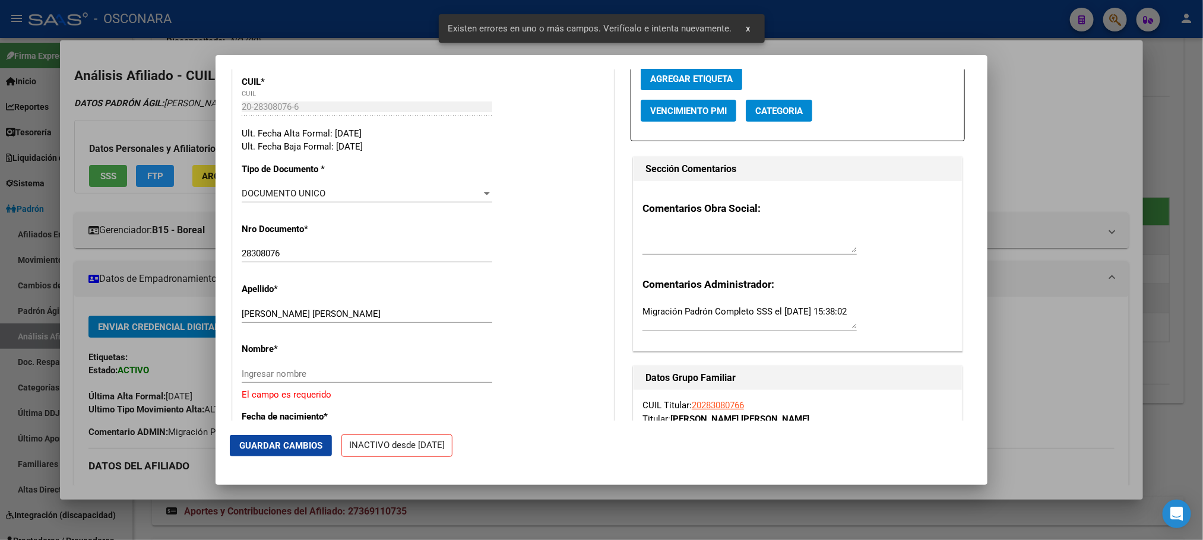
scroll to position [267, 0]
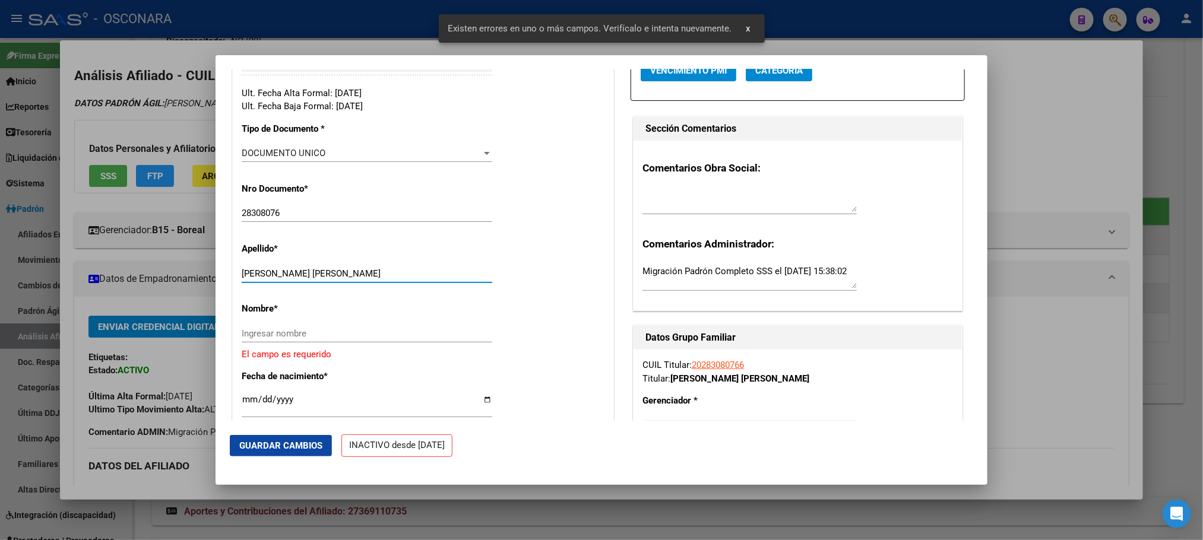
drag, startPoint x: 310, startPoint y: 280, endPoint x: 381, endPoint y: 282, distance: 71.3
click at [381, 279] on input "[PERSON_NAME] [PERSON_NAME]" at bounding box center [367, 273] width 251 height 11
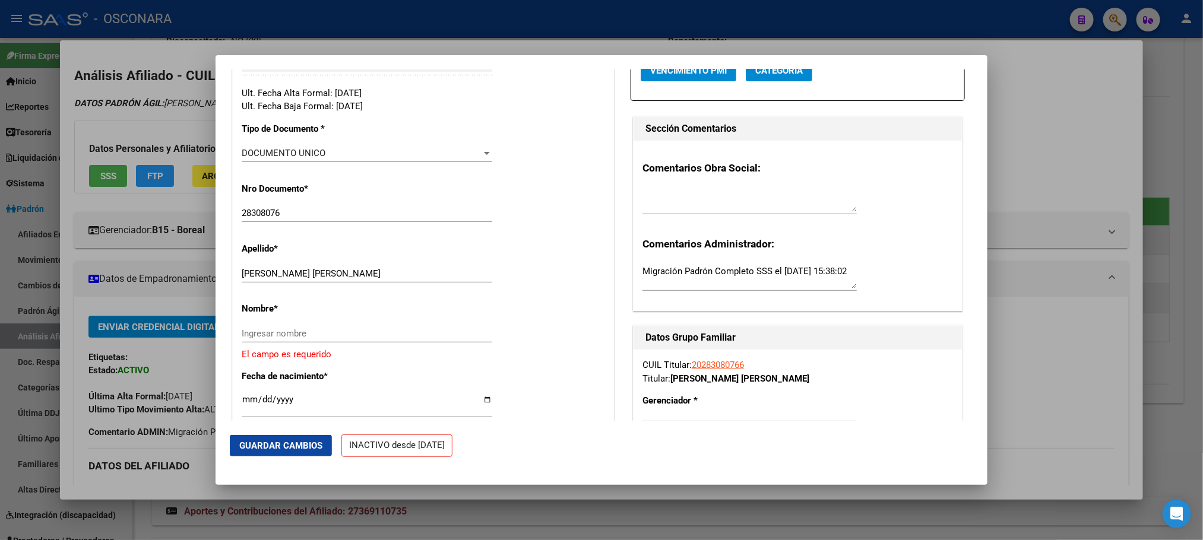
drag, startPoint x: 382, startPoint y: 283, endPoint x: 344, endPoint y: 274, distance: 38.4
click at [346, 274] on div "[PERSON_NAME] [PERSON_NAME] Ingresar apellido" at bounding box center [367, 274] width 251 height 18
drag, startPoint x: 312, startPoint y: 280, endPoint x: 379, endPoint y: 281, distance: 67.7
click at [379, 279] on input "[PERSON_NAME] [PERSON_NAME]" at bounding box center [367, 273] width 251 height 11
type input "[PERSON_NAME]"
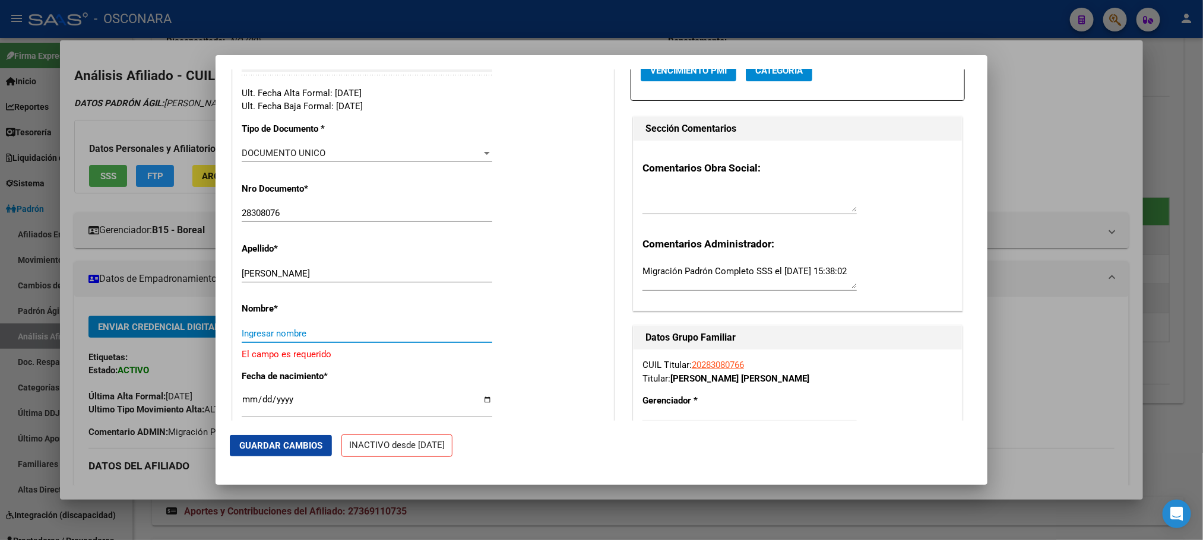
paste input "[PERSON_NAME]"
type input "[PERSON_NAME]"
click at [309, 431] on mat-dialog-actions "Guardar Cambios INACTIVO desde [DATE]" at bounding box center [601, 446] width 743 height 50
click at [312, 441] on span "Guardar Cambios" at bounding box center [280, 446] width 83 height 11
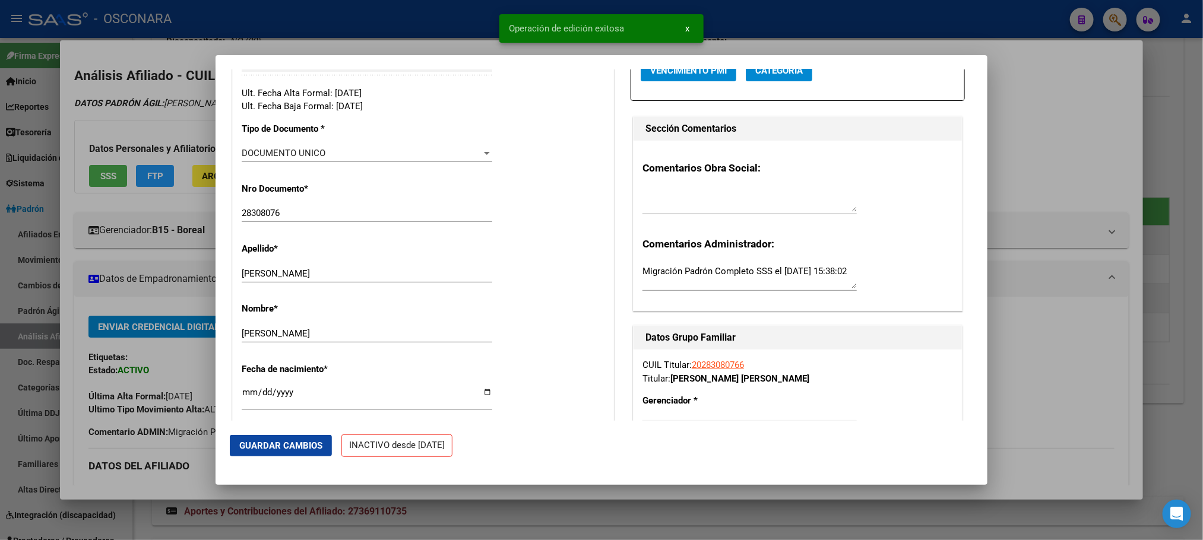
click at [892, 525] on div at bounding box center [601, 270] width 1203 height 540
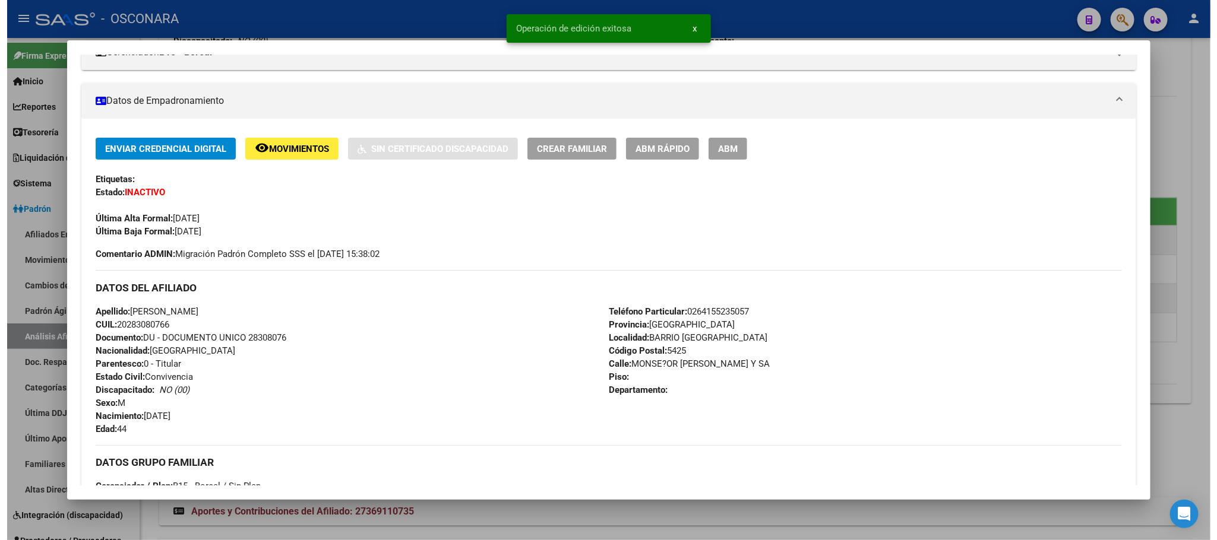
scroll to position [0, 0]
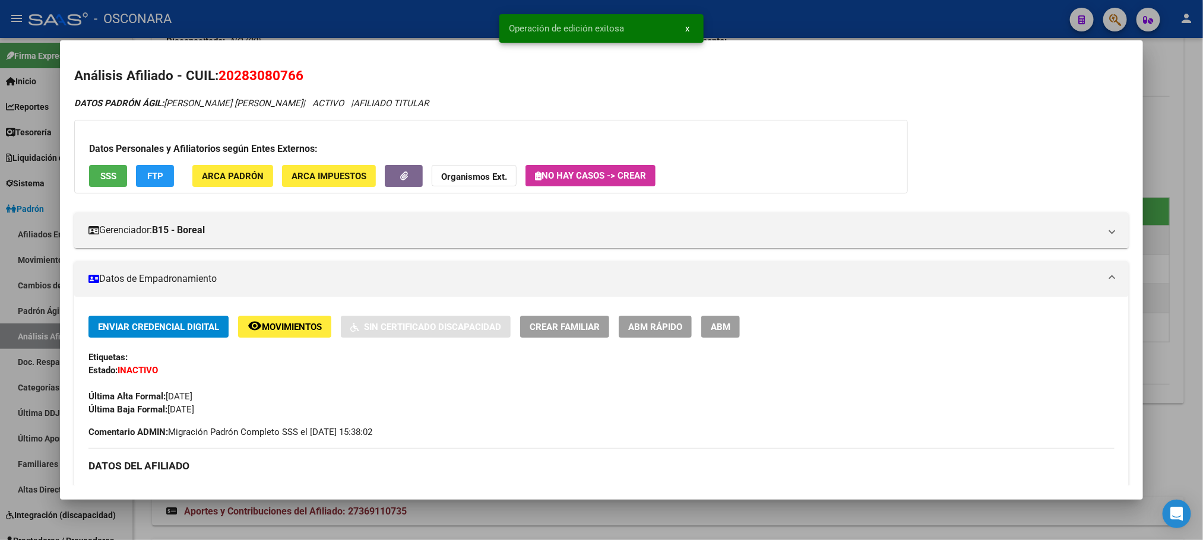
drag, startPoint x: 313, startPoint y: 74, endPoint x: 216, endPoint y: 66, distance: 97.6
click at [216, 66] on h2 "Análisis Afiliado - CUIL: 20283080766" at bounding box center [601, 76] width 1054 height 20
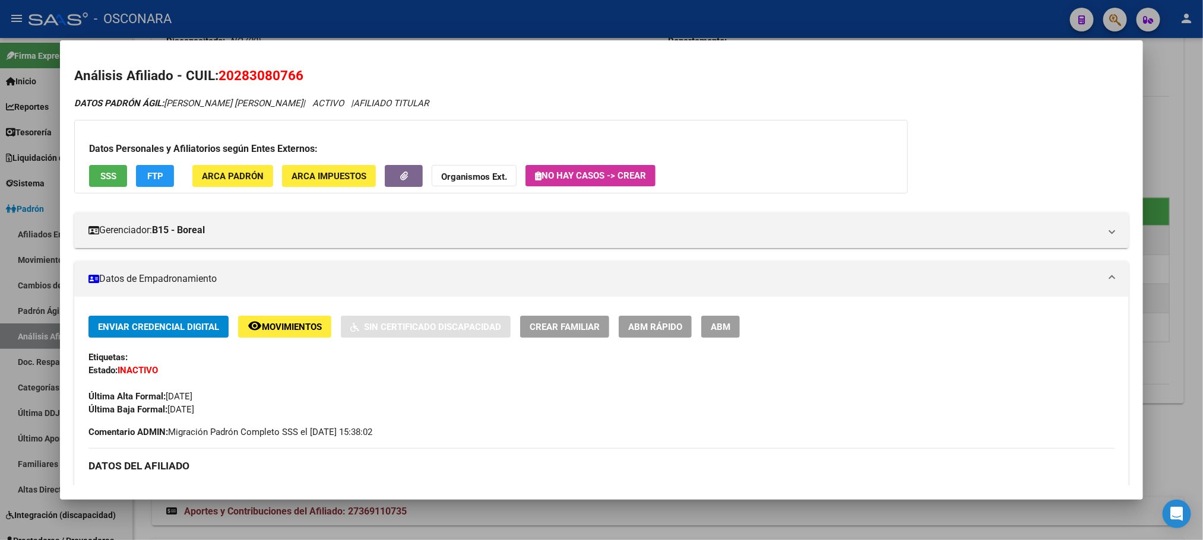
copy span "20283080766"
click at [1190, 136] on div at bounding box center [601, 270] width 1203 height 540
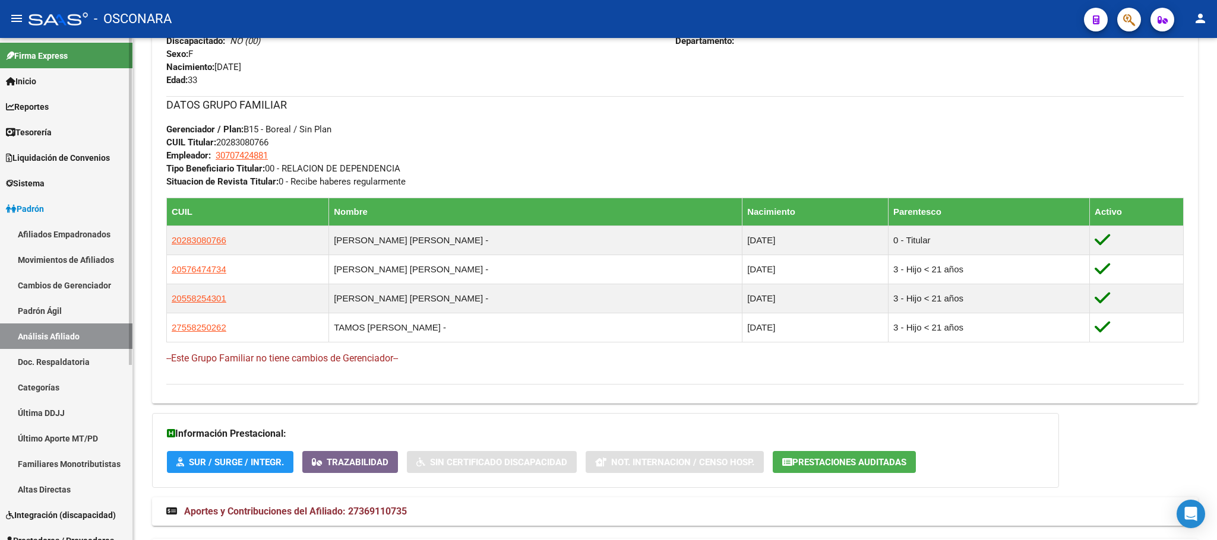
click at [77, 311] on link "Padrón Ágil" at bounding box center [66, 311] width 132 height 26
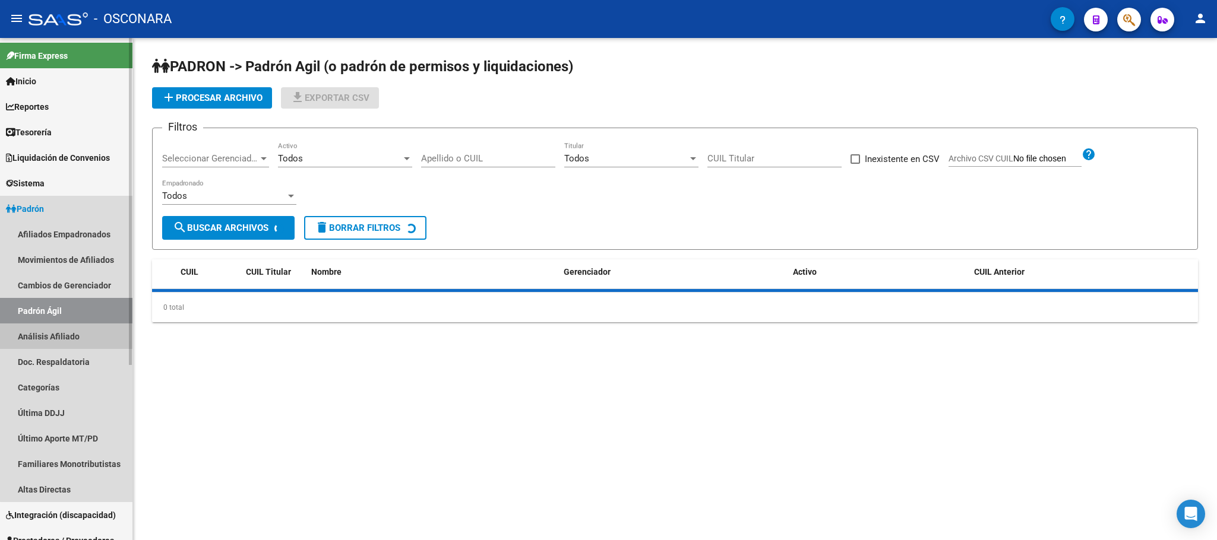
click at [81, 330] on link "Análisis Afiliado" at bounding box center [66, 337] width 132 height 26
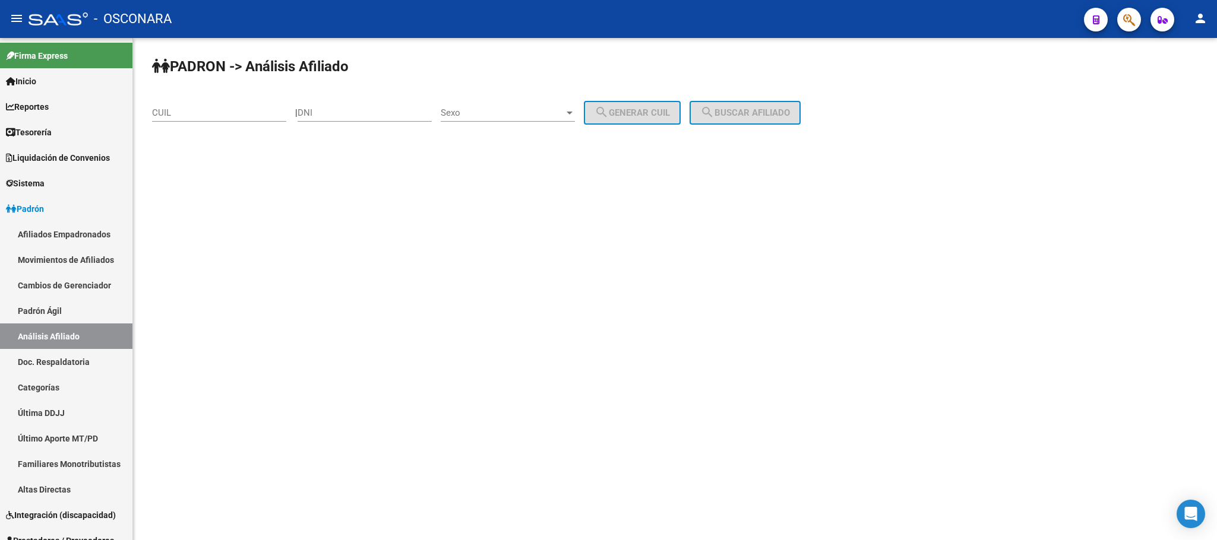
click at [235, 120] on div "CUIL" at bounding box center [219, 109] width 134 height 26
paste input "23-13208428"
drag, startPoint x: 214, startPoint y: 118, endPoint x: 132, endPoint y: 98, distance: 84.8
click at [132, 98] on mat-sidenav-container "Firma Express Inicio Calendario SSS Instructivos Contacto OS Reportes Tablero d…" at bounding box center [608, 289] width 1217 height 502
paste input "0-52550752-2"
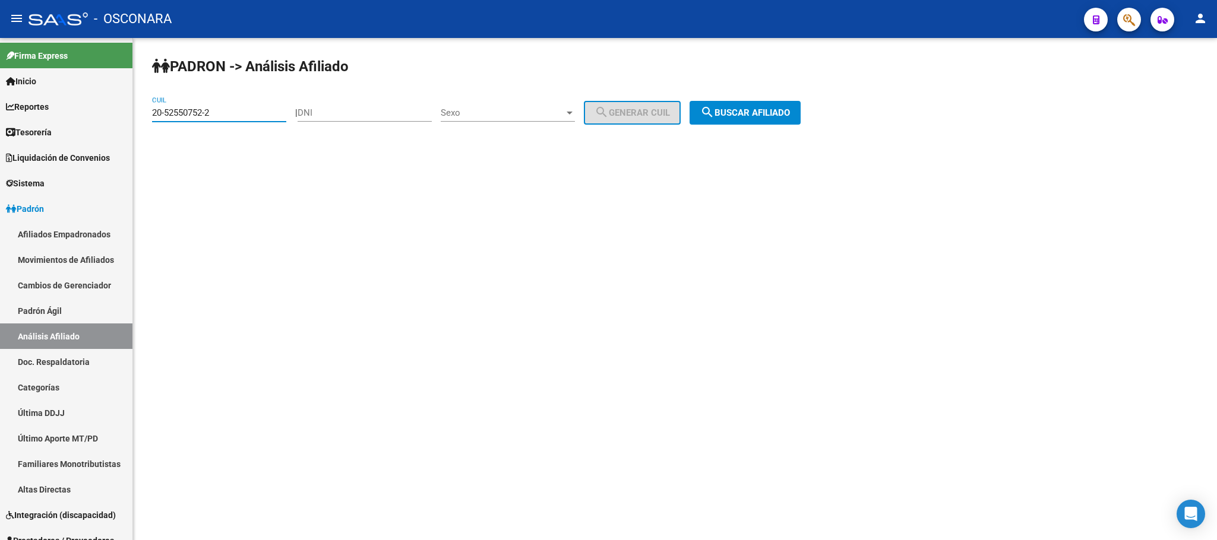
type input "20-52550752-2"
click at [790, 111] on span "search Buscar afiliado" at bounding box center [745, 112] width 90 height 11
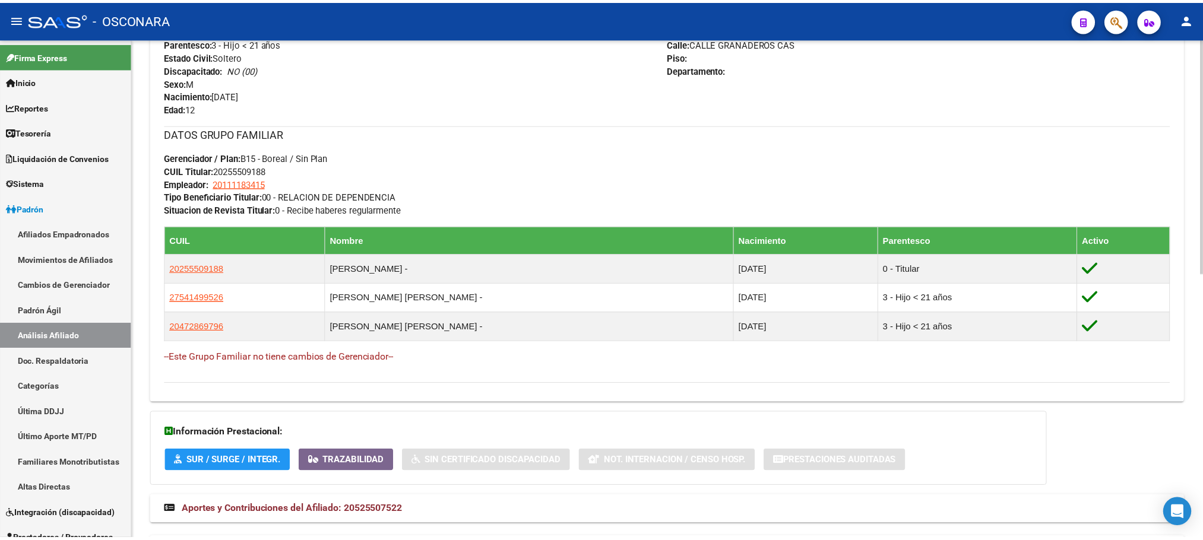
scroll to position [565, 0]
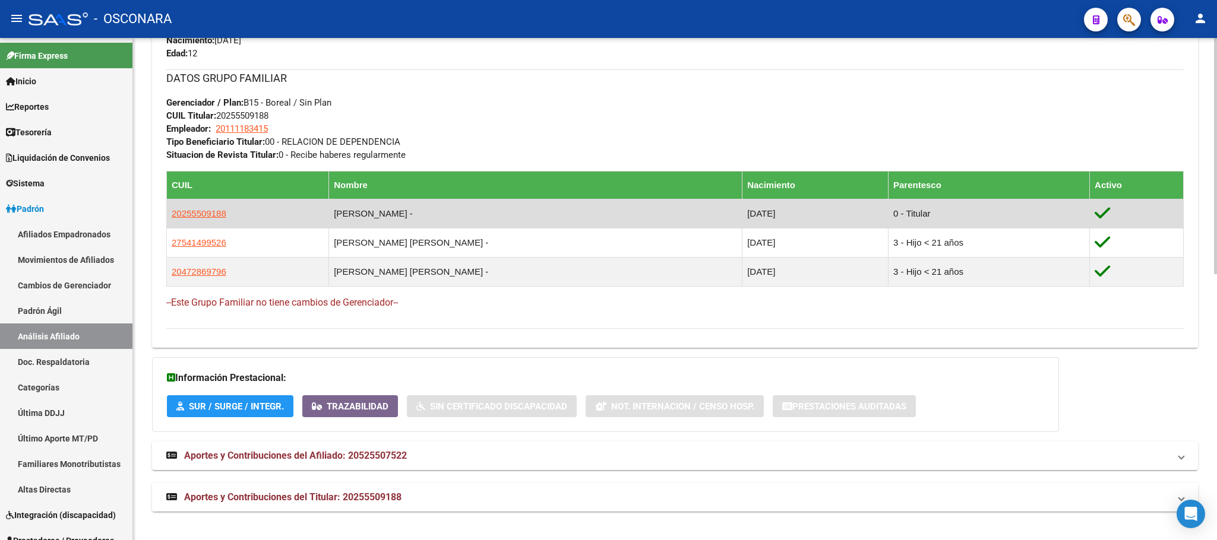
click at [199, 213] on span "20255509188" at bounding box center [199, 213] width 55 height 10
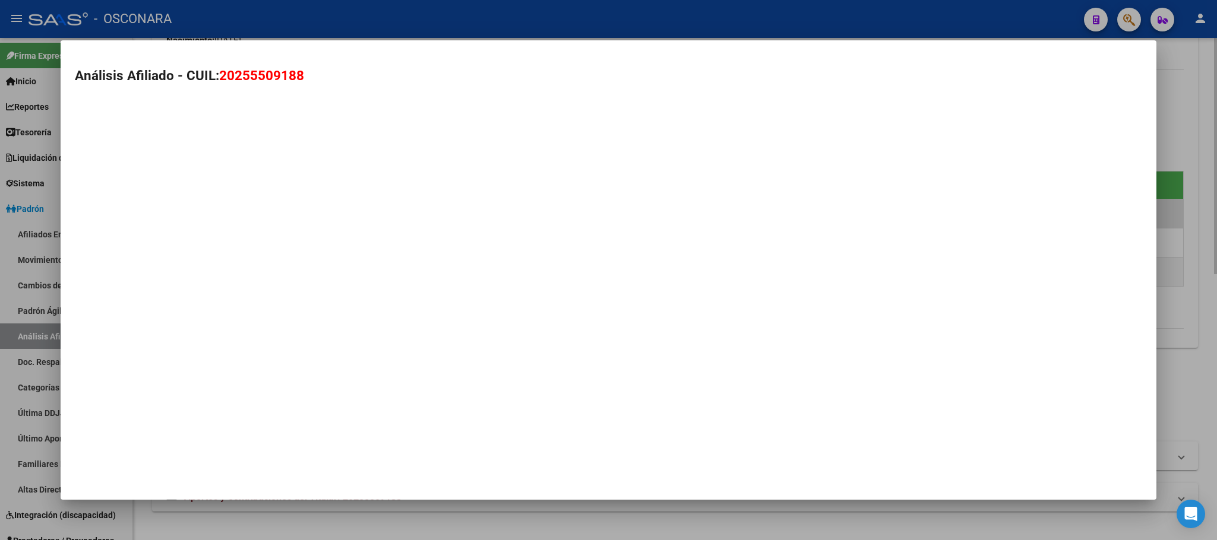
type textarea "20255509188"
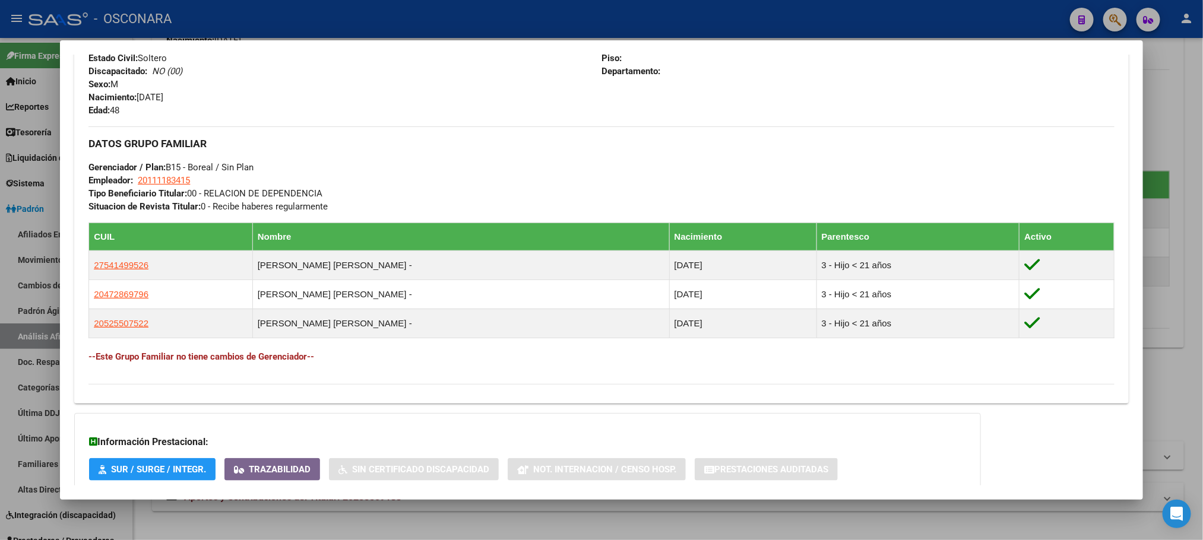
scroll to position [574, 0]
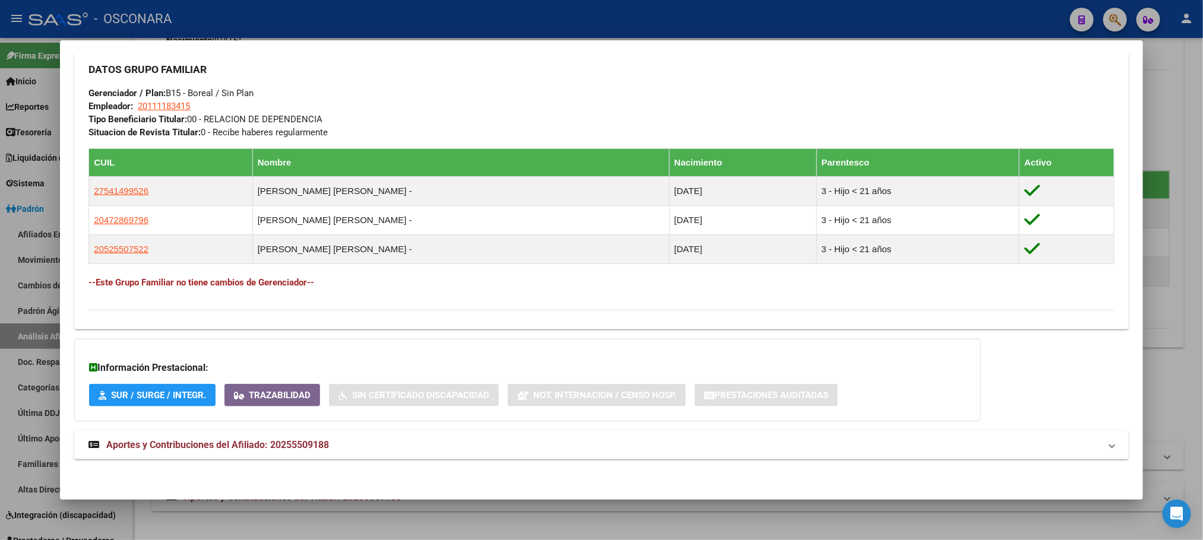
drag, startPoint x: 273, startPoint y: 444, endPoint x: 278, endPoint y: 423, distance: 21.6
click at [271, 444] on span "Aportes y Contribuciones del Afiliado: 20255509188" at bounding box center [217, 444] width 223 height 11
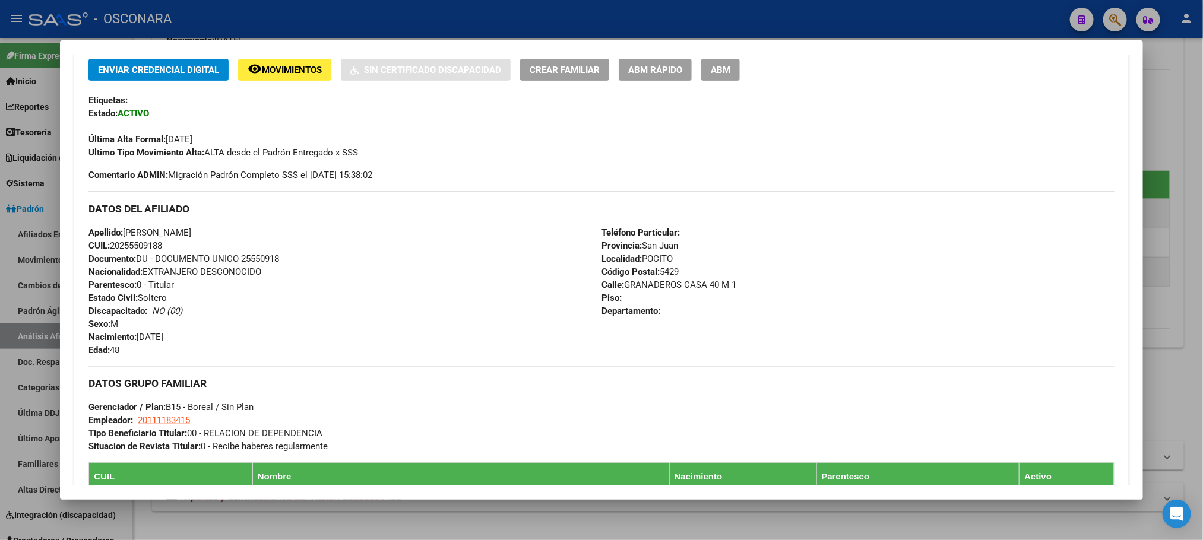
scroll to position [0, 0]
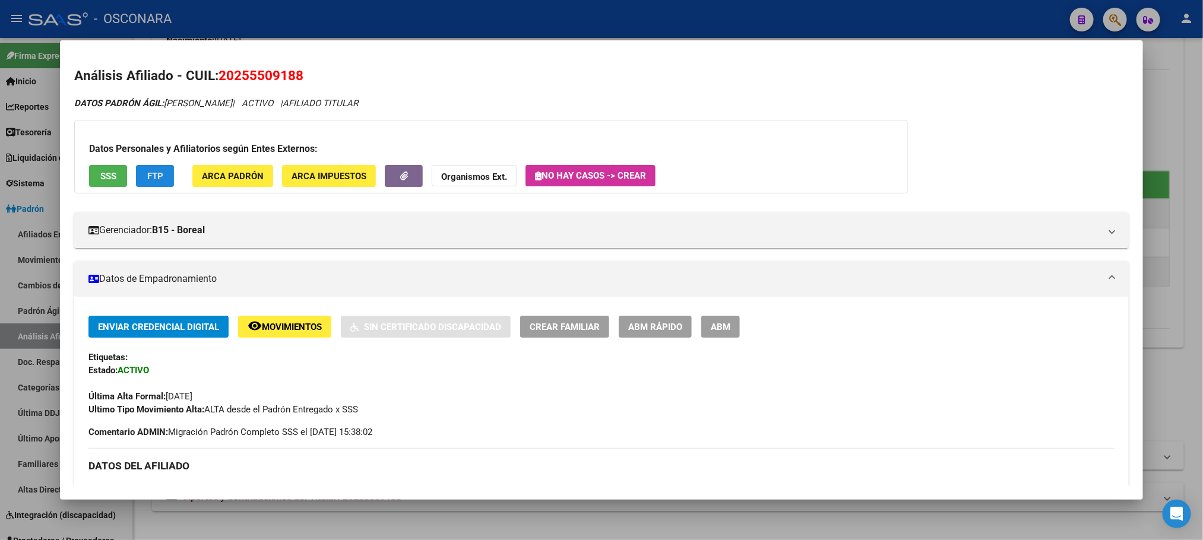
click at [154, 179] on span "FTP" at bounding box center [155, 176] width 16 height 11
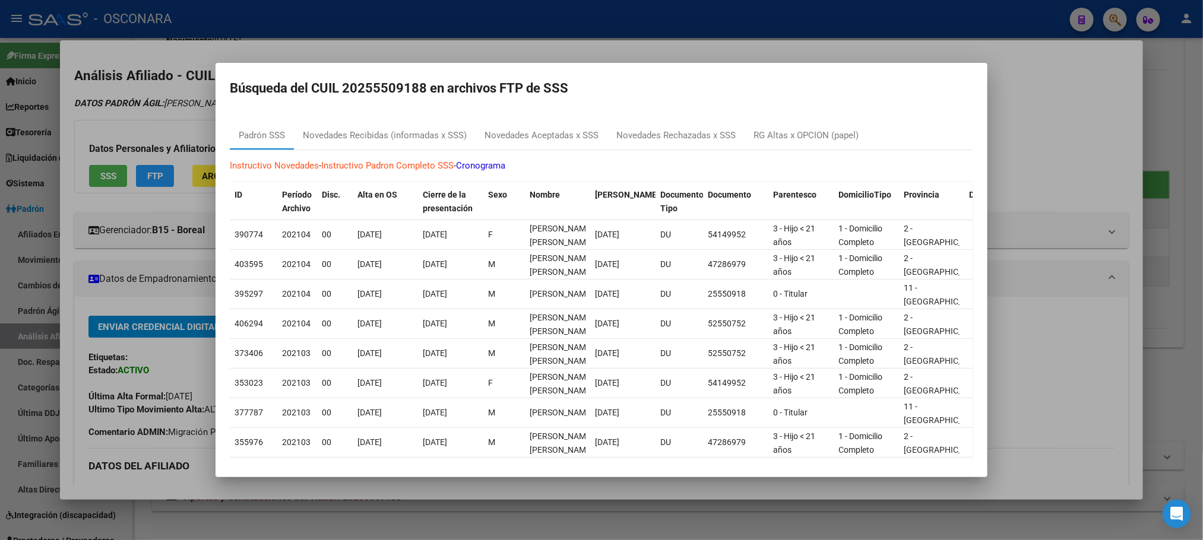
click at [584, 59] on div at bounding box center [601, 270] width 1203 height 540
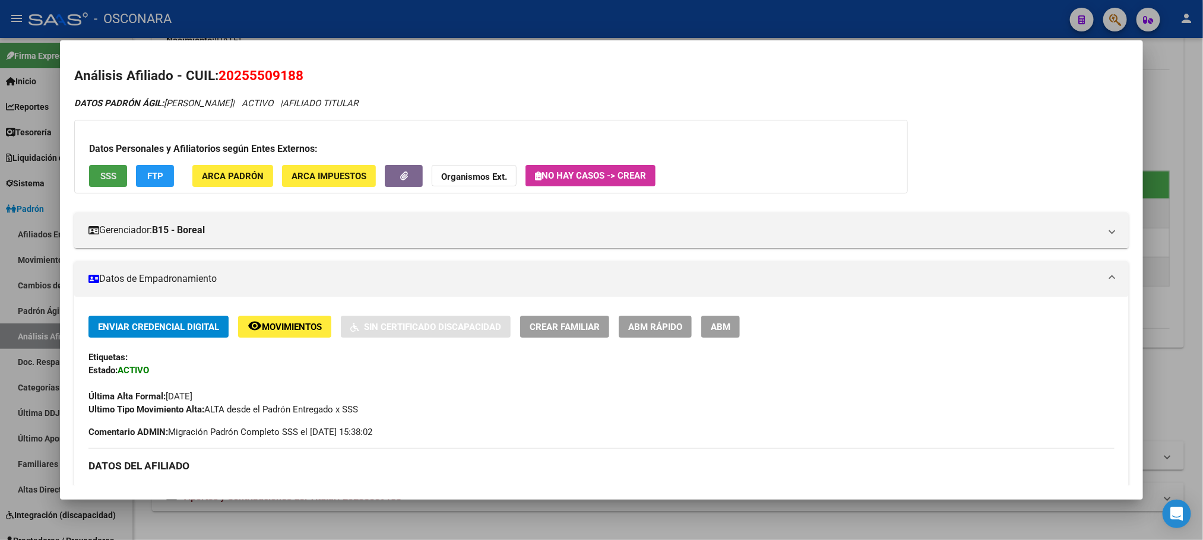
click at [100, 178] on span "SSS" at bounding box center [108, 176] width 16 height 11
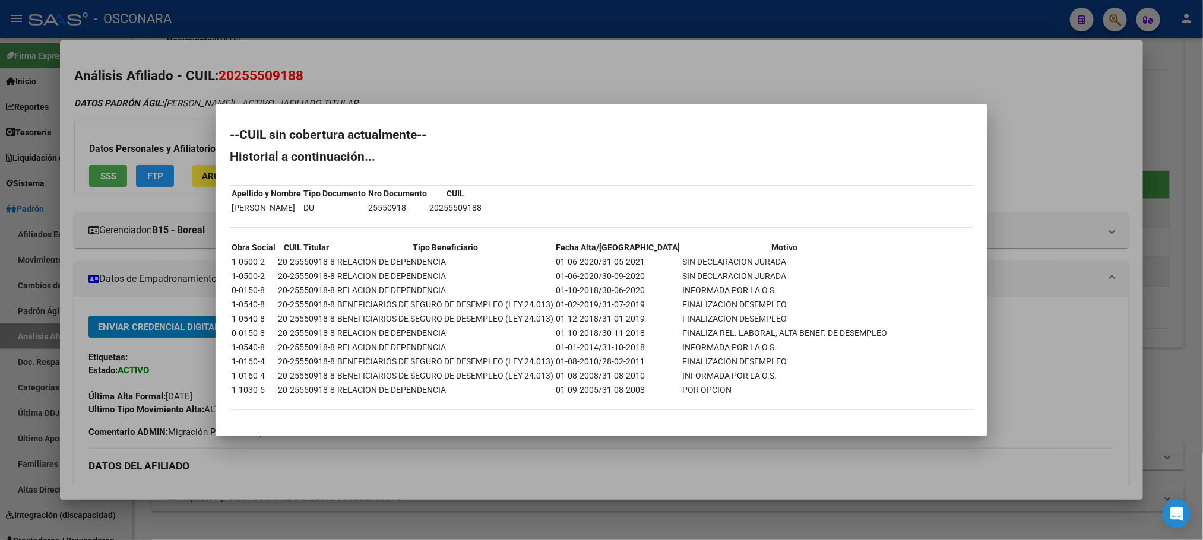
click at [1034, 362] on div at bounding box center [601, 270] width 1203 height 540
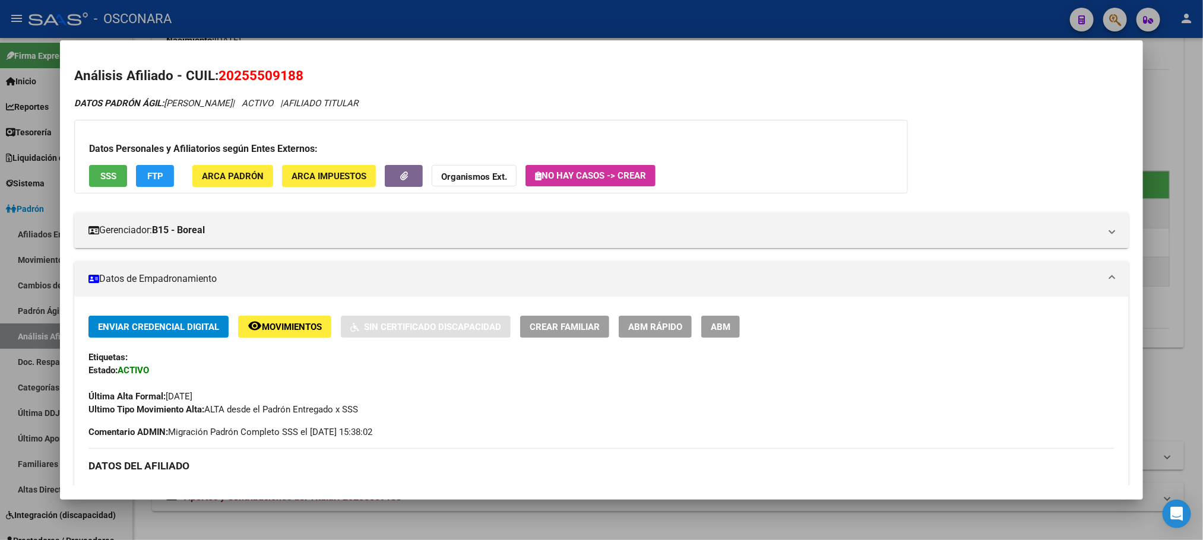
click at [640, 330] on span "ABM Rápido" at bounding box center [655, 327] width 54 height 11
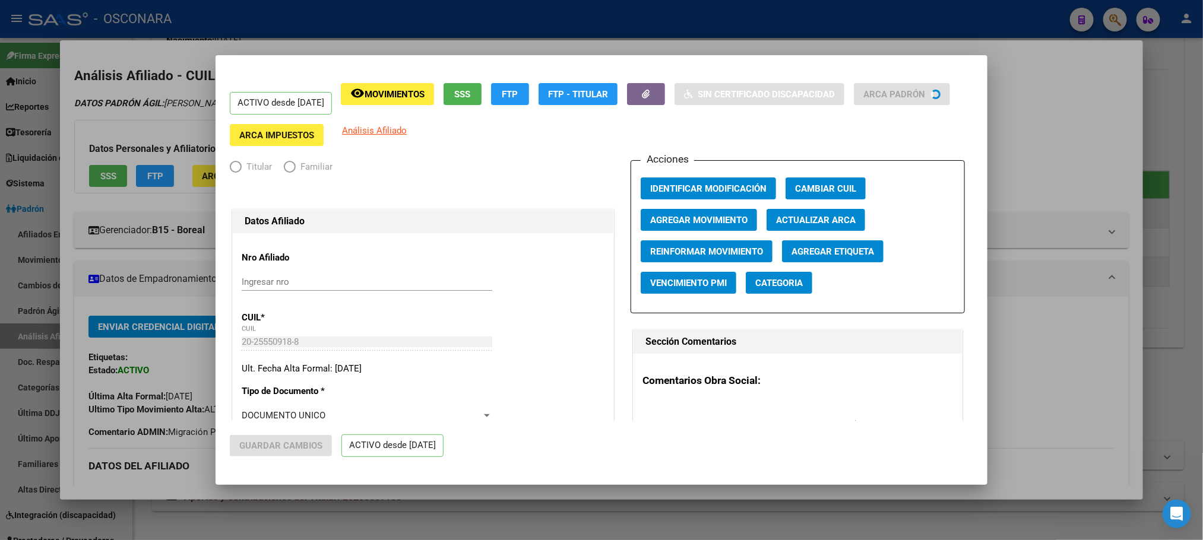
radio input "true"
type input "20-11118341-5"
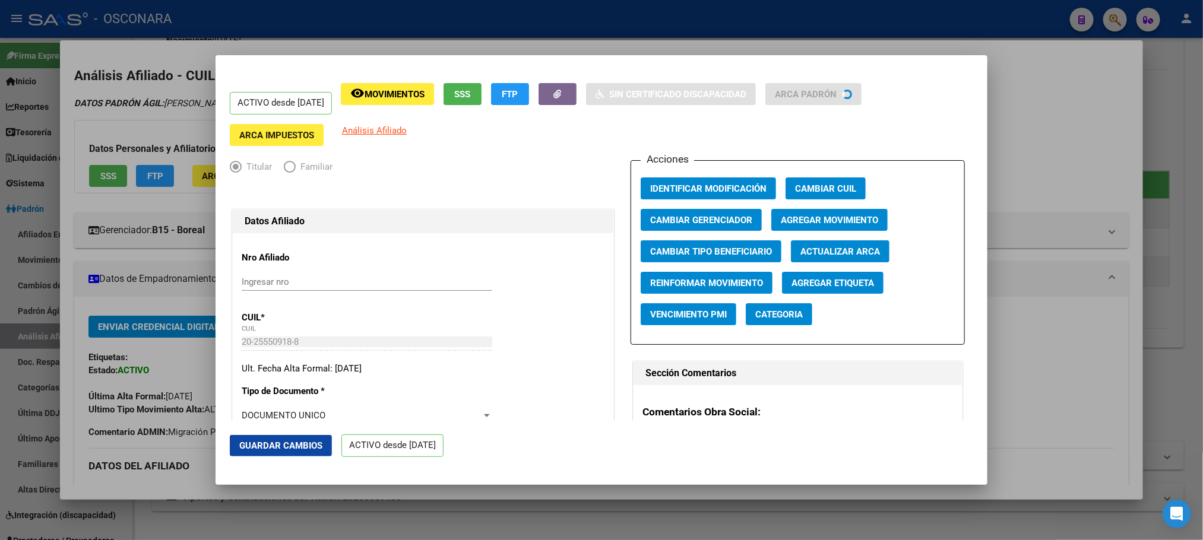
click at [807, 220] on span "Agregar Movimiento" at bounding box center [829, 220] width 97 height 11
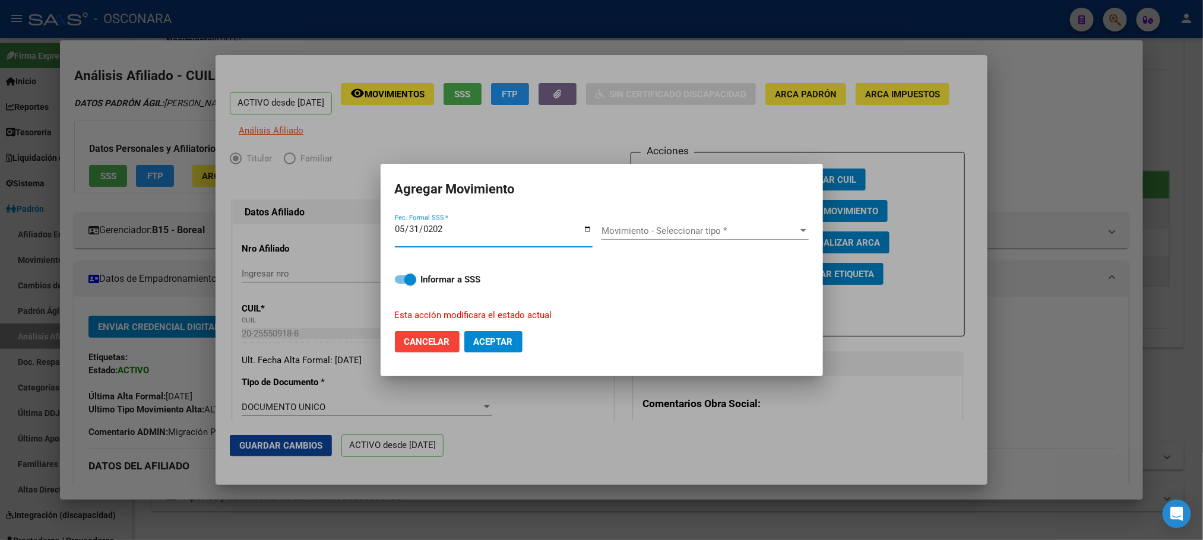
type input "[DATE]"
click at [775, 232] on span "Movimiento - Seleccionar tipo *" at bounding box center [699, 231] width 197 height 11
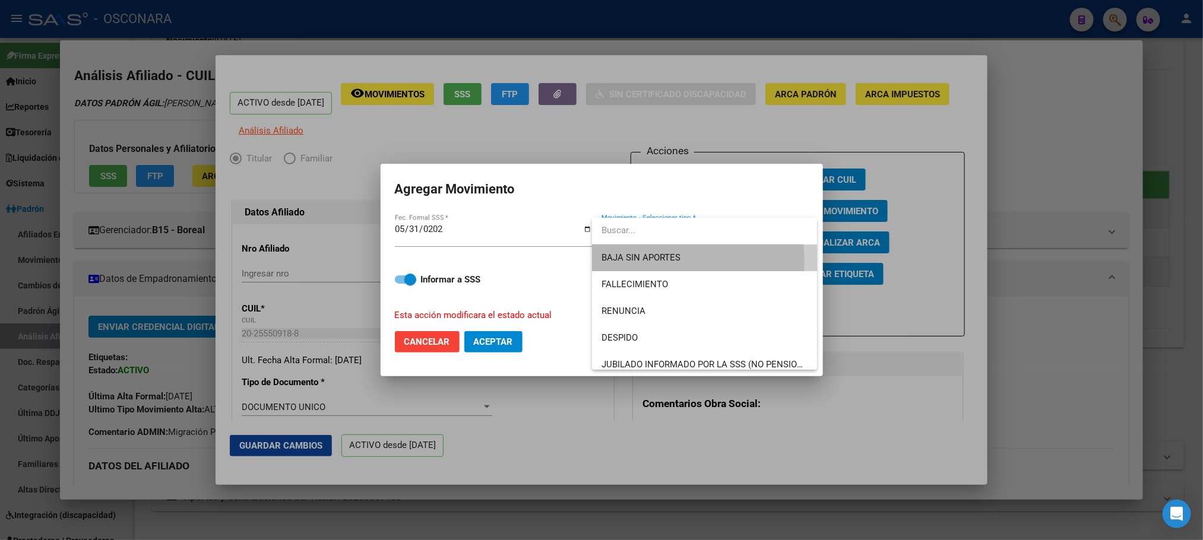
click at [685, 261] on span "BAJA SIN APORTES" at bounding box center [704, 258] width 206 height 27
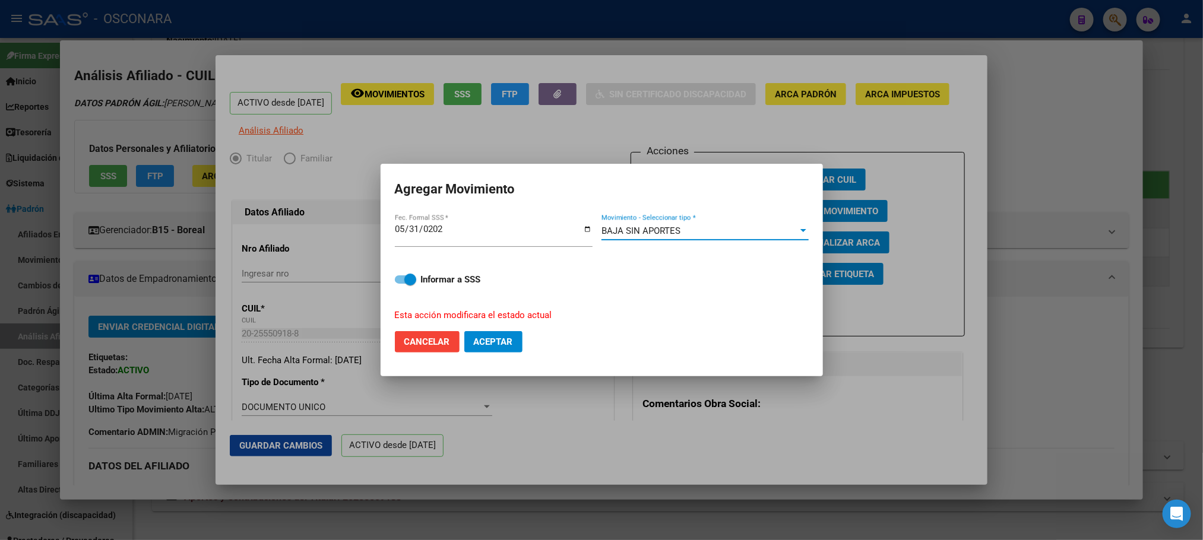
click at [399, 281] on span at bounding box center [405, 279] width 21 height 8
click at [400, 284] on input "Informar a SSS" at bounding box center [400, 284] width 1 height 1
checkbox input "false"
click at [509, 350] on button "Aceptar" at bounding box center [493, 341] width 58 height 21
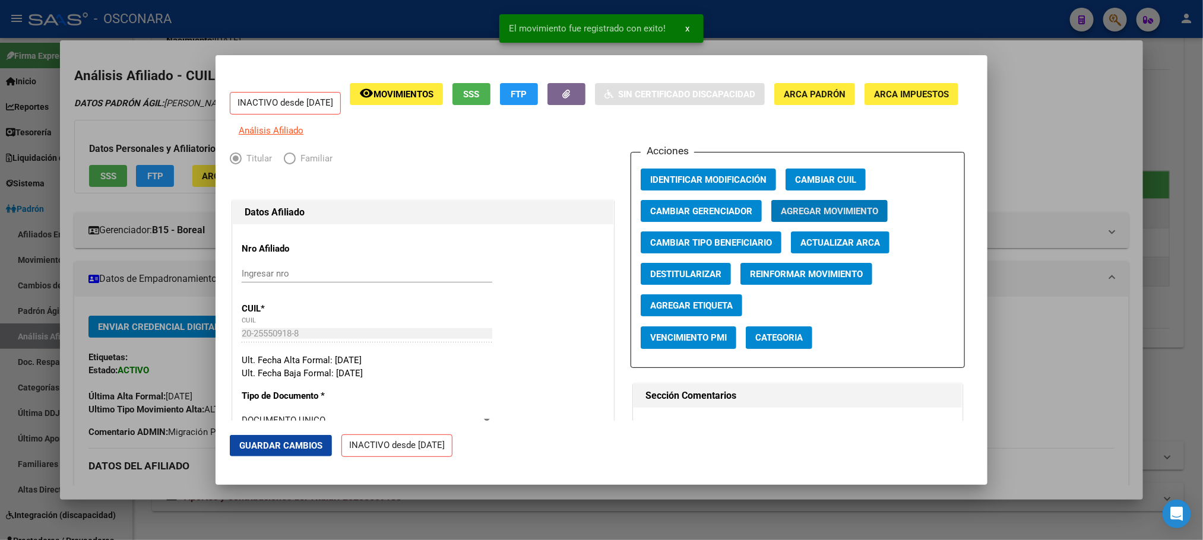
click at [293, 444] on span "Guardar Cambios" at bounding box center [280, 446] width 83 height 11
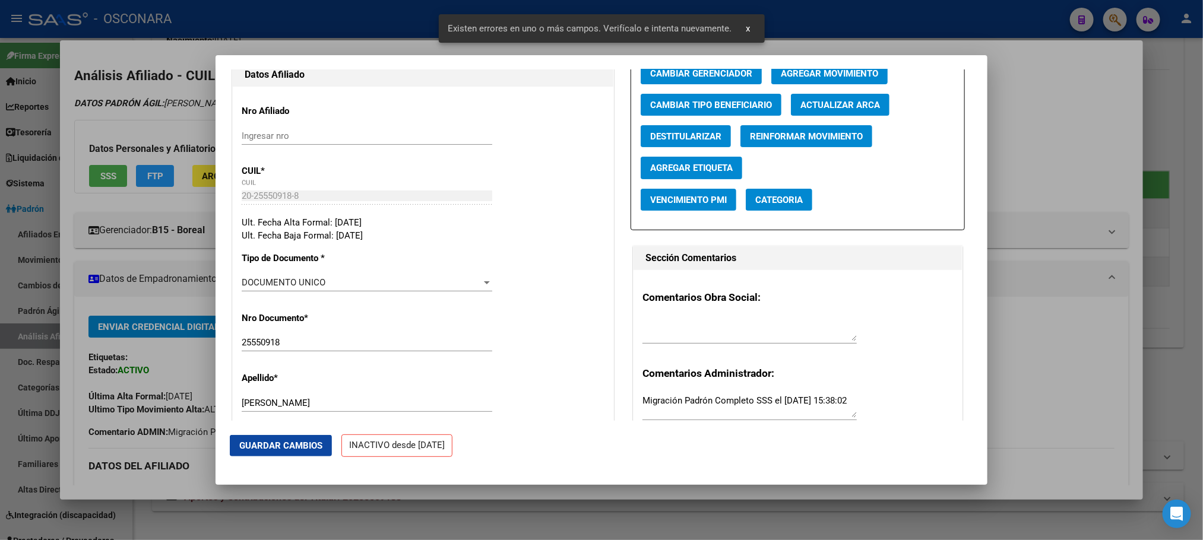
scroll to position [267, 0]
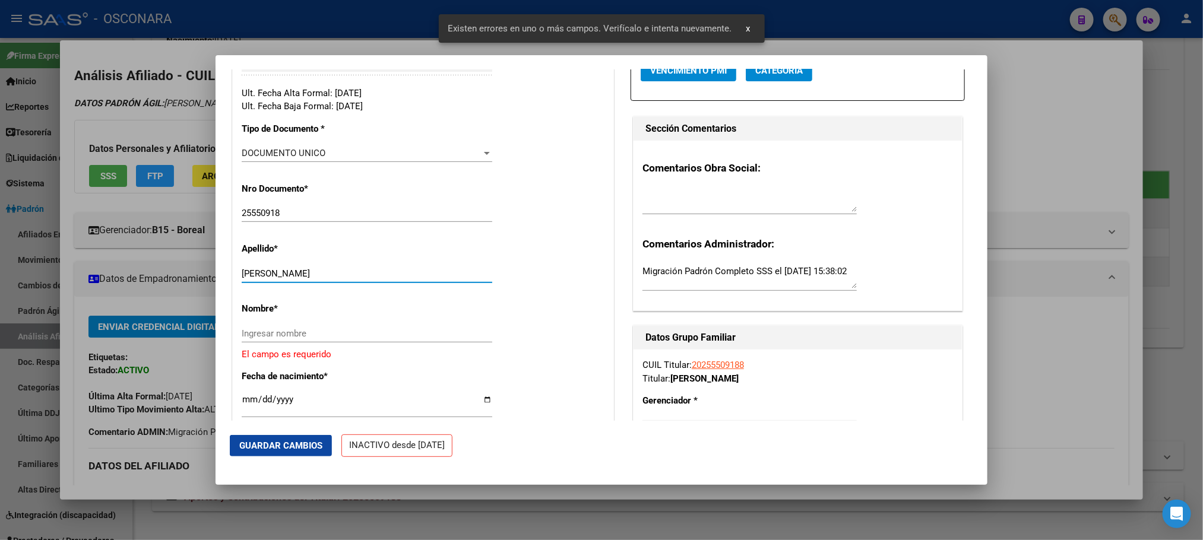
drag, startPoint x: 280, startPoint y: 282, endPoint x: 383, endPoint y: 287, distance: 103.4
click at [383, 279] on input "[PERSON_NAME]" at bounding box center [367, 273] width 251 height 11
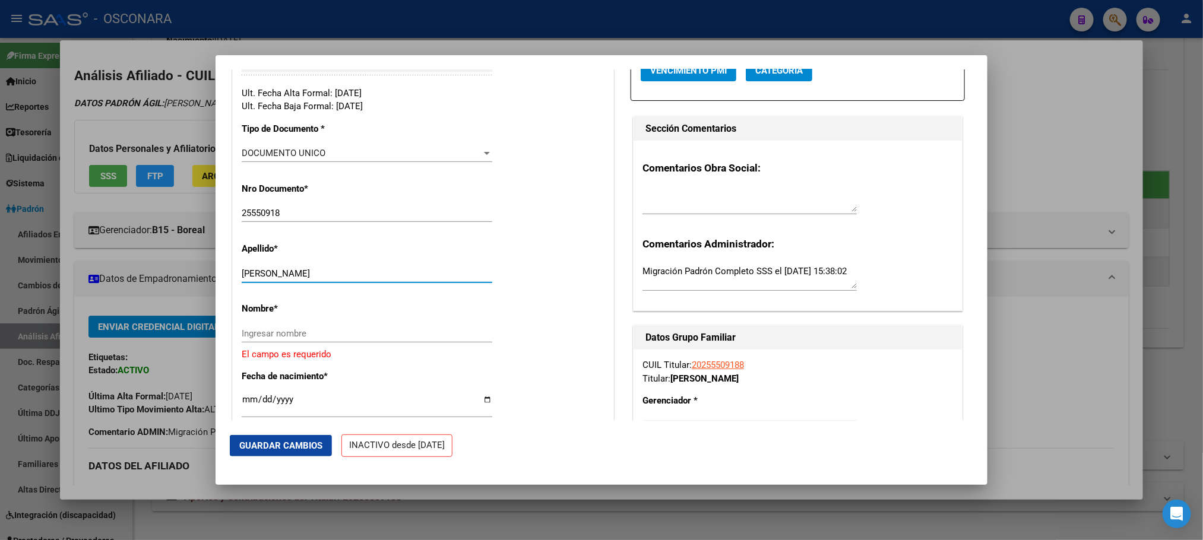
drag, startPoint x: 384, startPoint y: 283, endPoint x: 324, endPoint y: 296, distance: 60.7
click at [327, 294] on div "[PERSON_NAME] apellido" at bounding box center [367, 279] width 251 height 29
drag, startPoint x: 378, startPoint y: 286, endPoint x: 287, endPoint y: 291, distance: 91.6
click at [287, 283] on div "[PERSON_NAME] apellido" at bounding box center [367, 274] width 251 height 18
drag, startPoint x: 394, startPoint y: 285, endPoint x: 286, endPoint y: 289, distance: 108.7
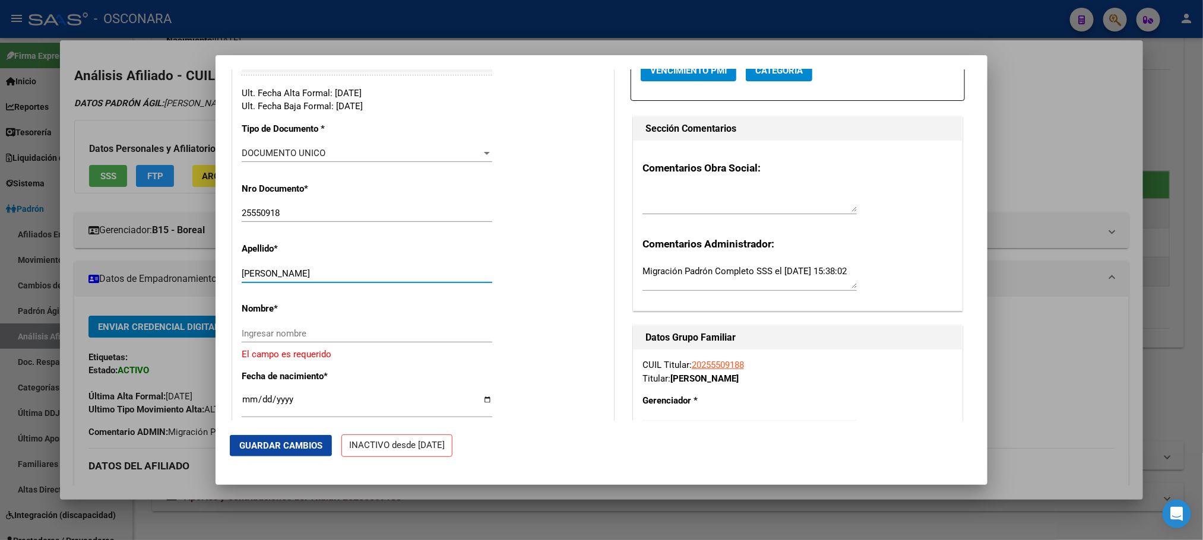
click at [286, 283] on div "[PERSON_NAME] apellido" at bounding box center [367, 274] width 251 height 18
type input "[PERSON_NAME]"
drag, startPoint x: 257, startPoint y: 335, endPoint x: 240, endPoint y: 338, distance: 17.0
click at [248, 339] on input "Ingresar nombre" at bounding box center [367, 333] width 251 height 11
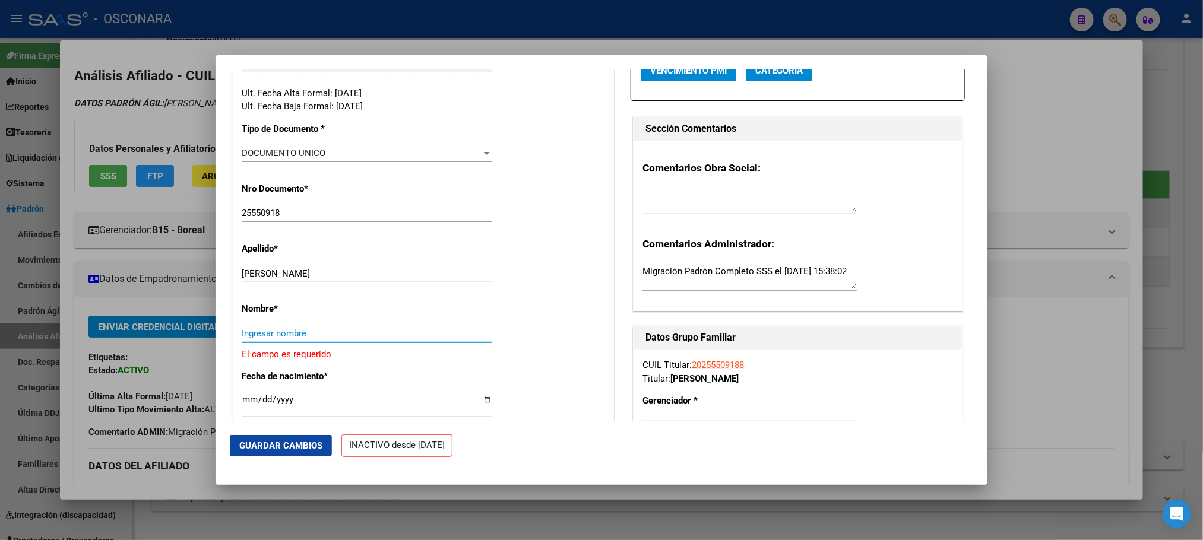
paste input "[PERSON_NAME]"
type input "[PERSON_NAME]"
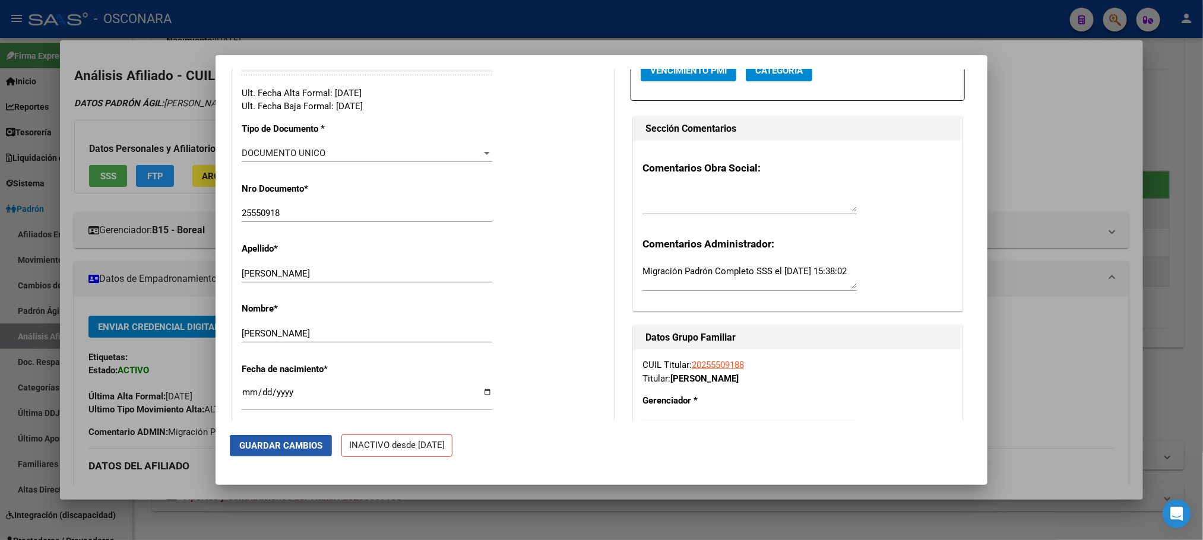
click at [296, 444] on span "Guardar Cambios" at bounding box center [280, 446] width 83 height 11
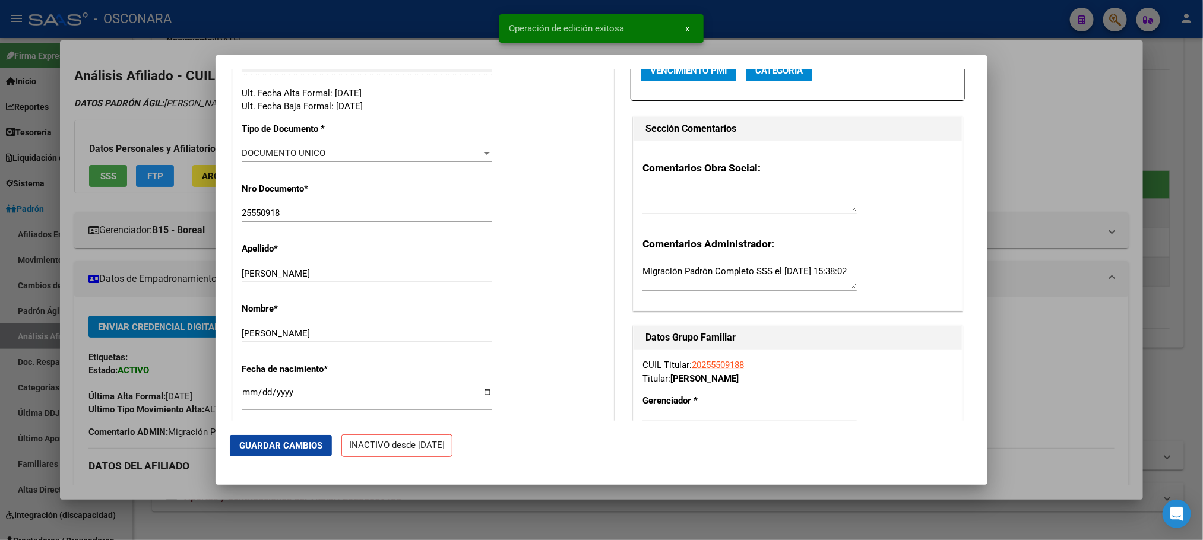
click at [1032, 260] on div at bounding box center [601, 270] width 1203 height 540
